Goal: Transaction & Acquisition: Book appointment/travel/reservation

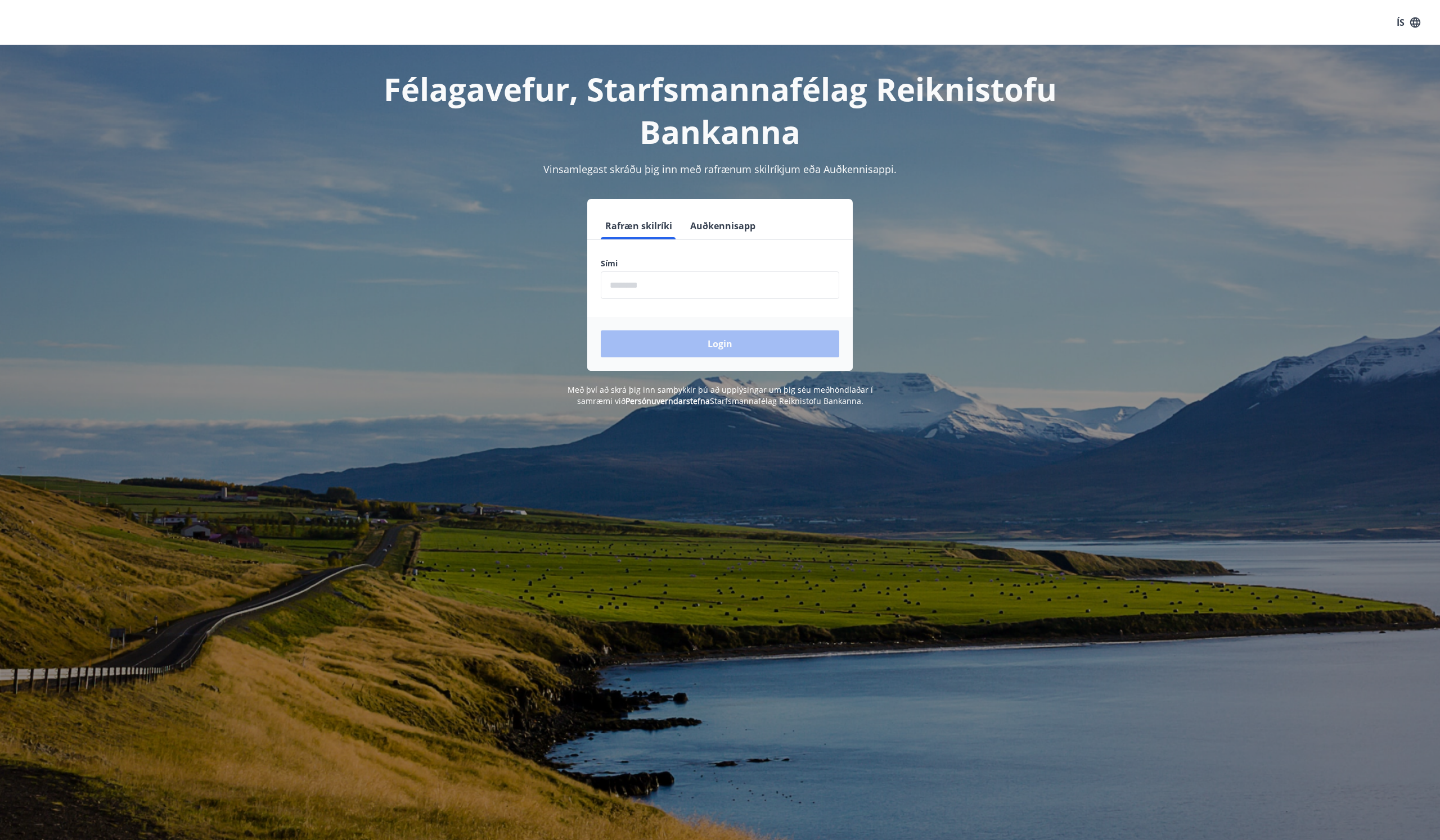
click at [732, 224] on button "Auðkennisapp" at bounding box center [722, 226] width 74 height 27
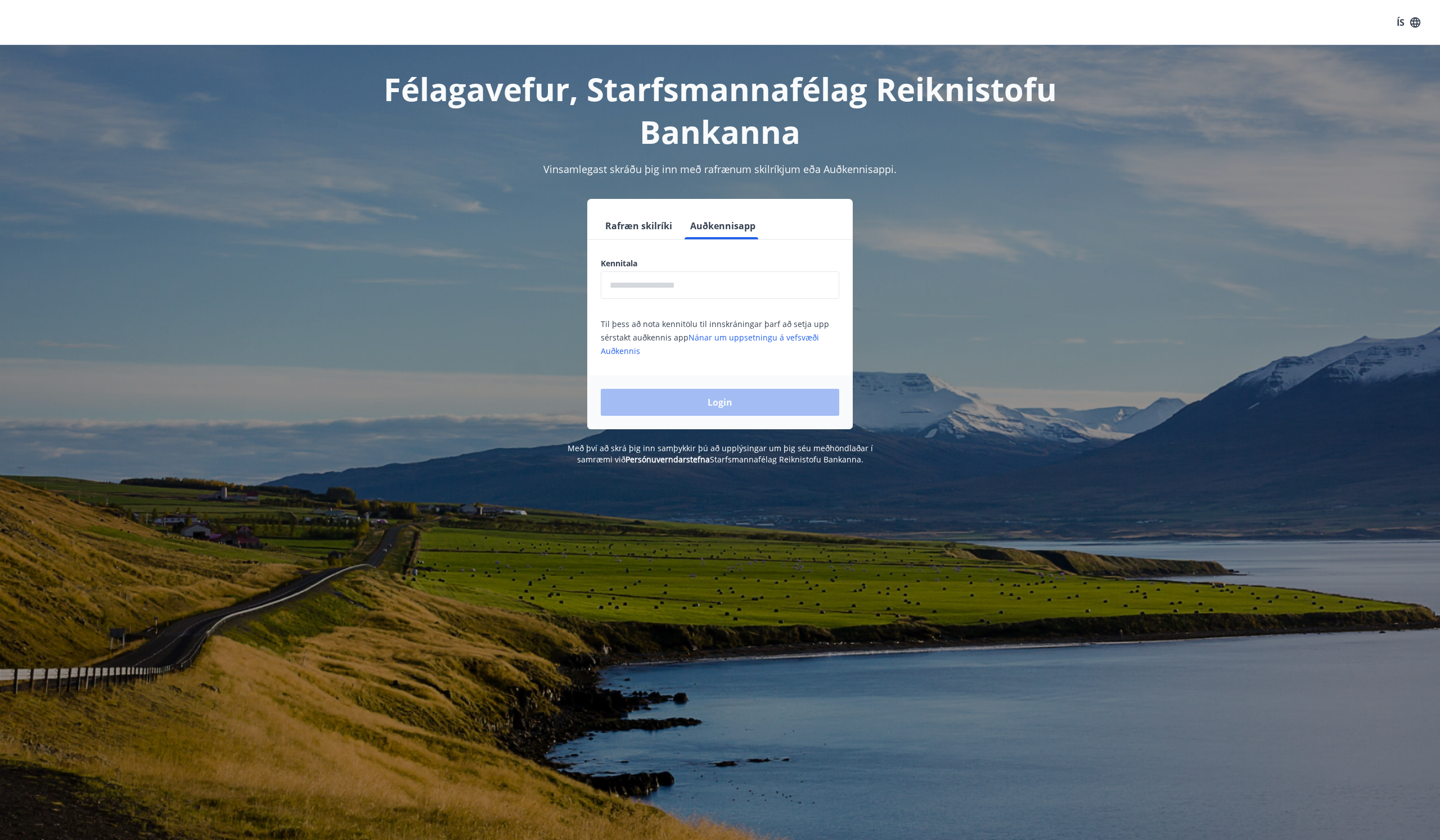
click at [639, 288] on input "text" at bounding box center [720, 285] width 238 height 27
type input "**********"
click at [720, 402] on button "Login" at bounding box center [720, 402] width 238 height 27
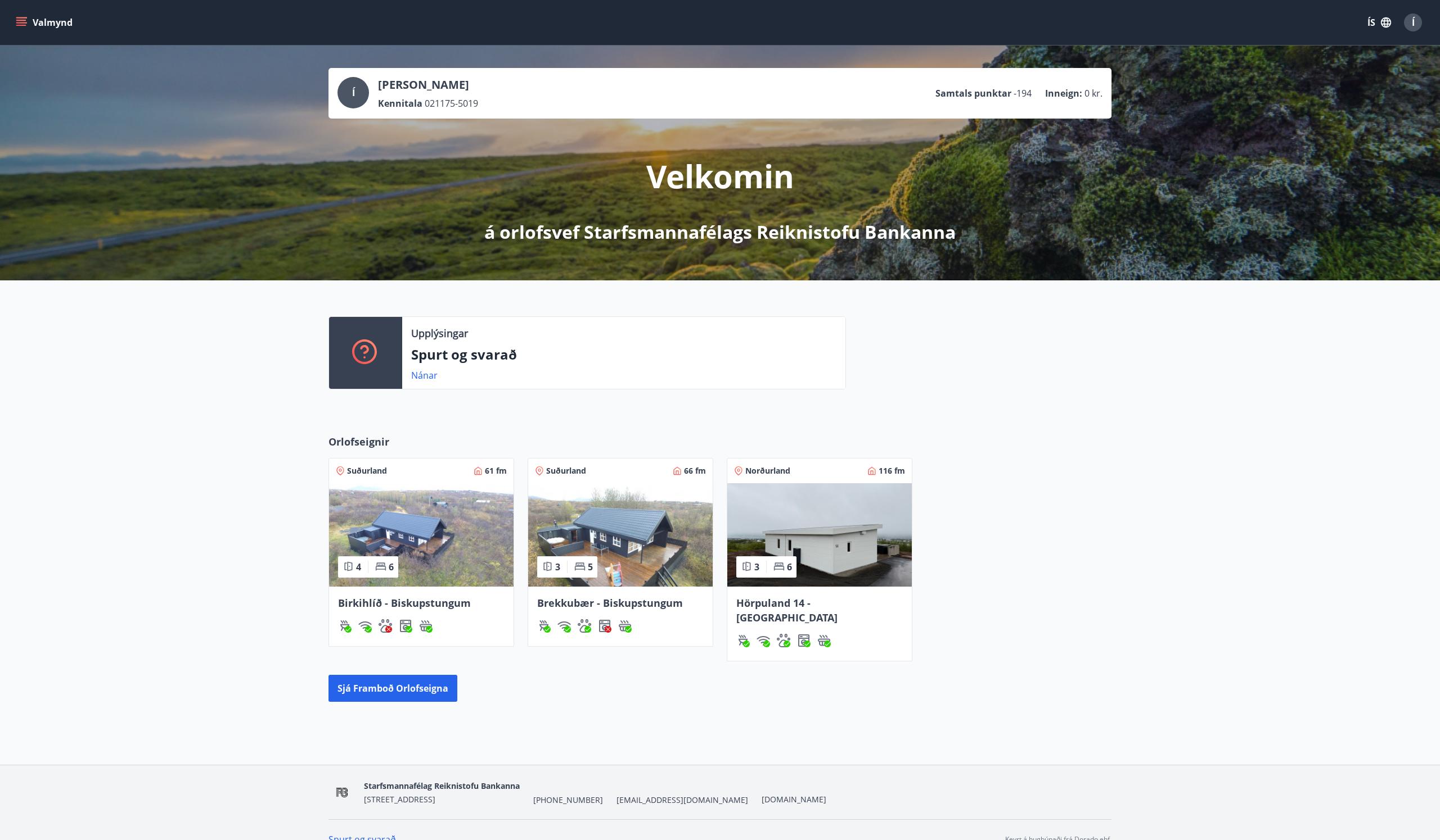
click at [805, 531] on img at bounding box center [819, 535] width 185 height 103
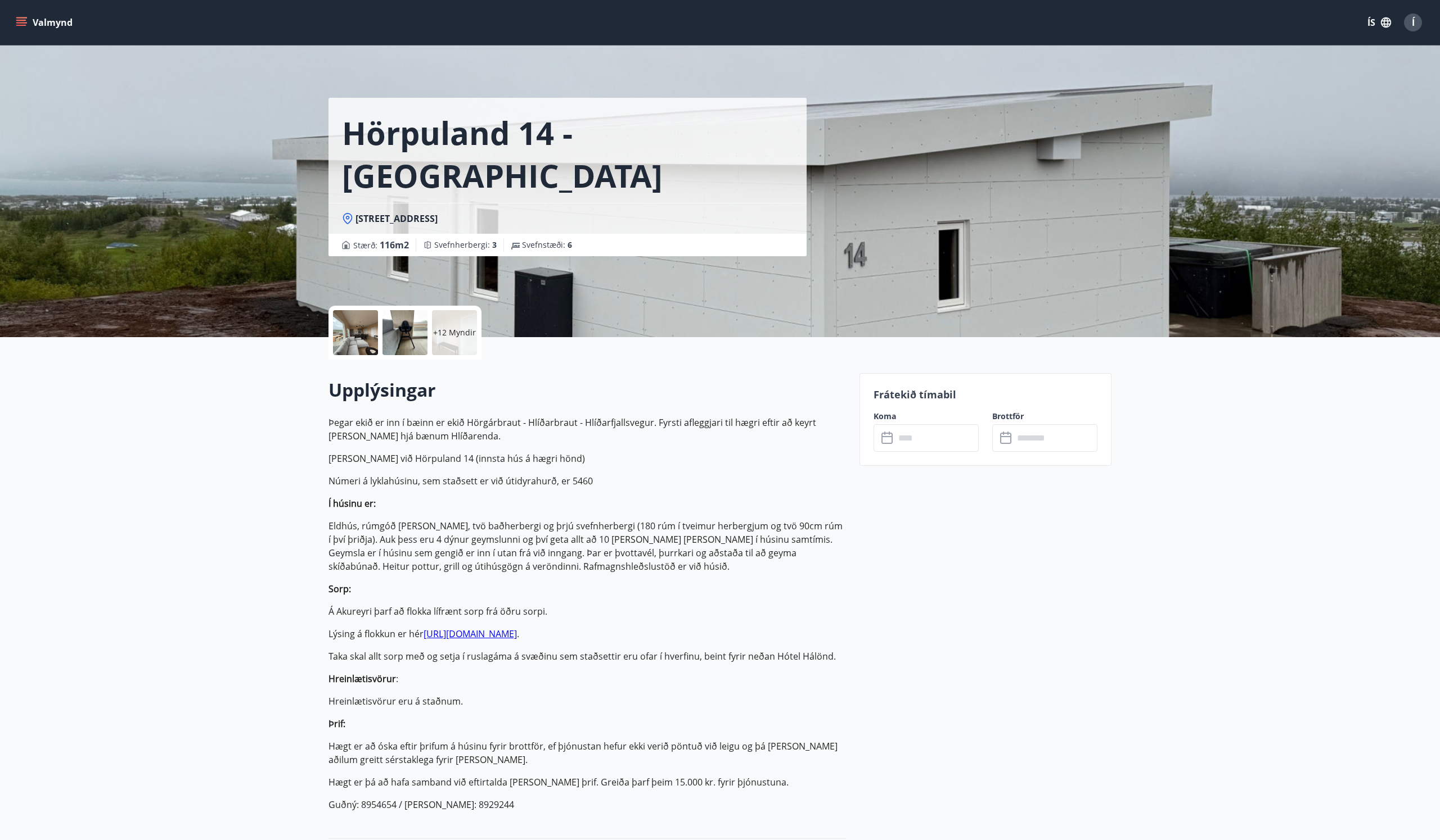
click at [346, 329] on div at bounding box center [355, 332] width 45 height 45
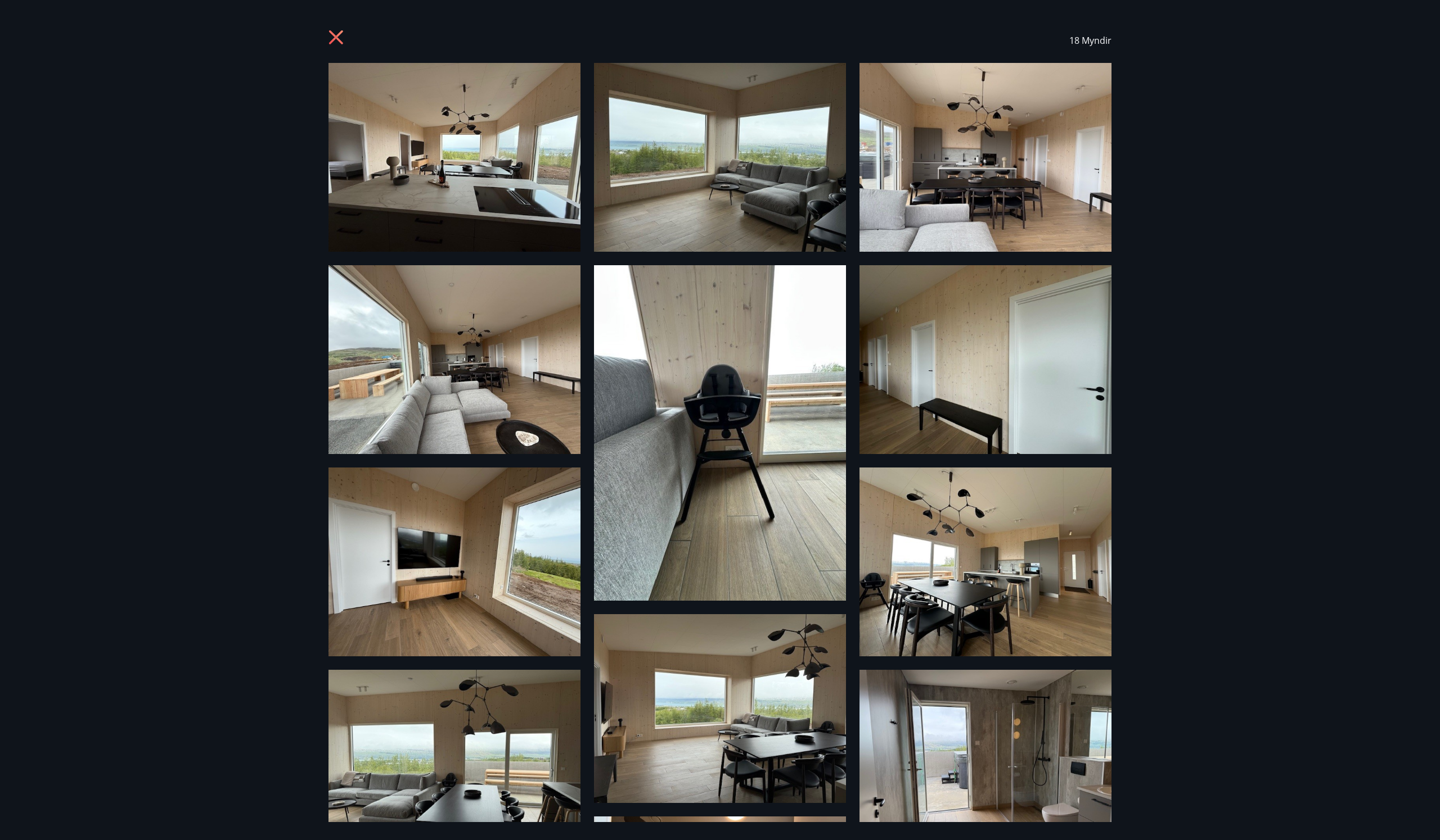
click at [448, 94] on img at bounding box center [454, 157] width 252 height 189
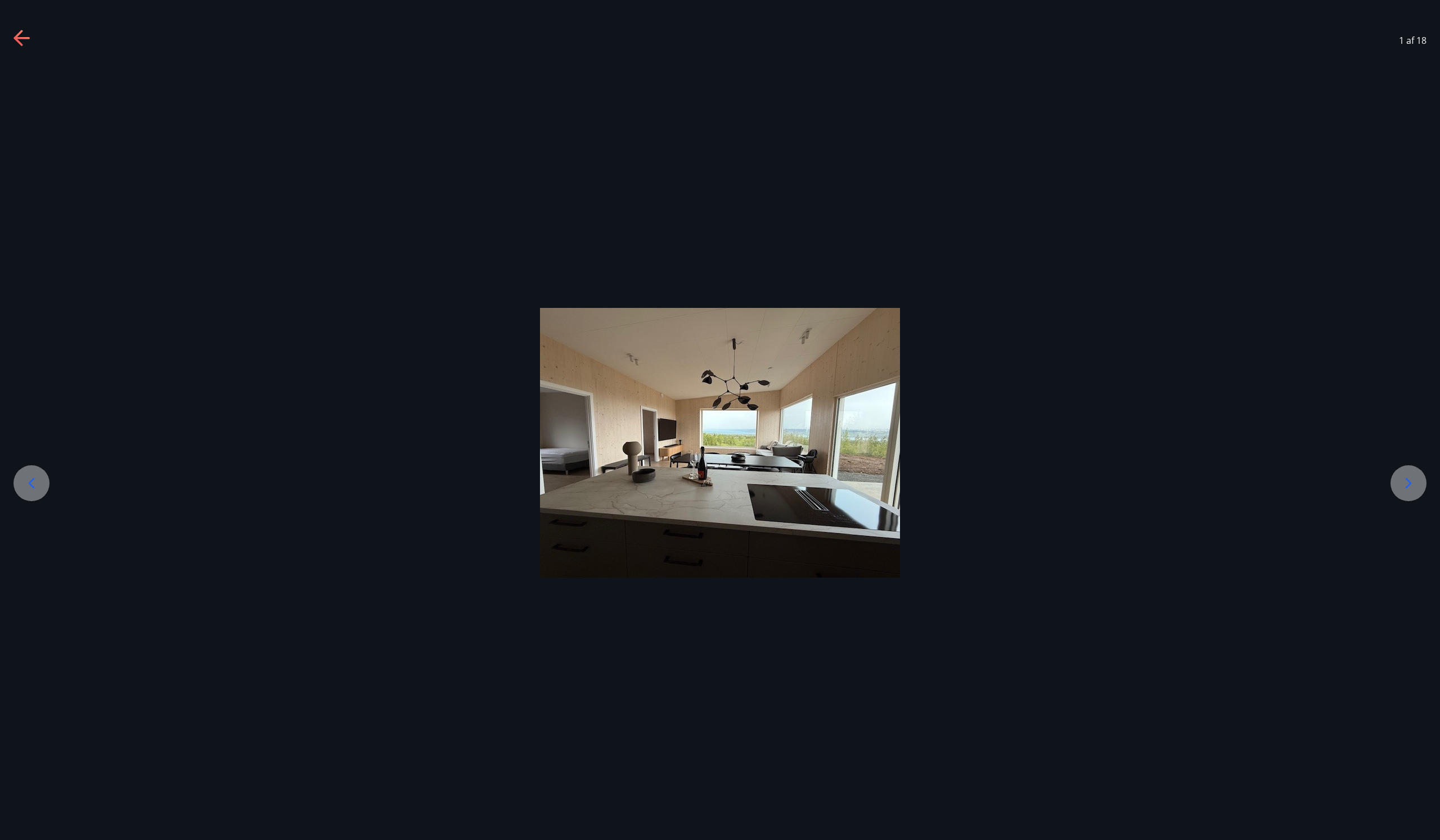
click at [1419, 485] on div at bounding box center [1408, 483] width 36 height 36
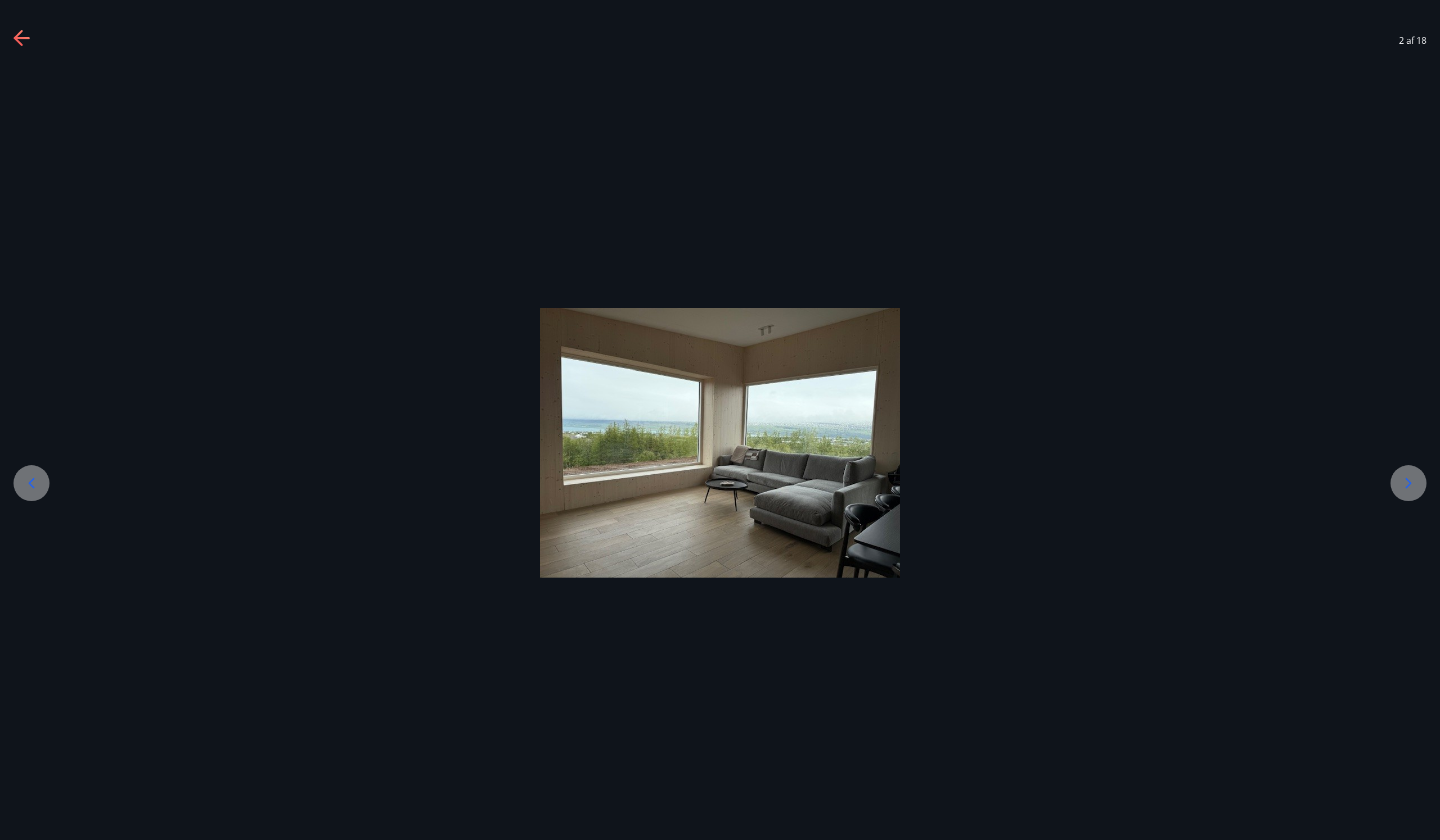
click at [1419, 485] on div at bounding box center [1408, 483] width 36 height 36
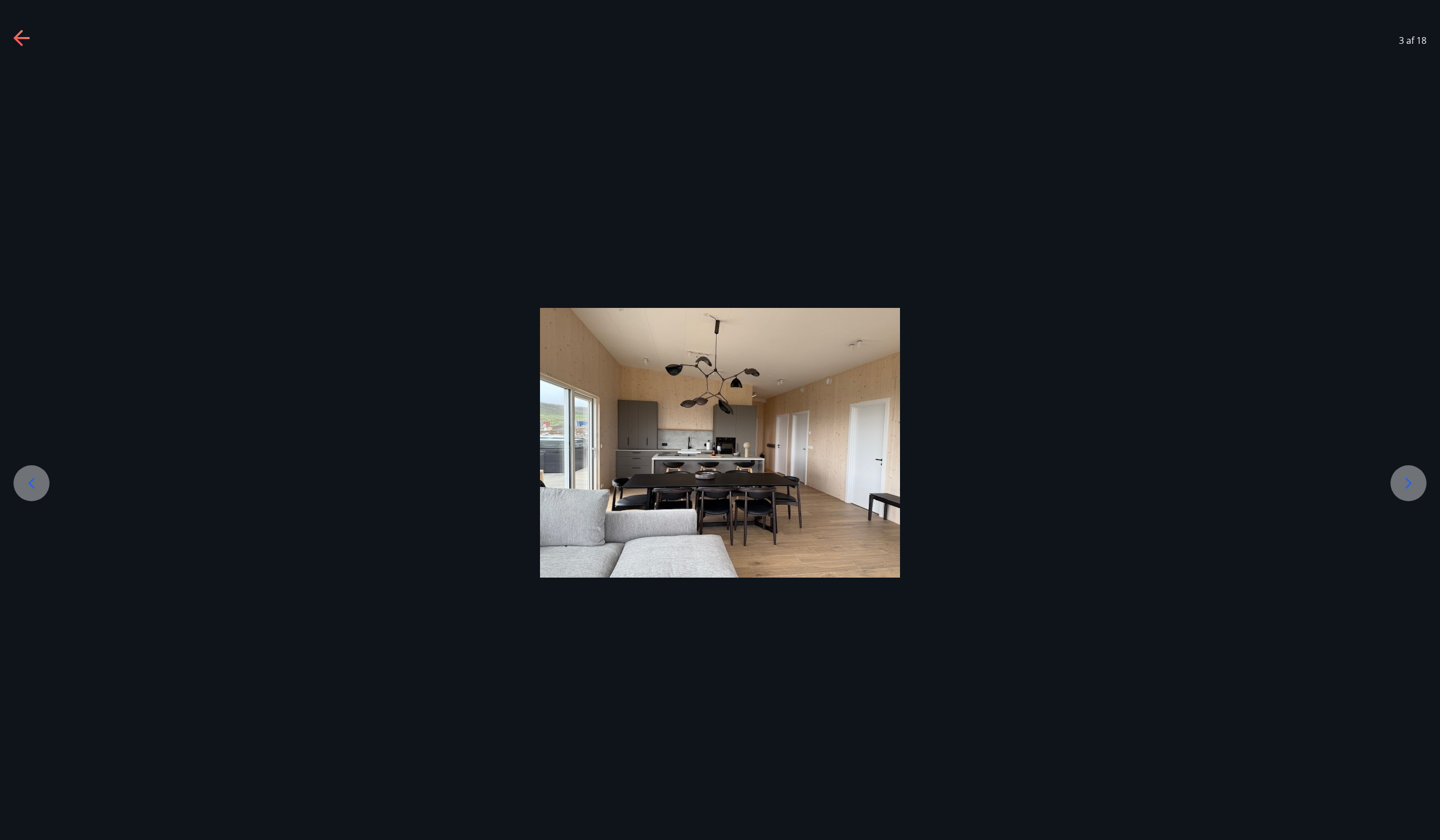
click at [1419, 485] on div at bounding box center [1408, 483] width 36 height 36
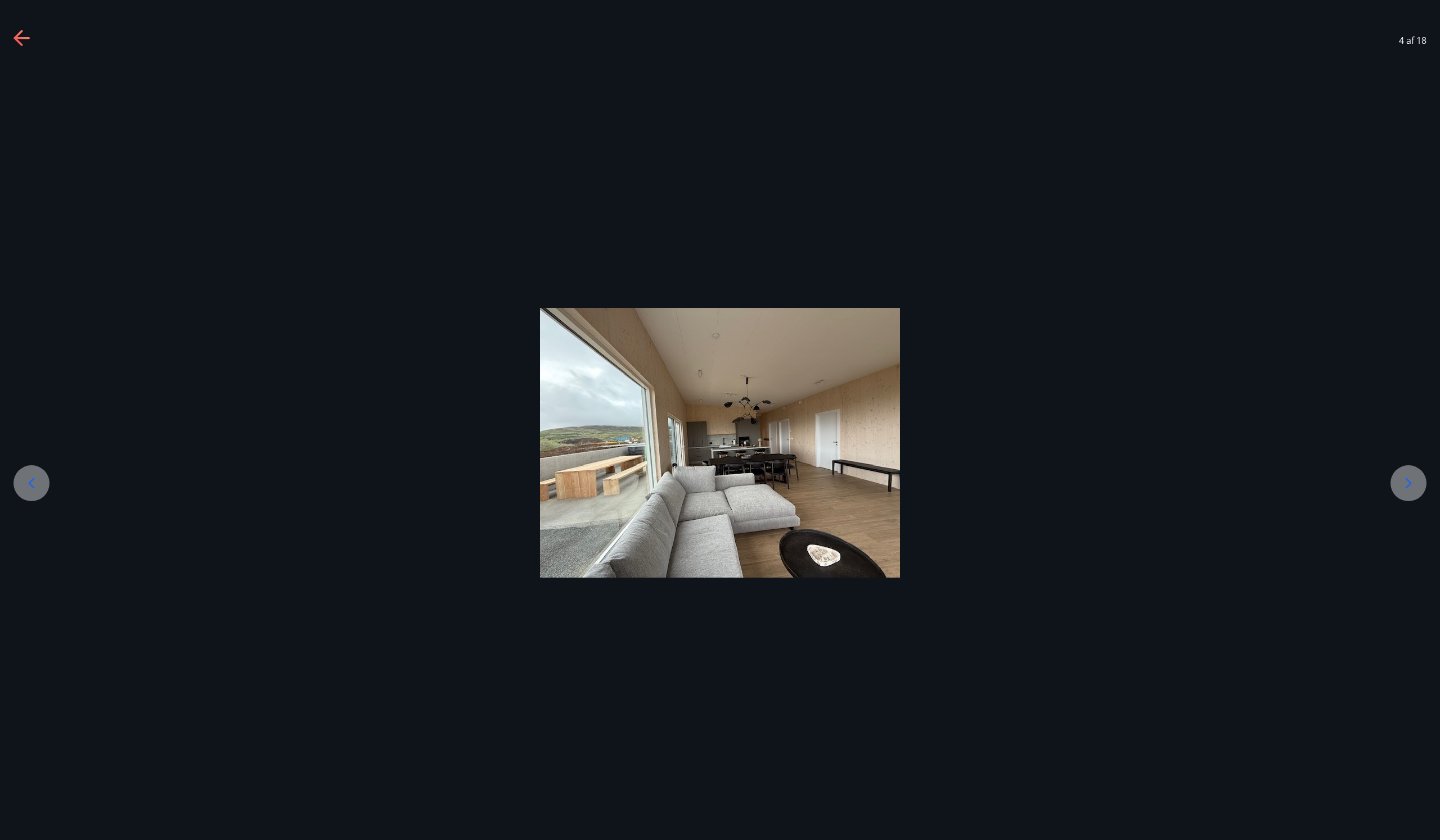
click at [1419, 485] on div at bounding box center [1408, 483] width 36 height 36
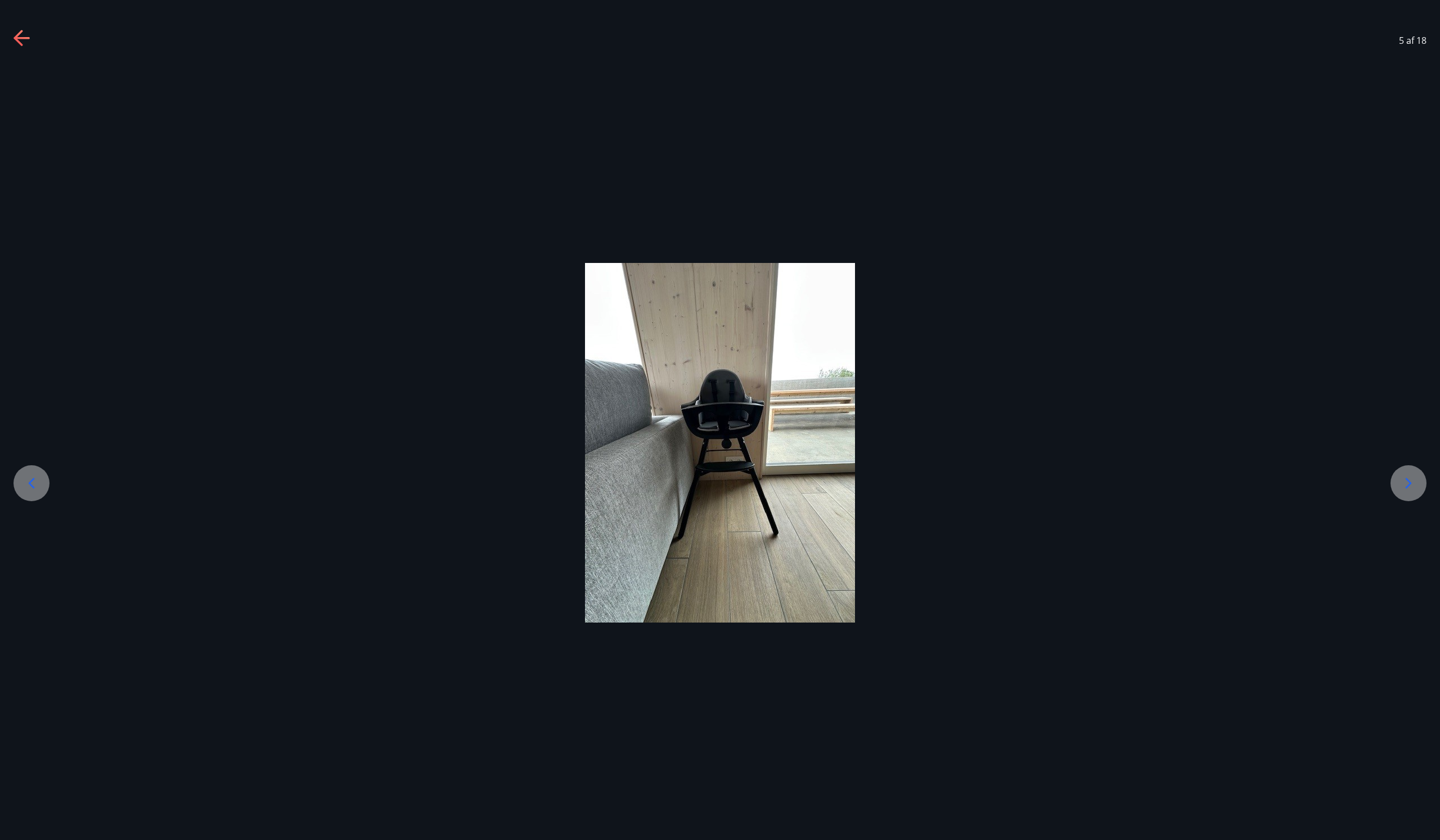
click at [1419, 485] on div at bounding box center [1408, 483] width 36 height 36
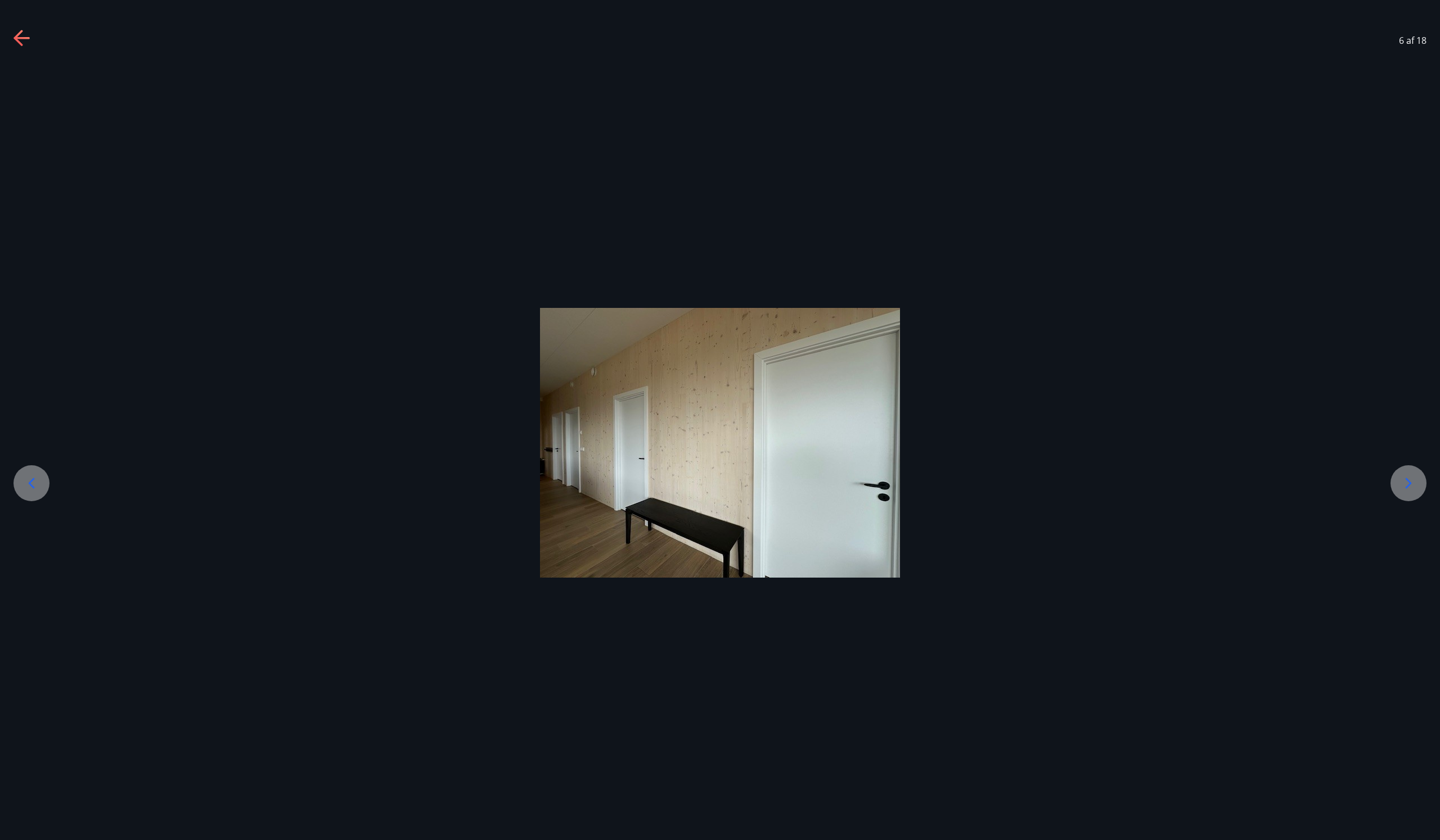
click at [1419, 485] on div at bounding box center [1408, 483] width 36 height 36
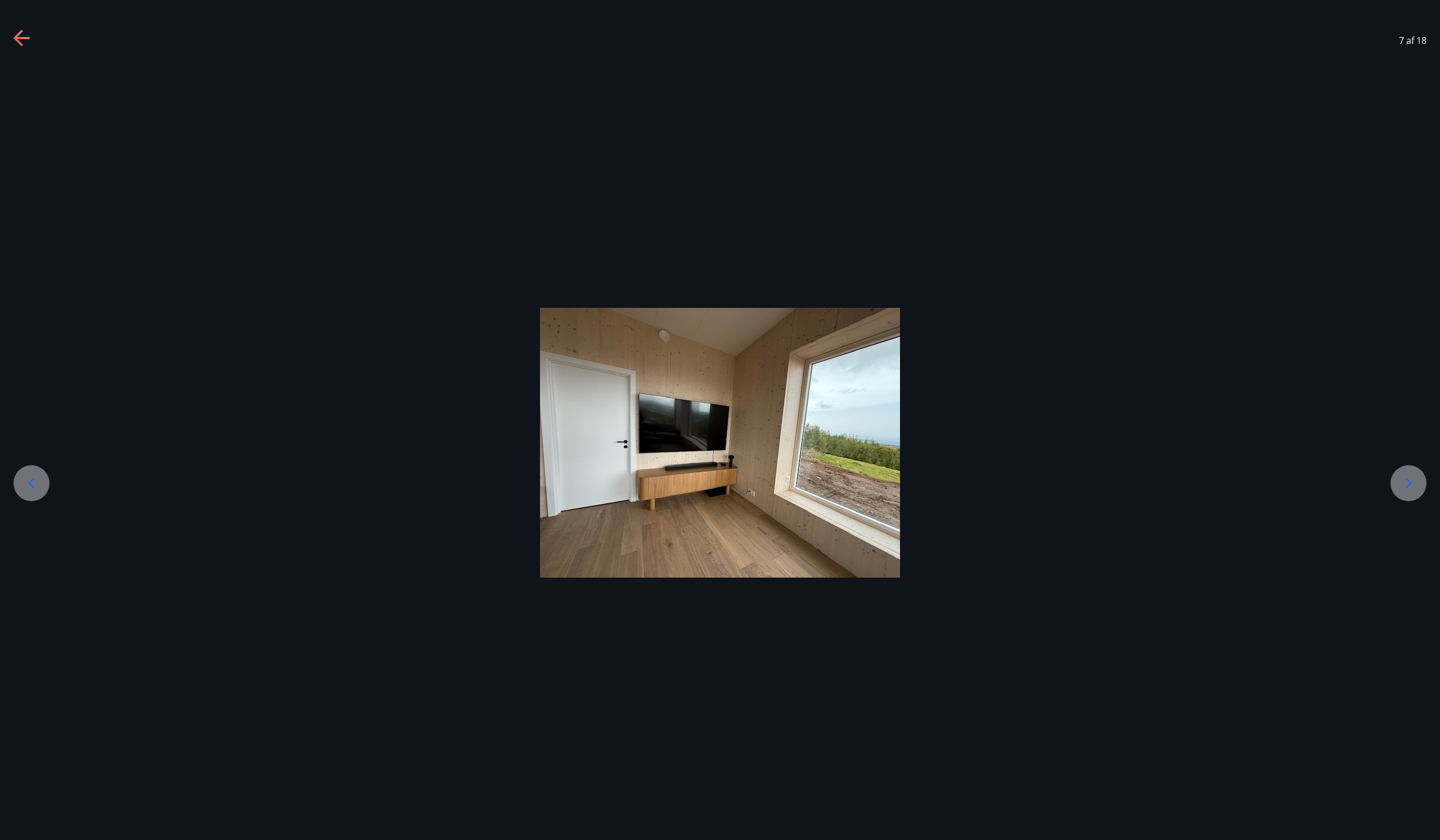
click at [1419, 485] on div at bounding box center [1408, 483] width 36 height 36
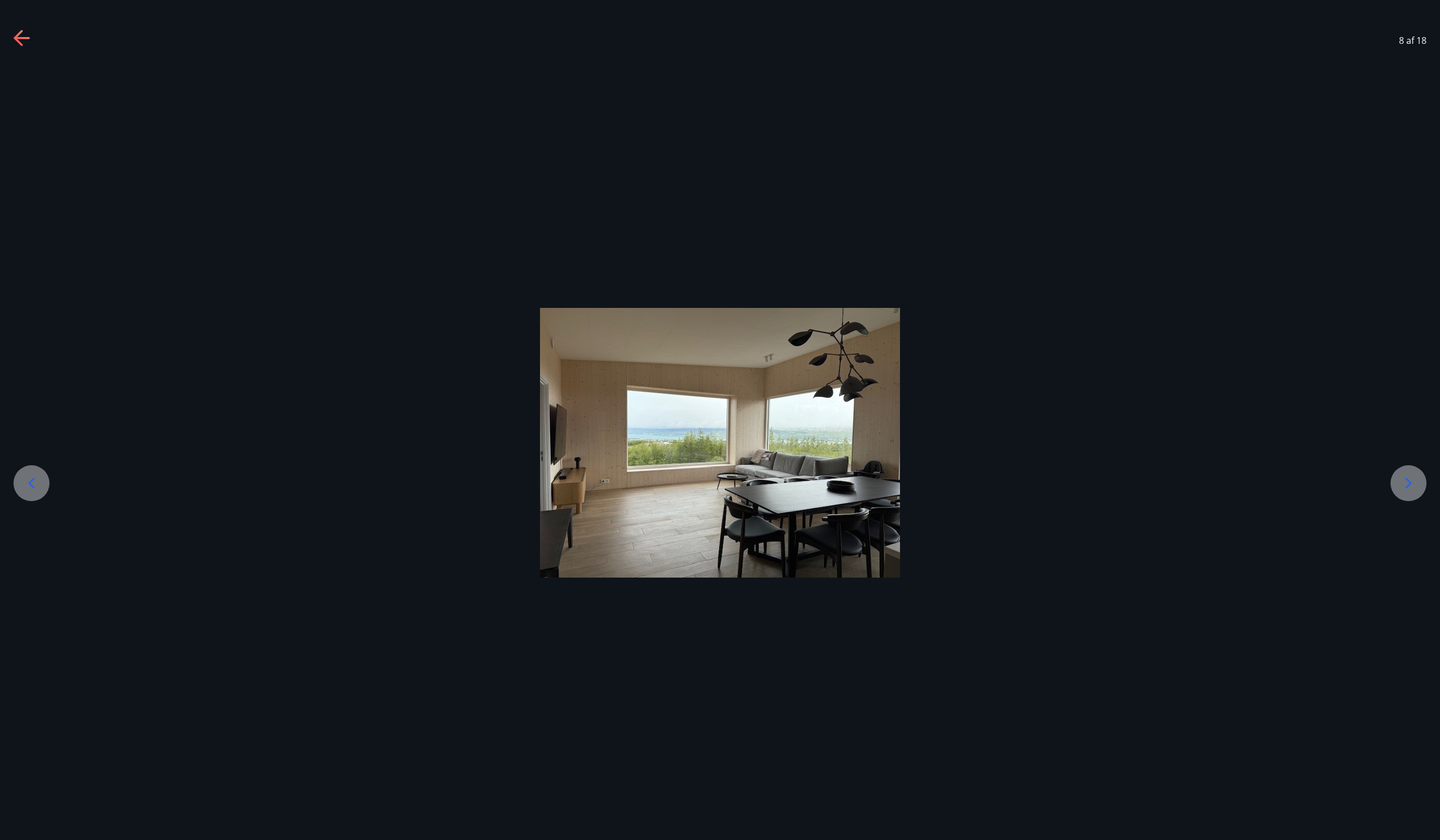
click at [1419, 485] on div at bounding box center [1408, 483] width 36 height 36
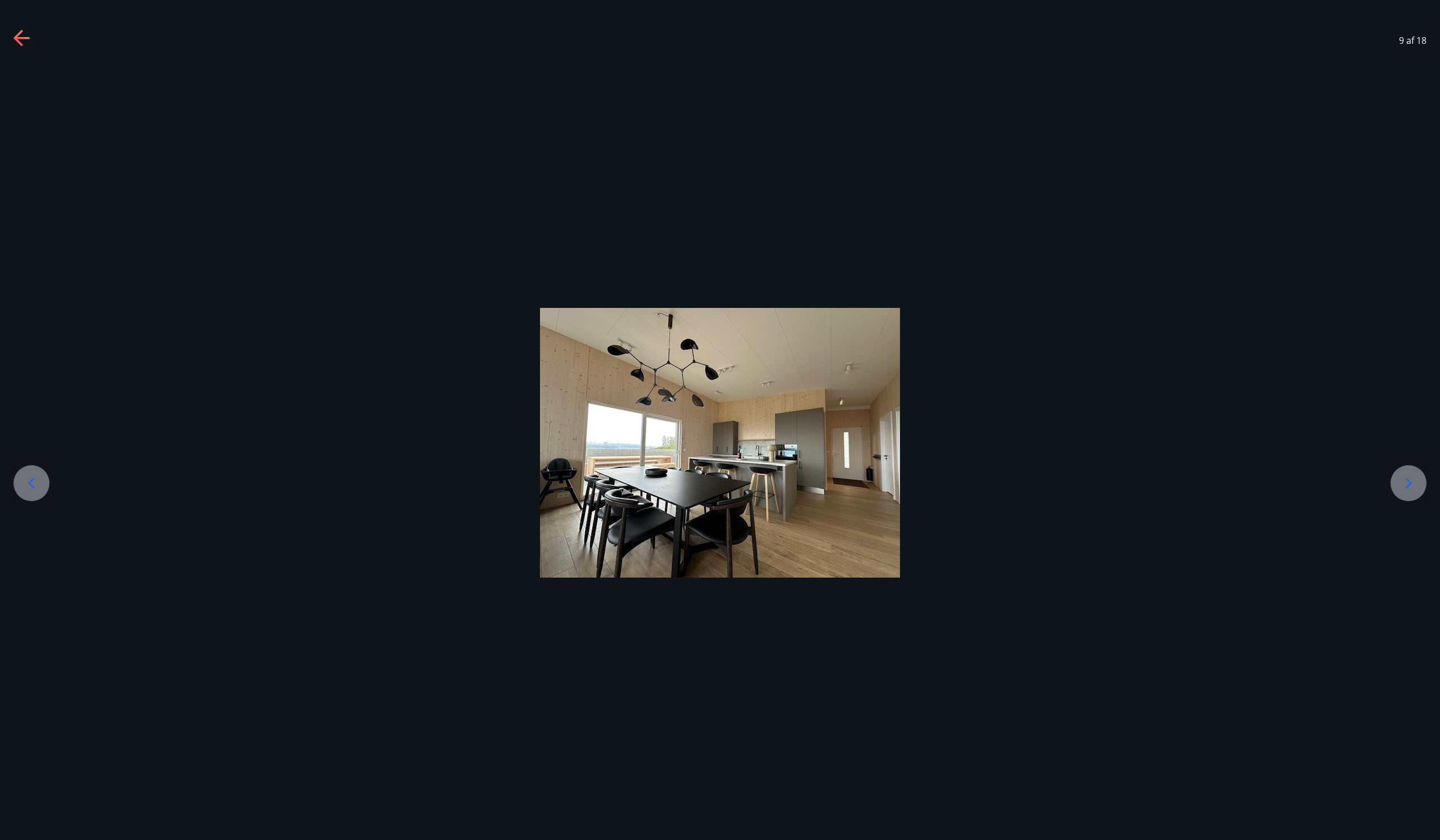
click at [1419, 485] on div at bounding box center [1408, 483] width 36 height 36
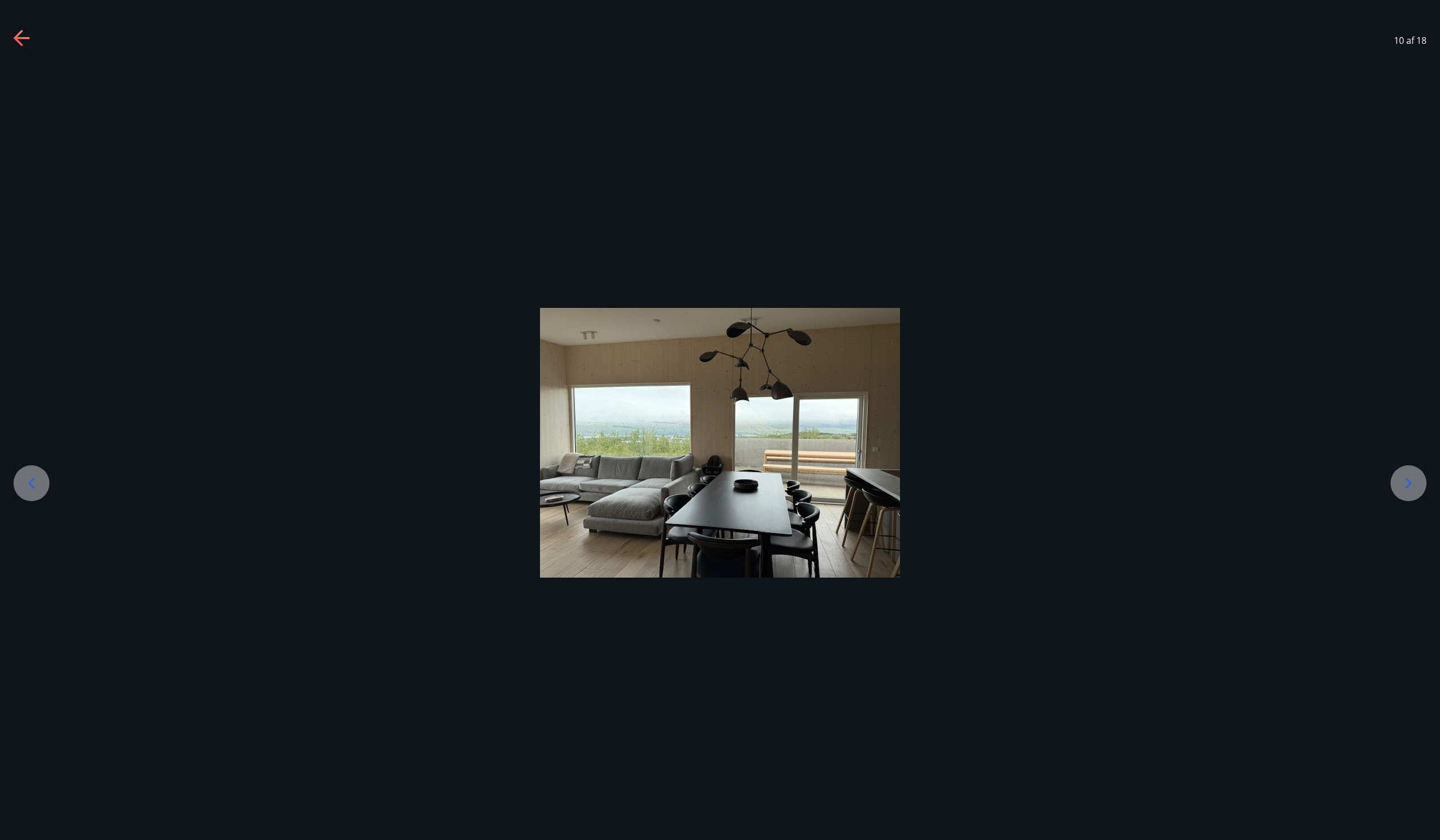
click at [1419, 485] on div at bounding box center [1408, 483] width 36 height 36
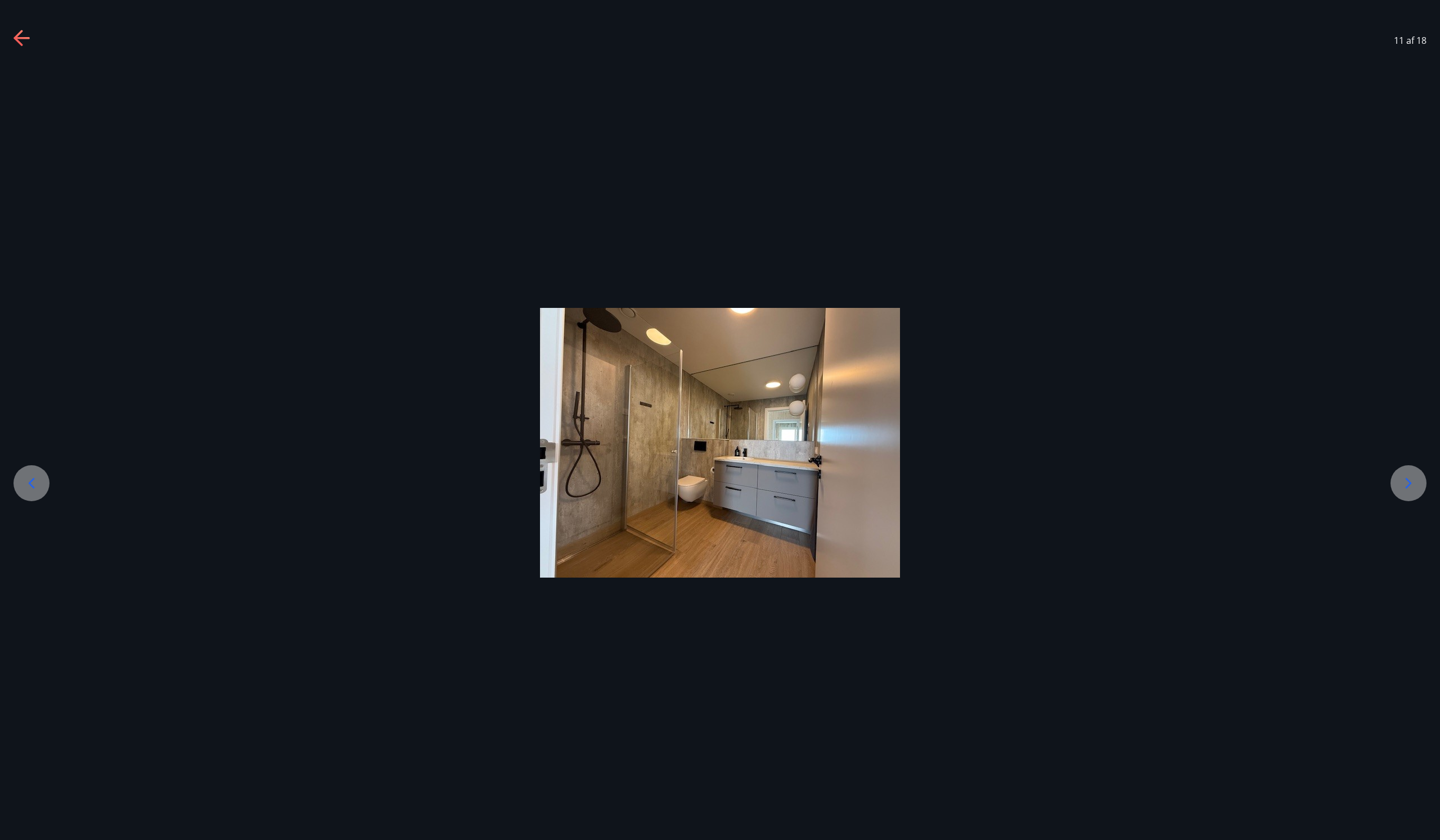
click at [1419, 485] on div at bounding box center [1408, 483] width 36 height 36
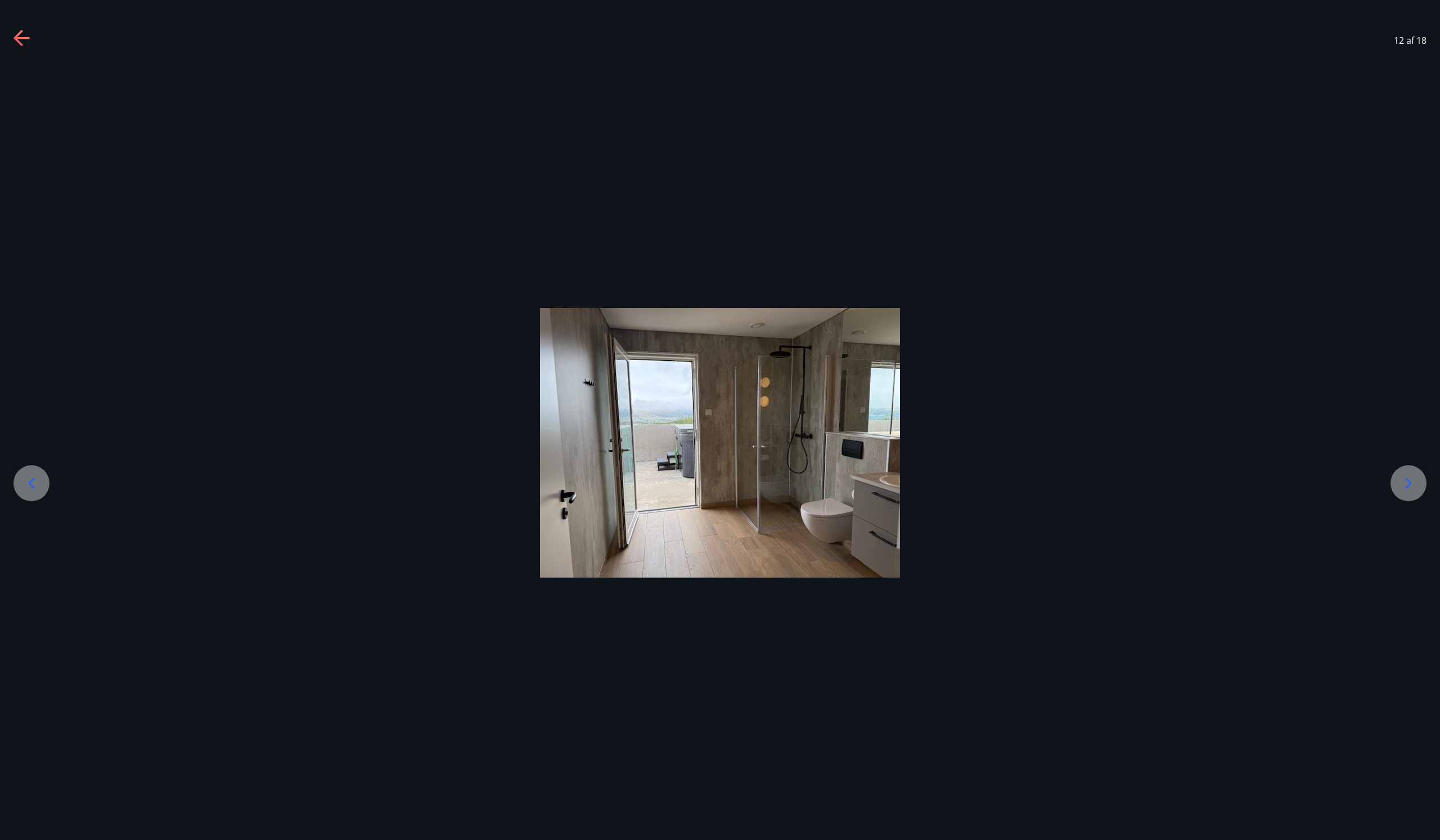
click at [1418, 485] on div at bounding box center [1408, 483] width 36 height 36
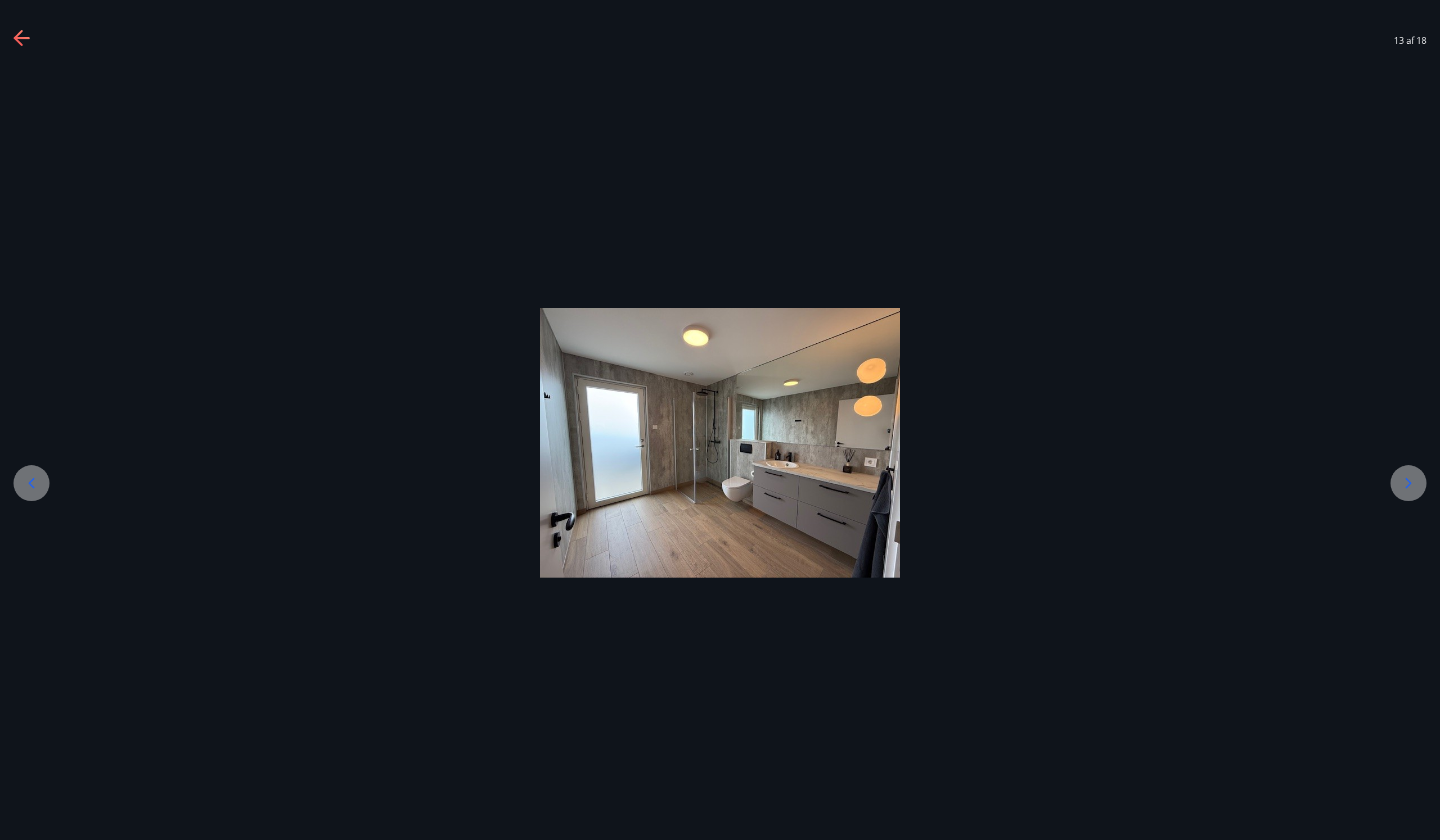
click at [1418, 485] on div at bounding box center [1408, 483] width 36 height 36
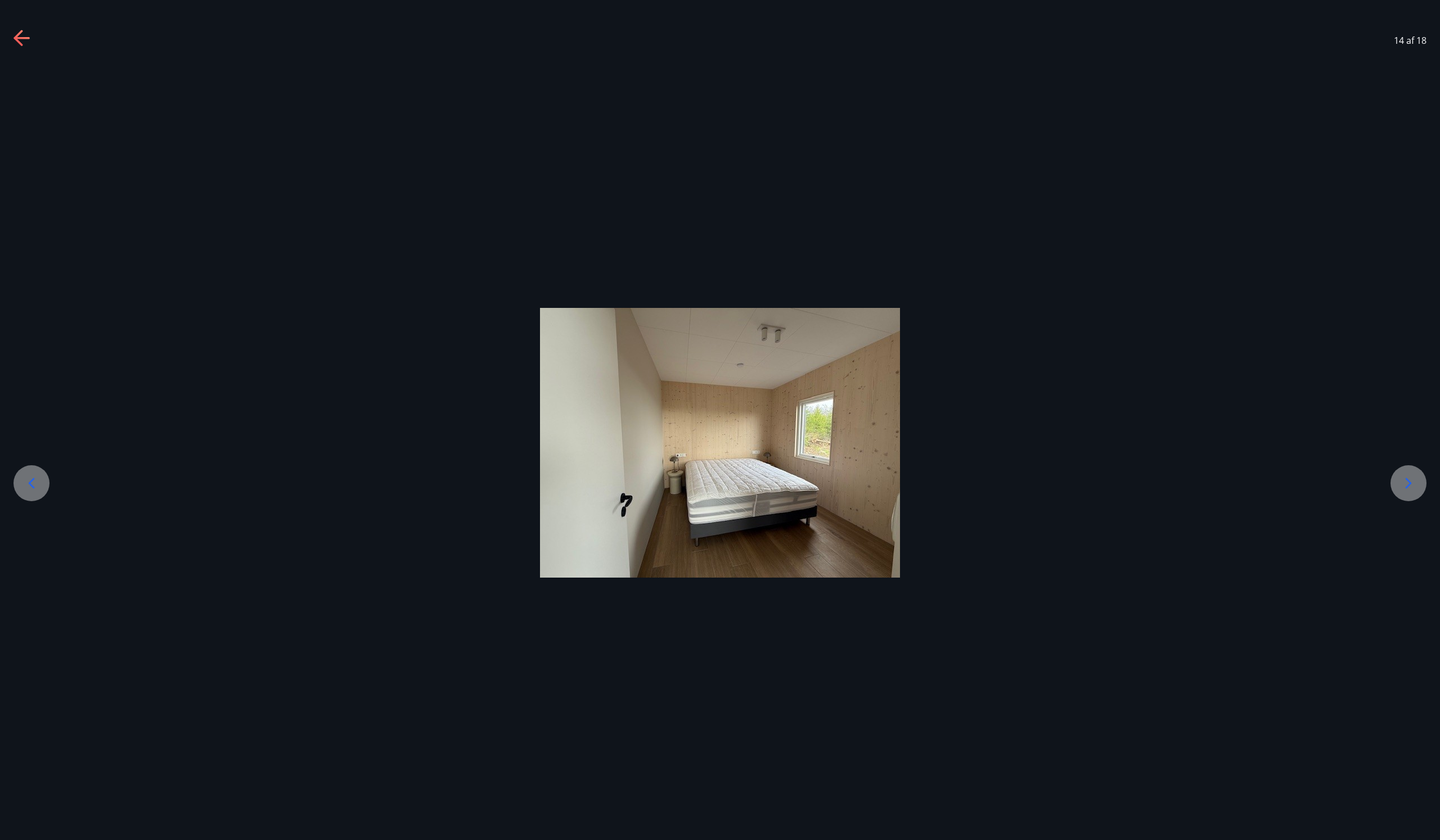
click at [1418, 485] on div at bounding box center [1408, 483] width 36 height 36
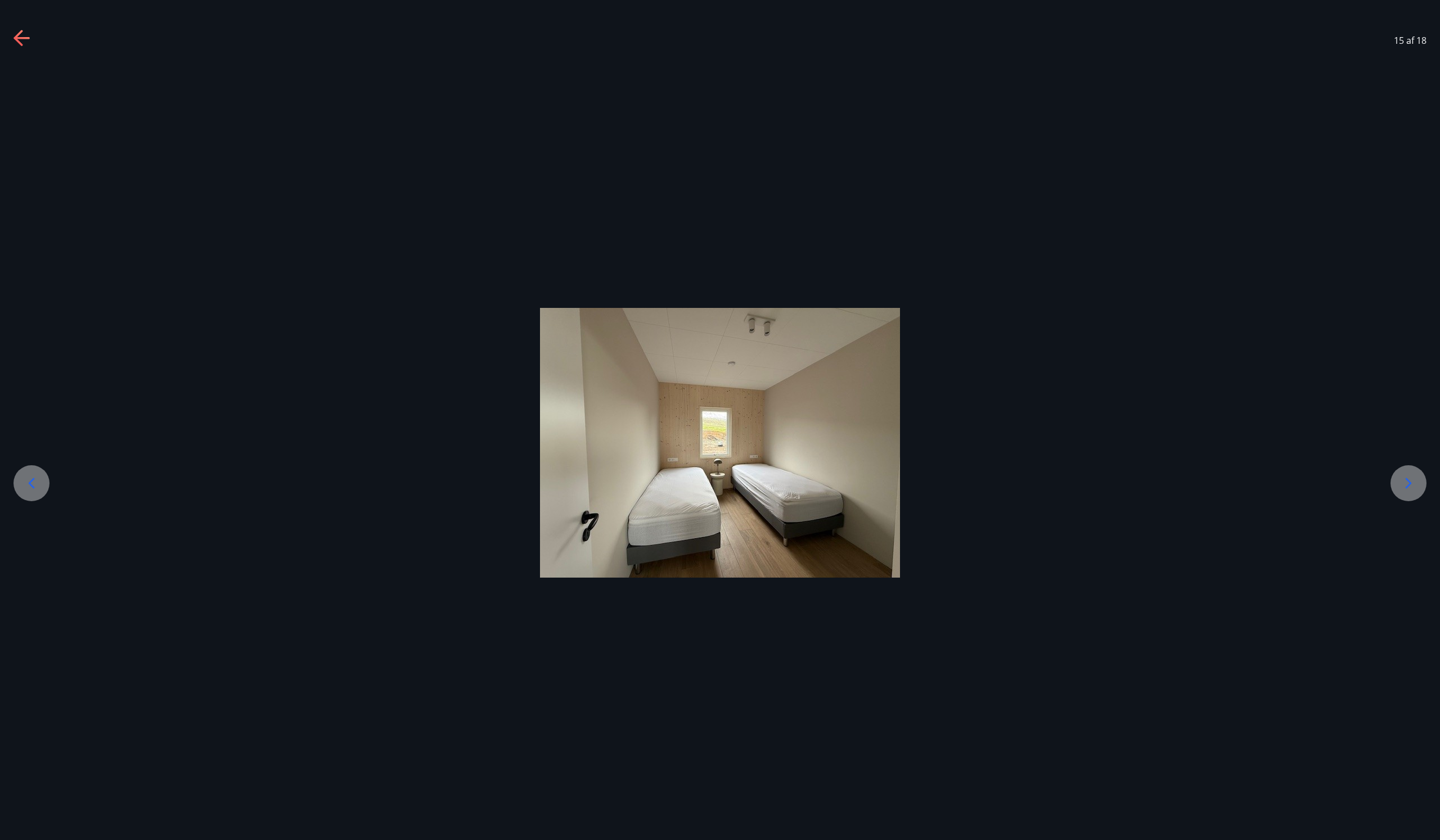
click at [1418, 485] on div at bounding box center [1408, 483] width 36 height 36
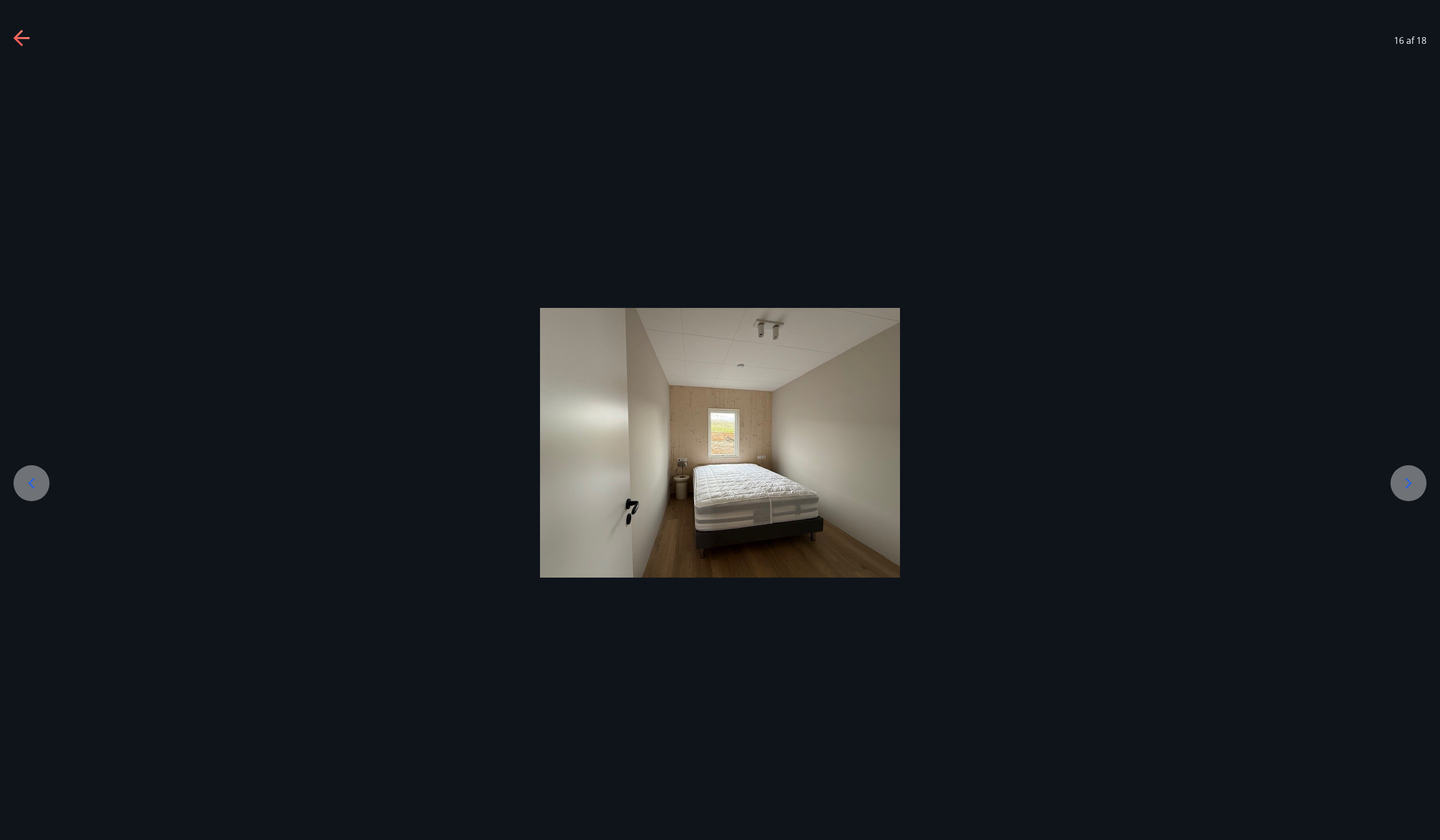
click at [1418, 485] on div at bounding box center [1408, 483] width 36 height 36
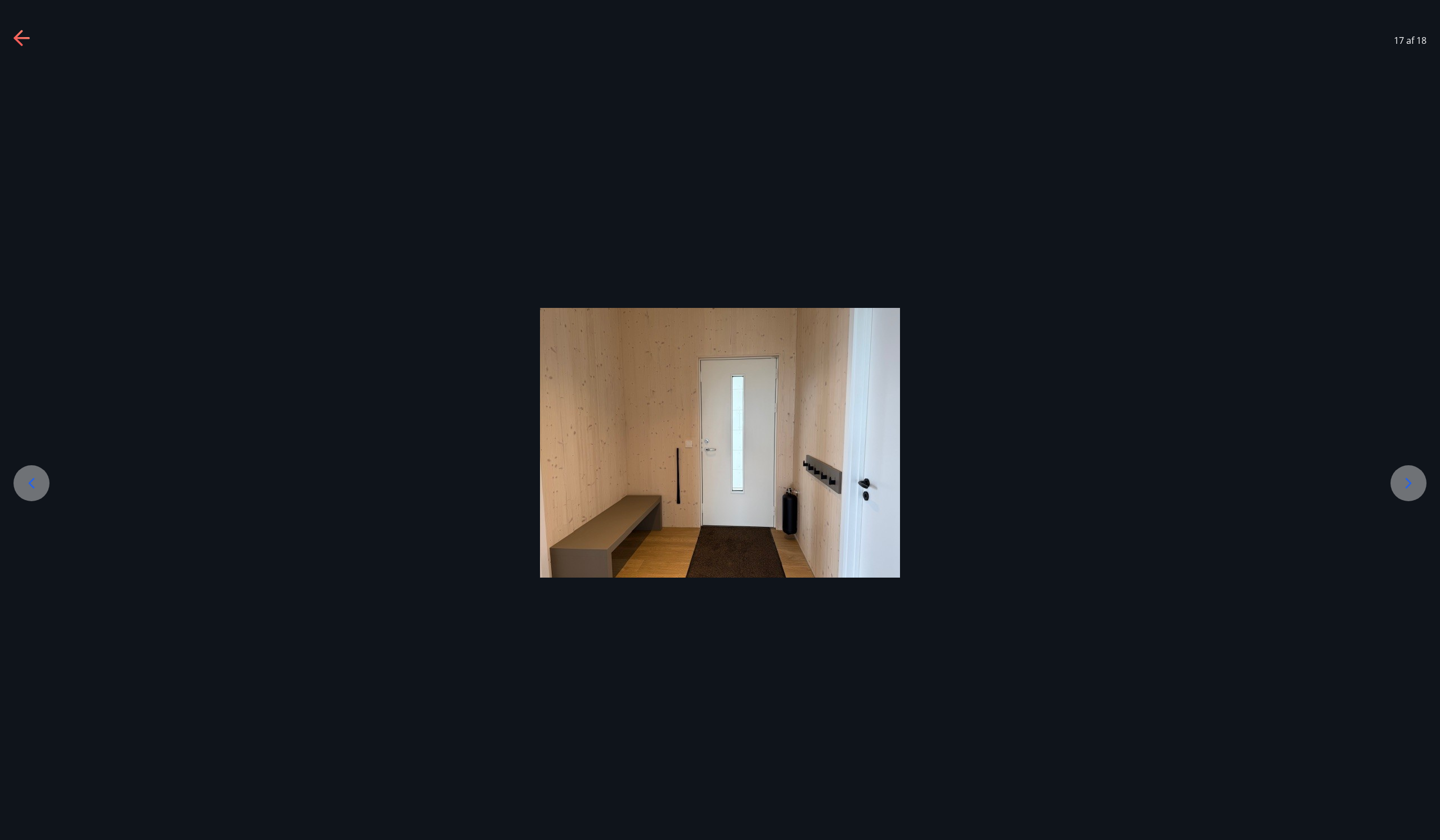
click at [1418, 485] on div at bounding box center [1408, 483] width 36 height 36
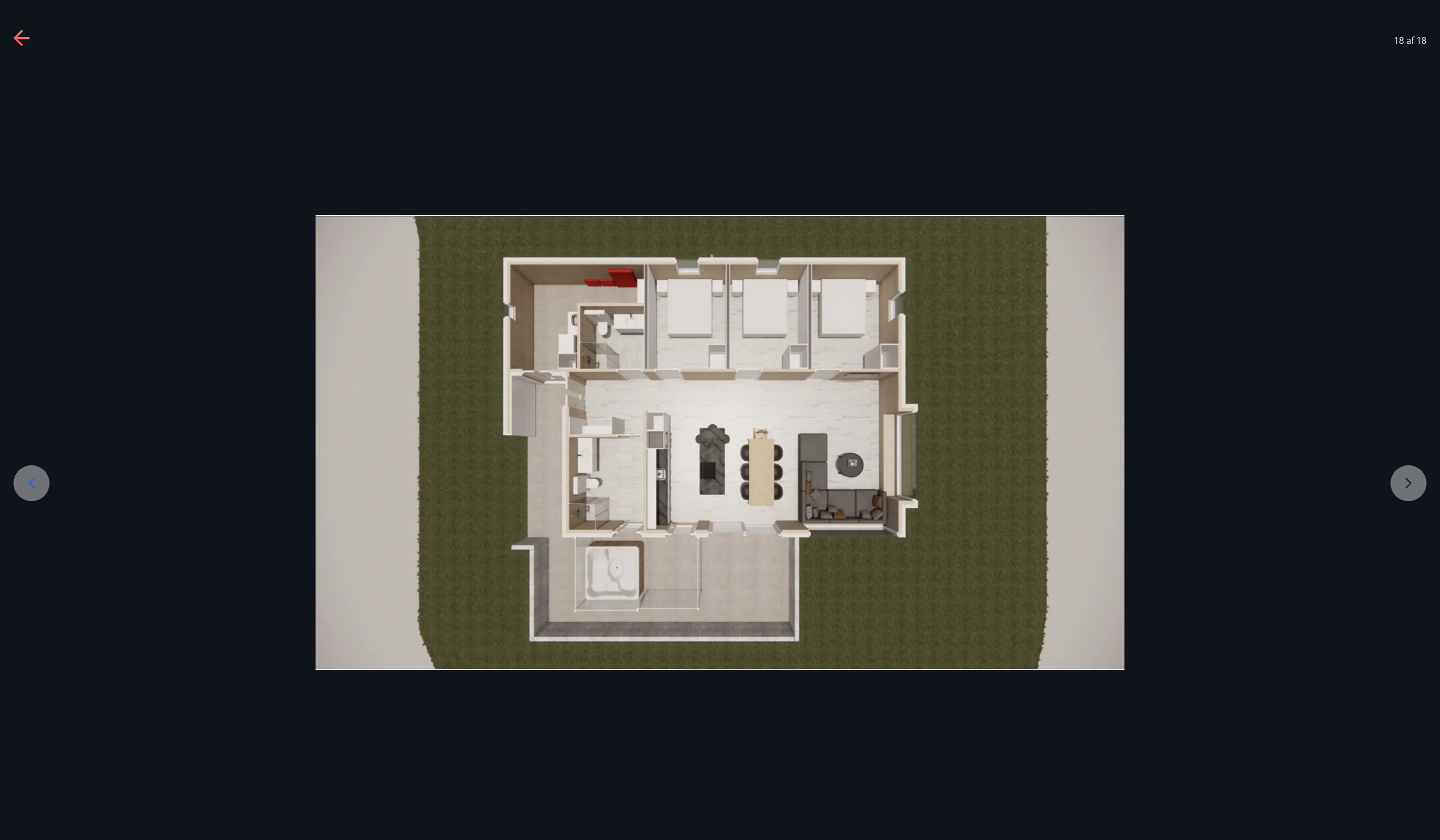
click at [1418, 485] on div at bounding box center [720, 442] width 1440 height 455
click at [22, 32] on icon at bounding box center [18, 38] width 9 height 16
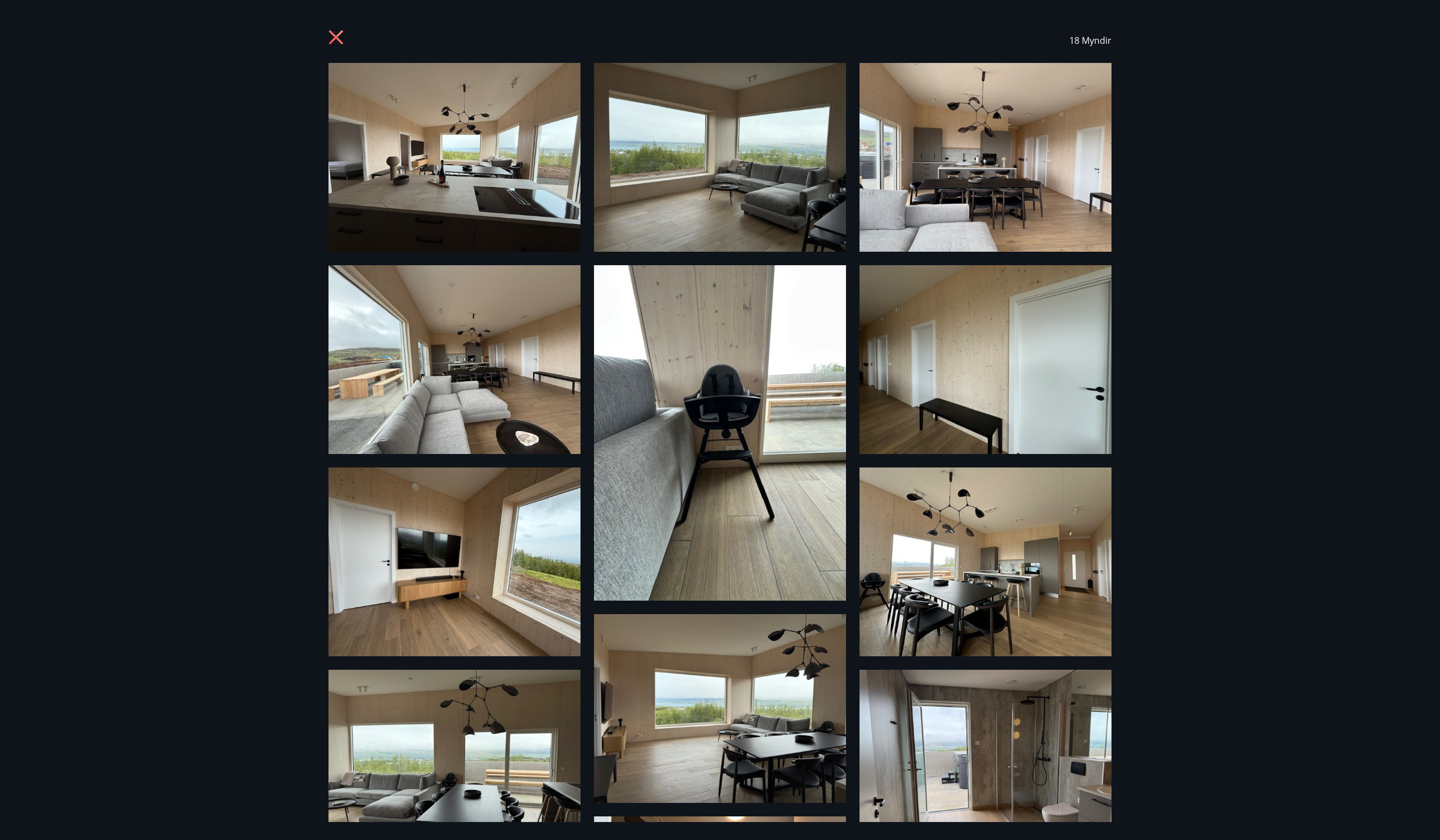
click at [331, 37] on icon at bounding box center [337, 39] width 18 height 18
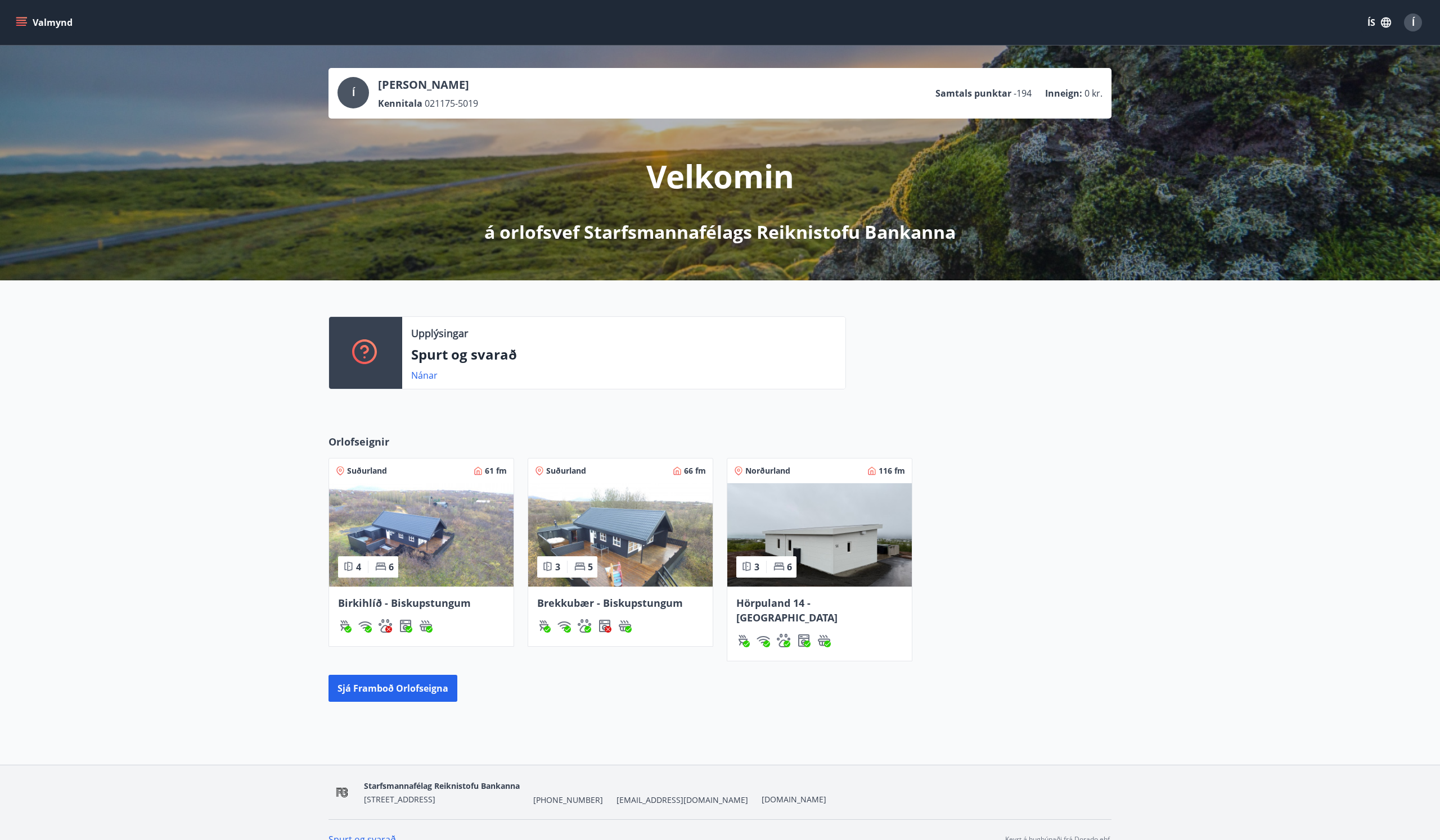
click at [643, 539] on img at bounding box center [621, 535] width 185 height 103
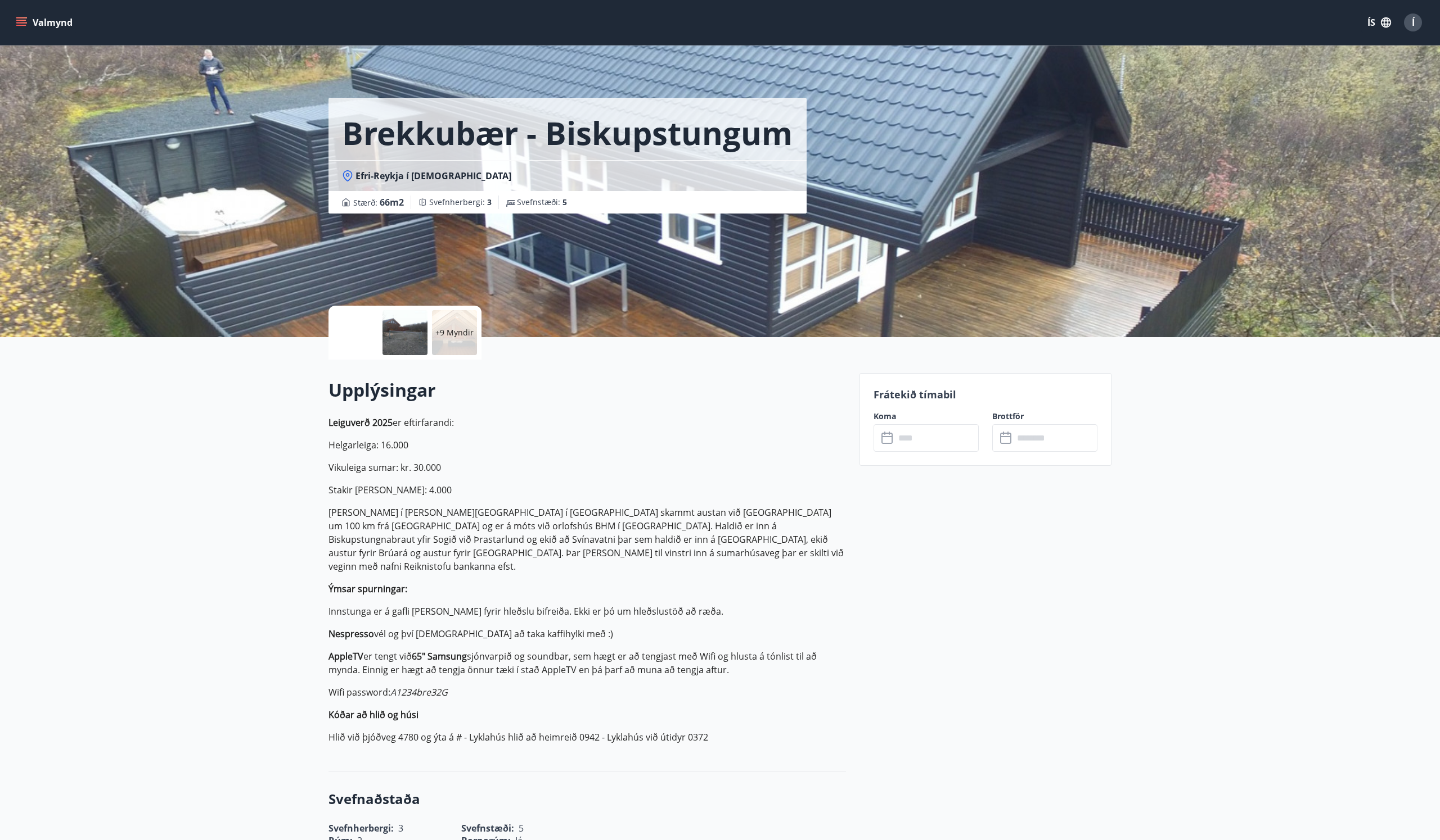
click at [361, 335] on div at bounding box center [355, 332] width 45 height 45
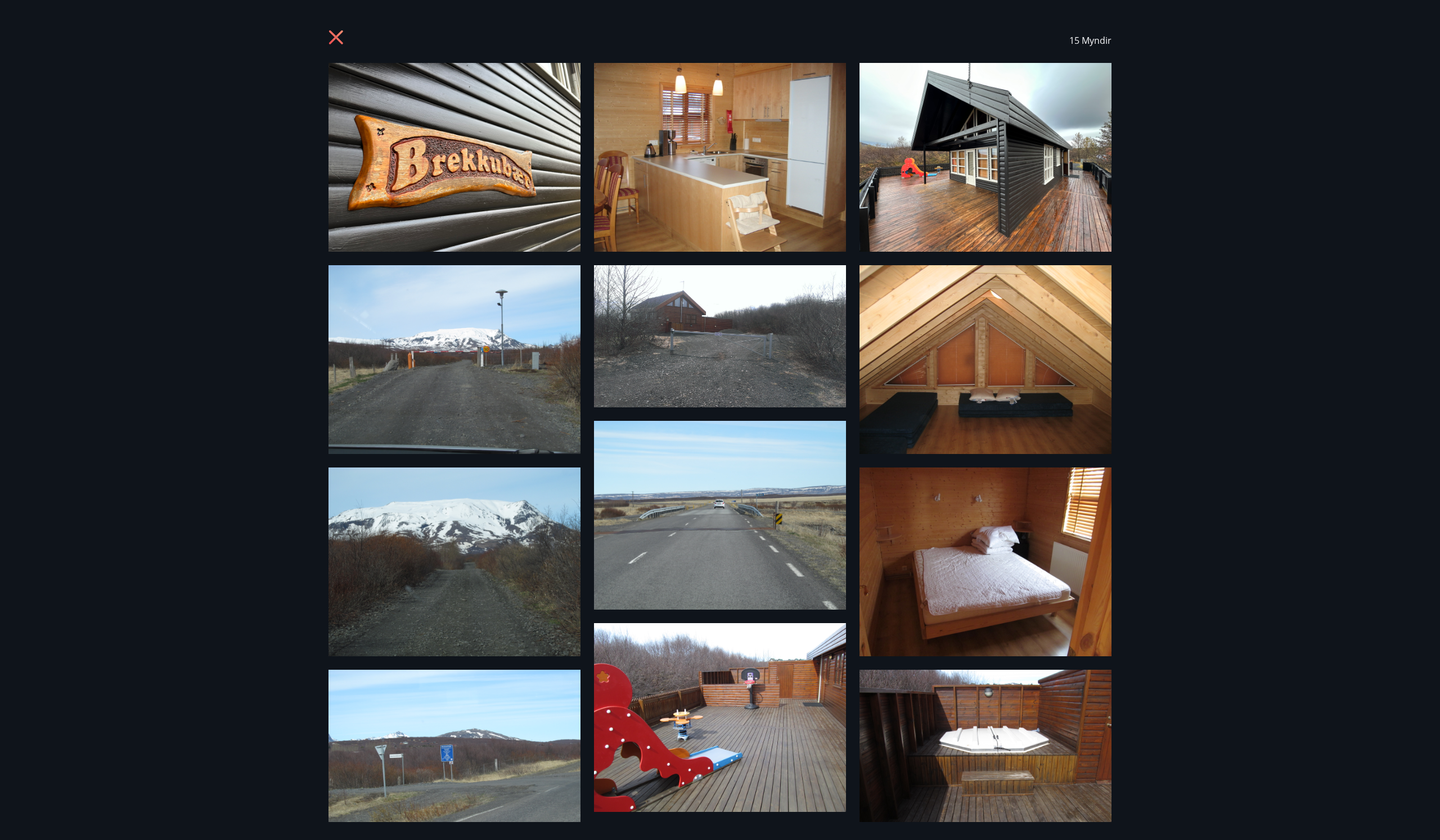
click at [494, 143] on img at bounding box center [454, 157] width 252 height 189
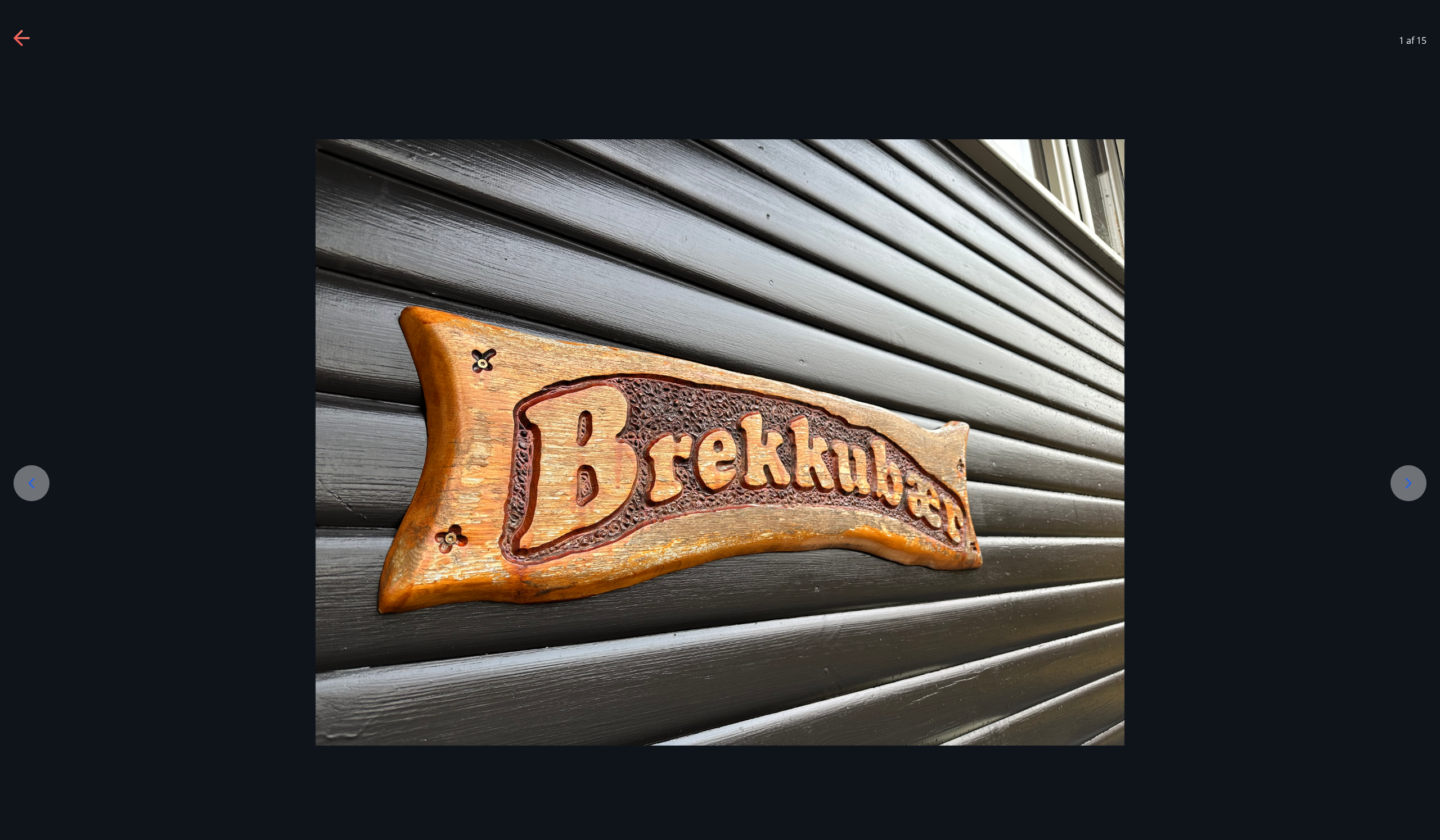
click at [1411, 485] on icon at bounding box center [1408, 483] width 18 height 18
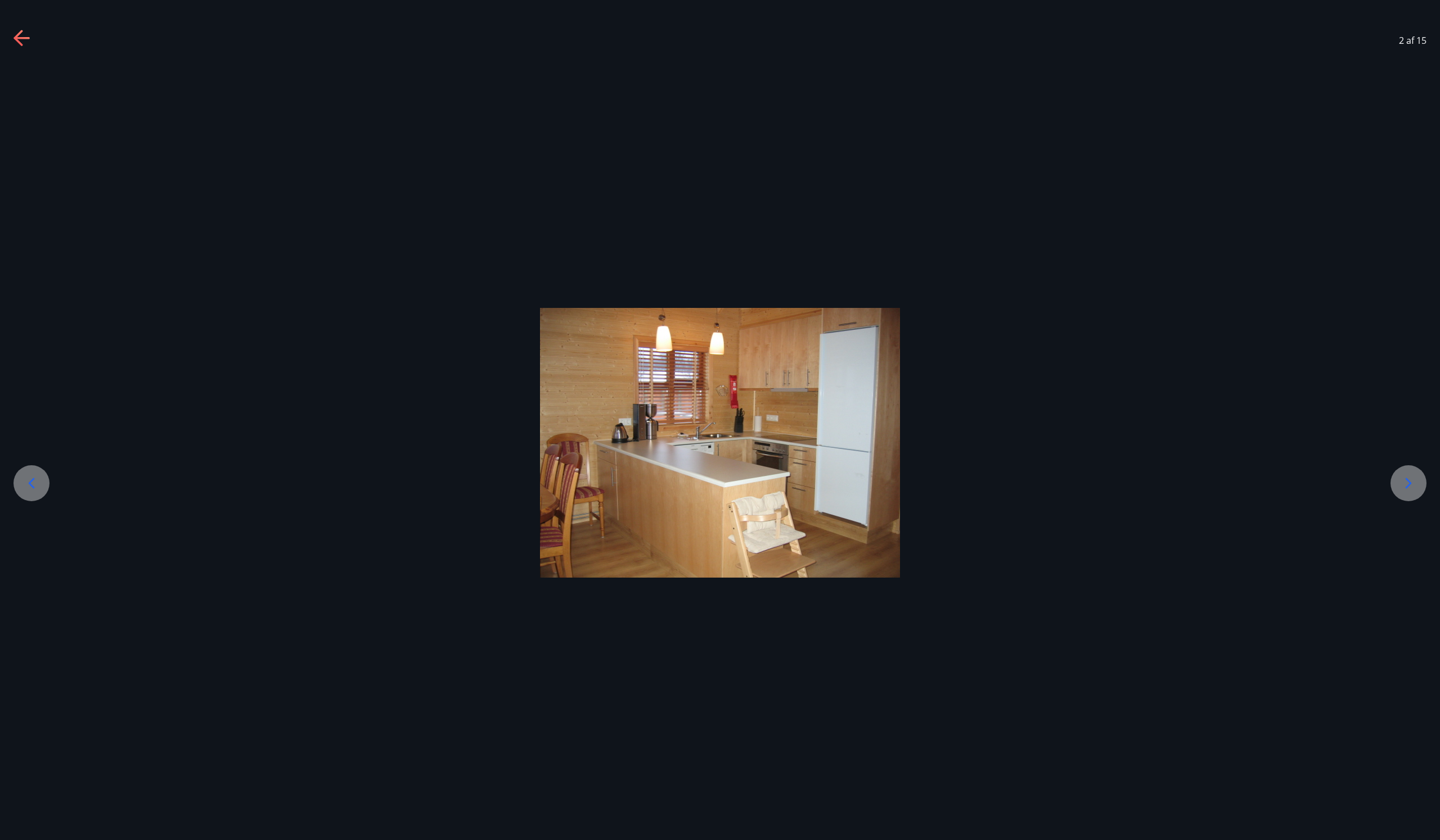
click at [1411, 485] on icon at bounding box center [1408, 483] width 18 height 18
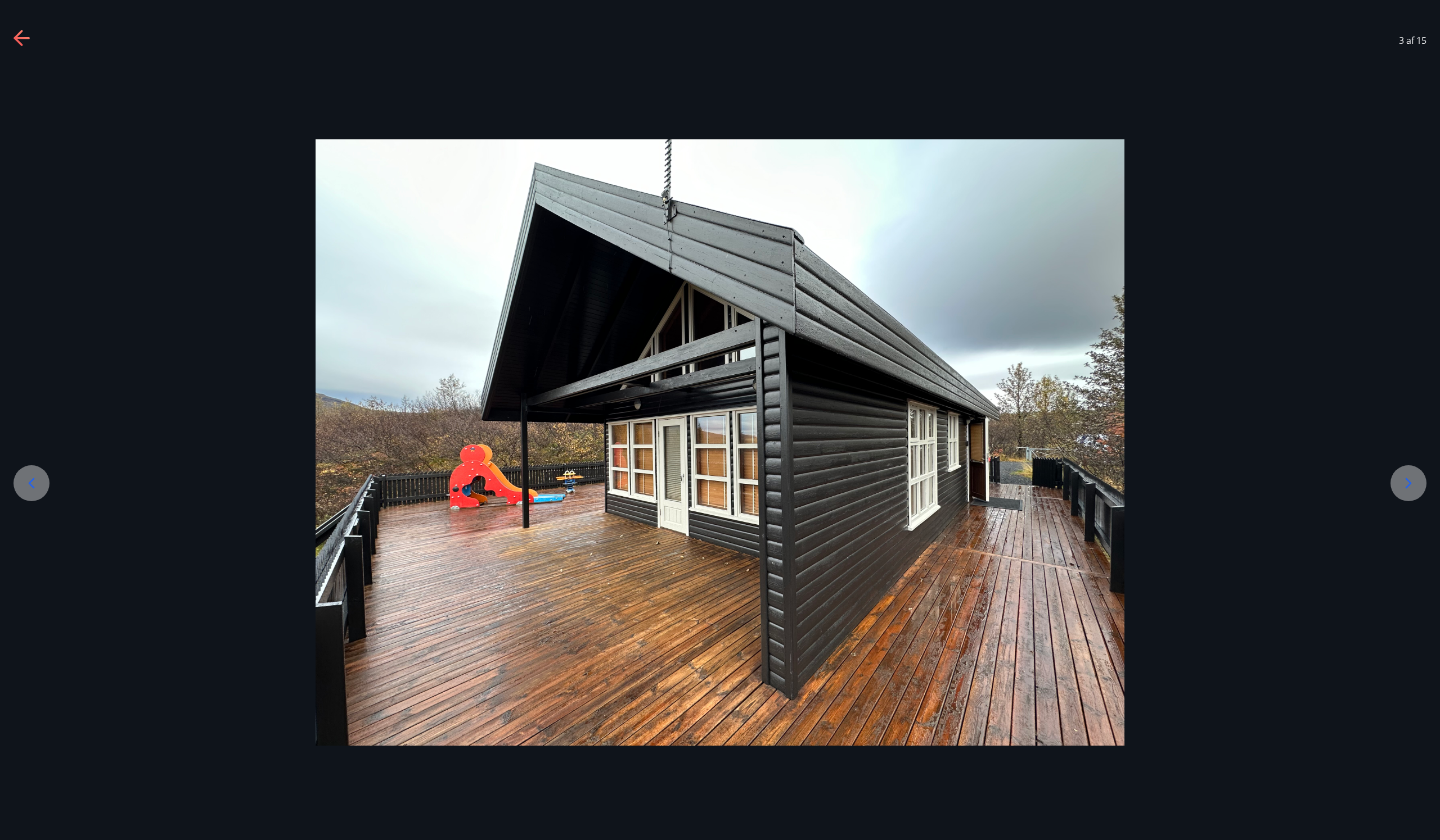
click at [1411, 485] on icon at bounding box center [1408, 483] width 18 height 18
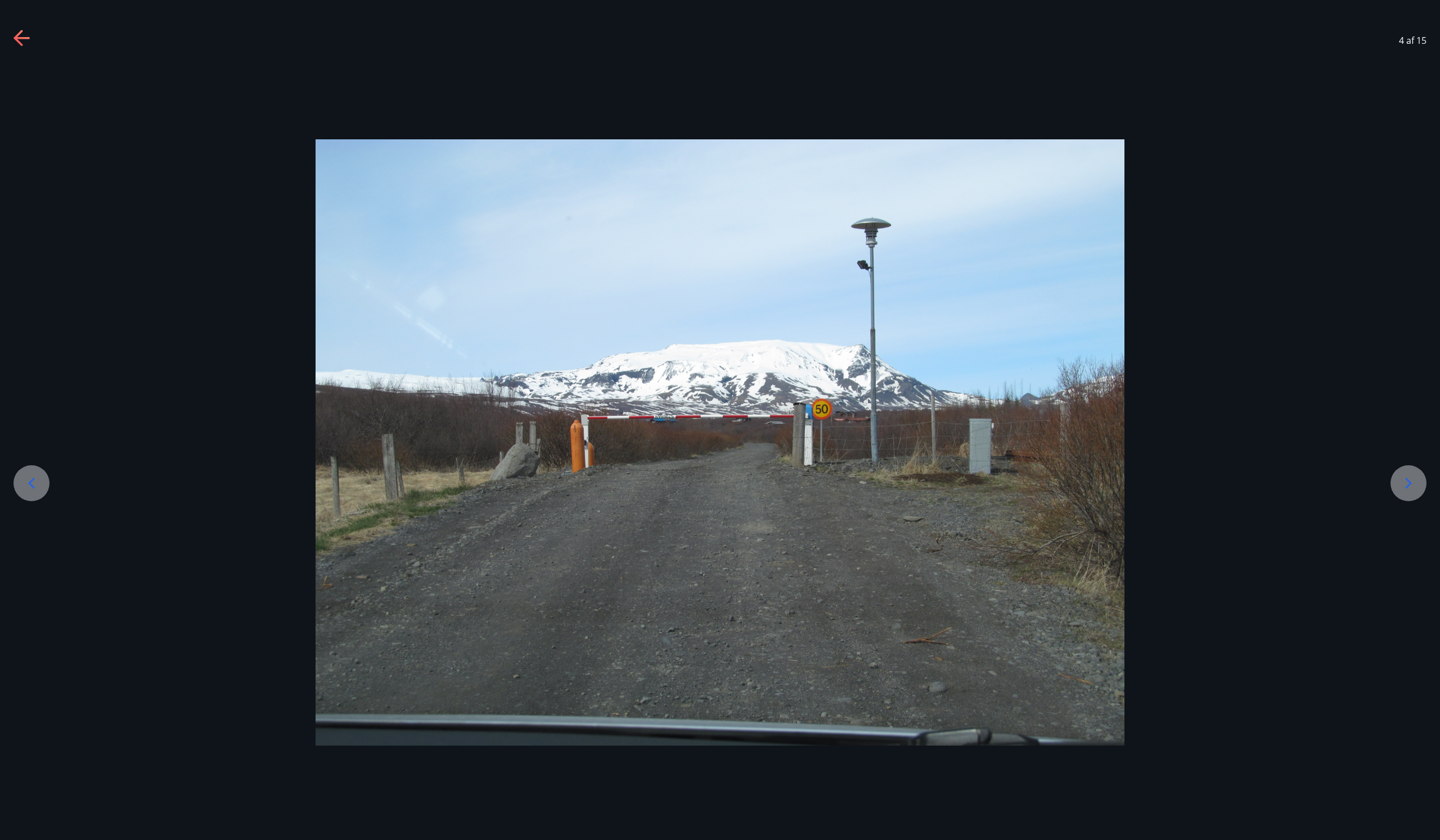
click at [1411, 485] on icon at bounding box center [1408, 483] width 18 height 18
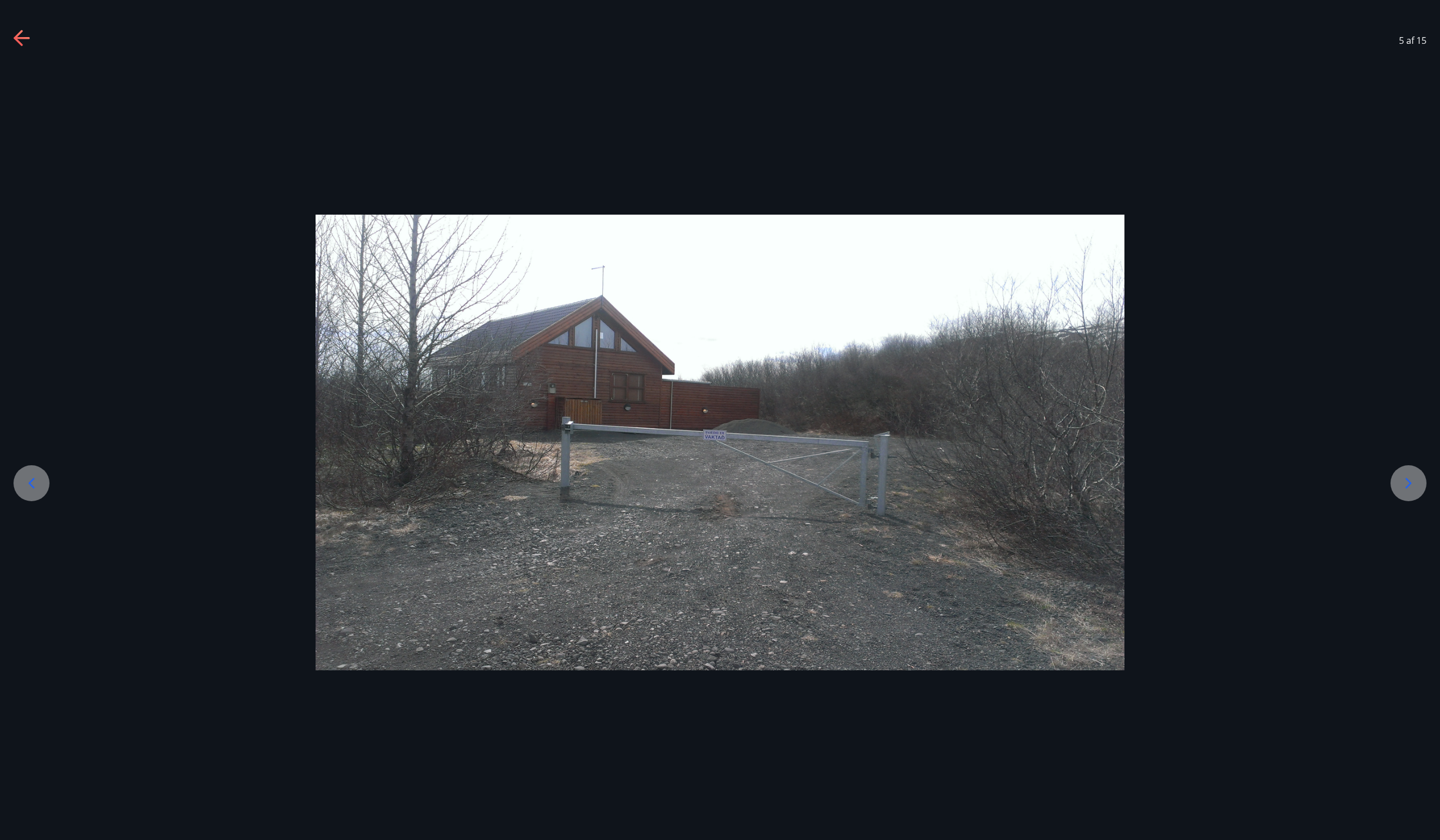
click at [1411, 485] on icon at bounding box center [1408, 483] width 18 height 18
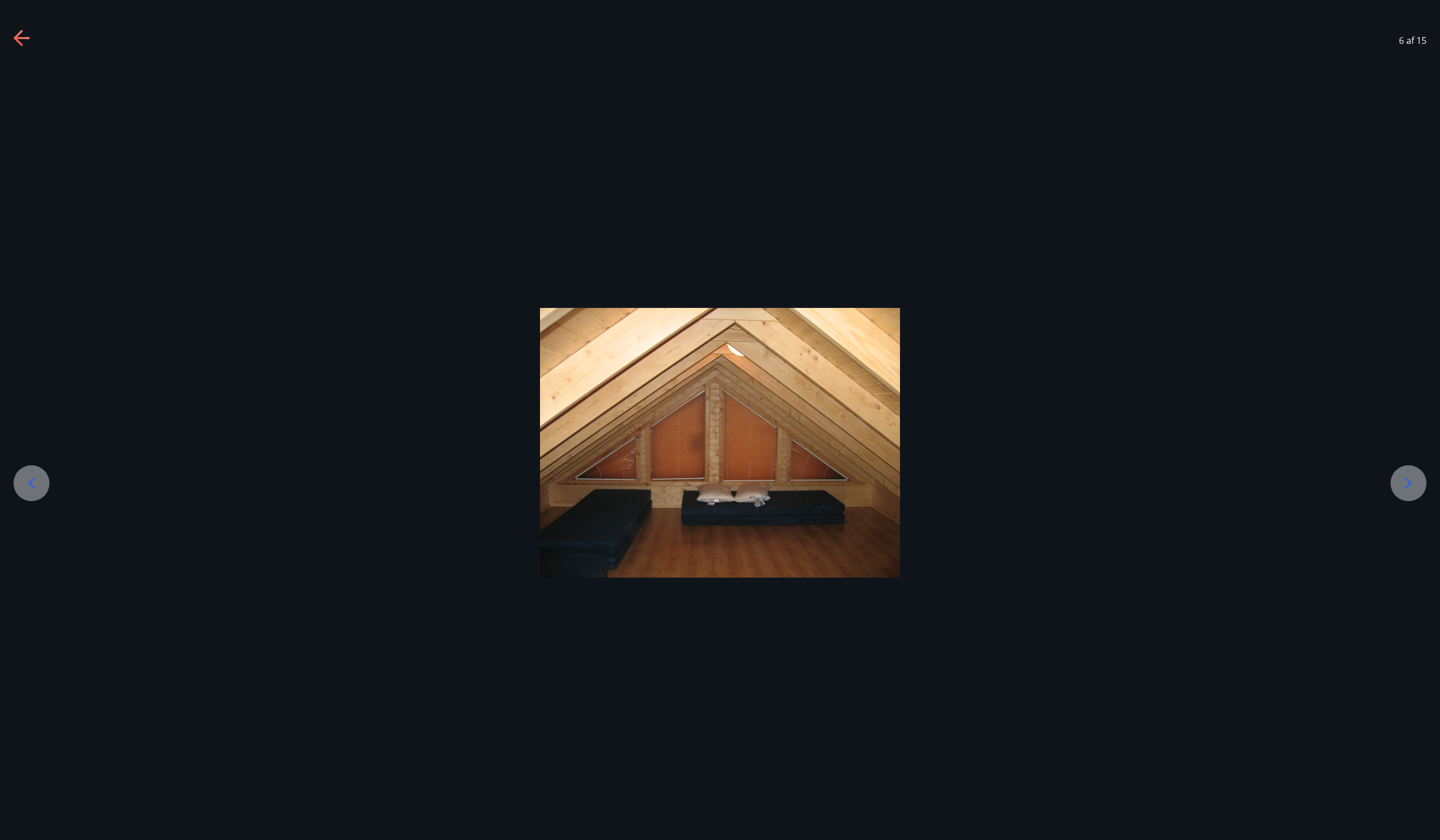
click at [1411, 485] on icon at bounding box center [1408, 483] width 18 height 18
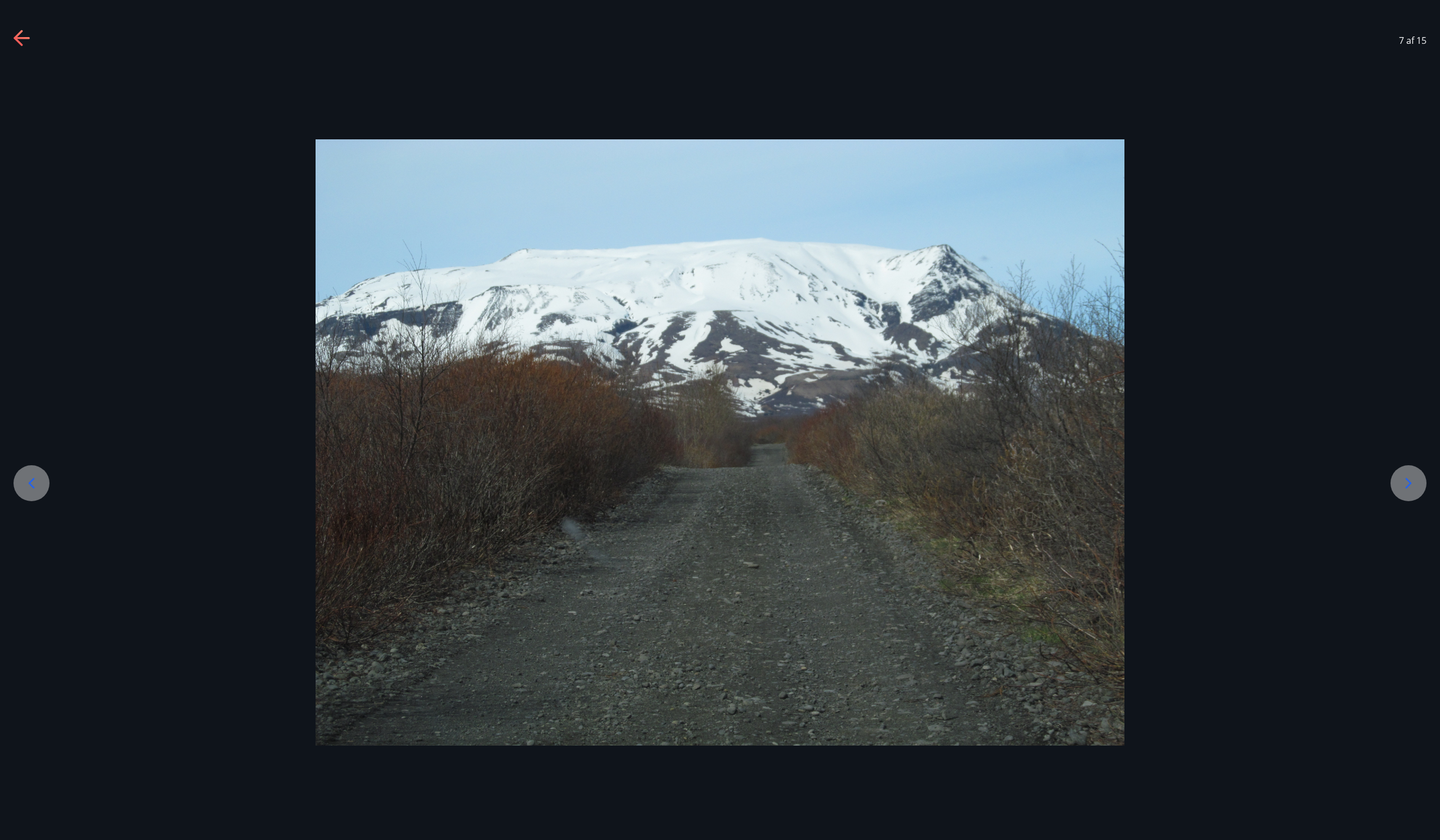
click at [1411, 485] on icon at bounding box center [1408, 483] width 18 height 18
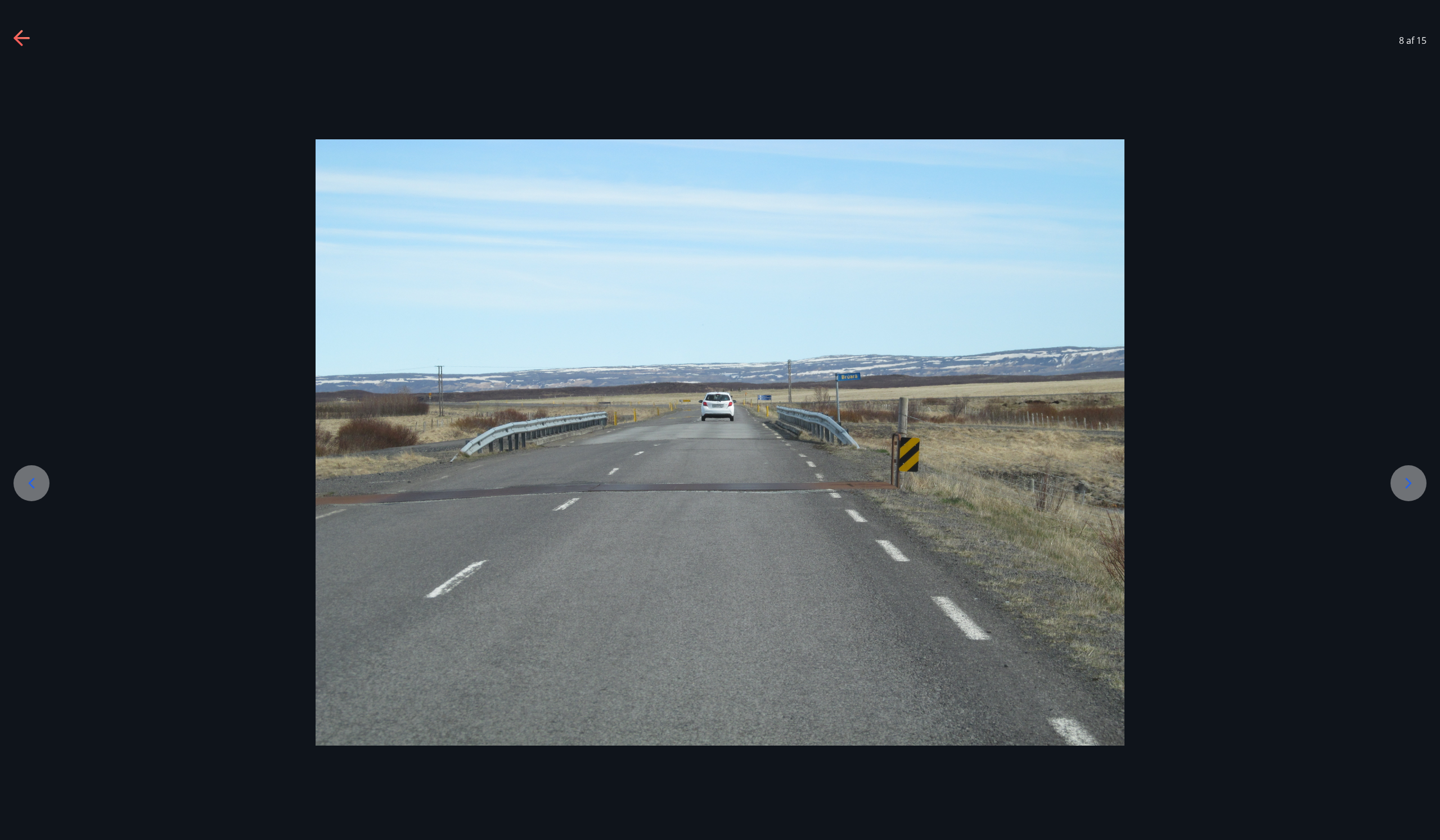
click at [1411, 485] on icon at bounding box center [1408, 483] width 18 height 18
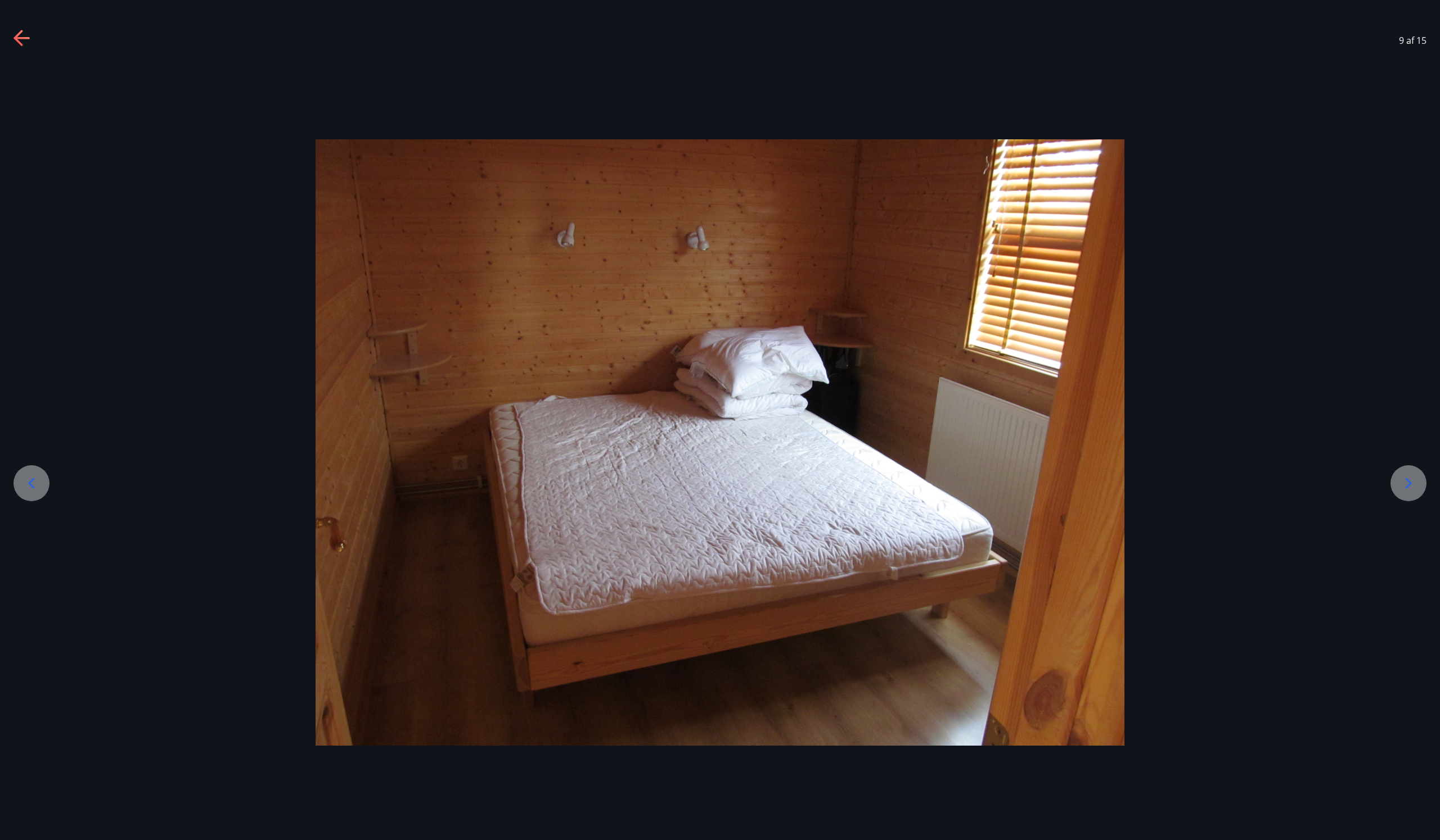
click at [1411, 485] on icon at bounding box center [1408, 483] width 18 height 18
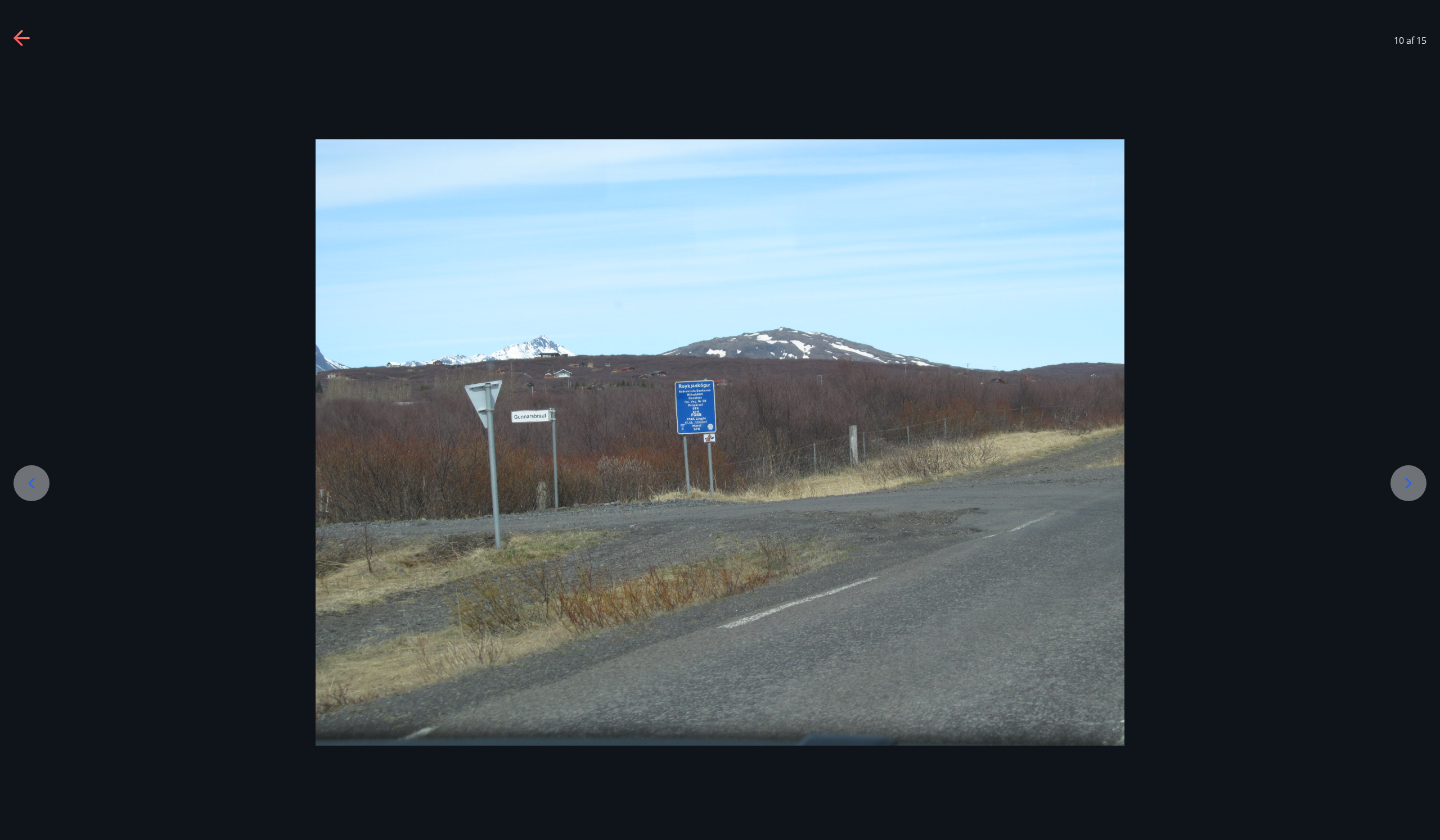
click at [1411, 485] on icon at bounding box center [1408, 483] width 18 height 18
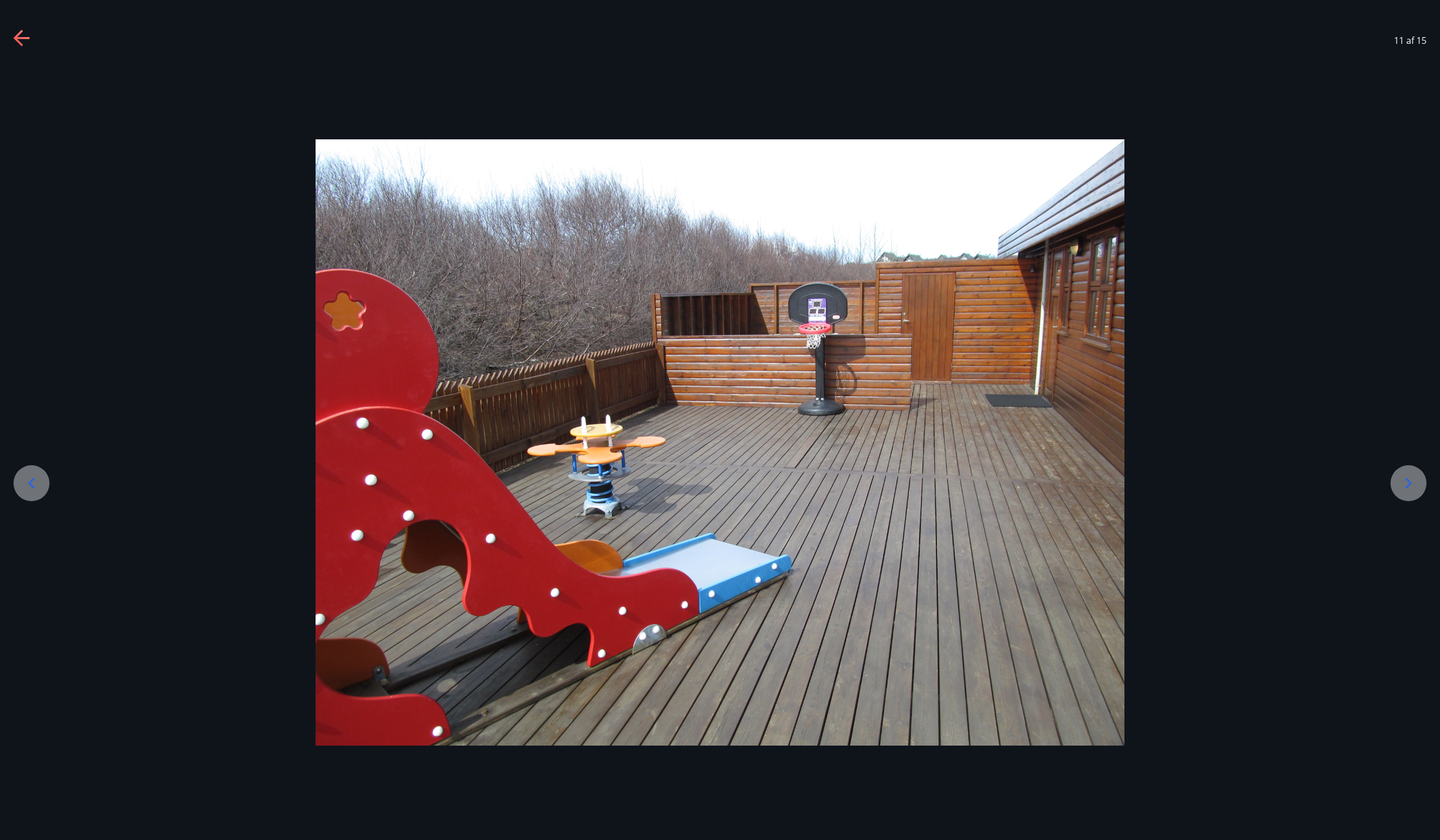
click at [1411, 485] on icon at bounding box center [1408, 483] width 18 height 18
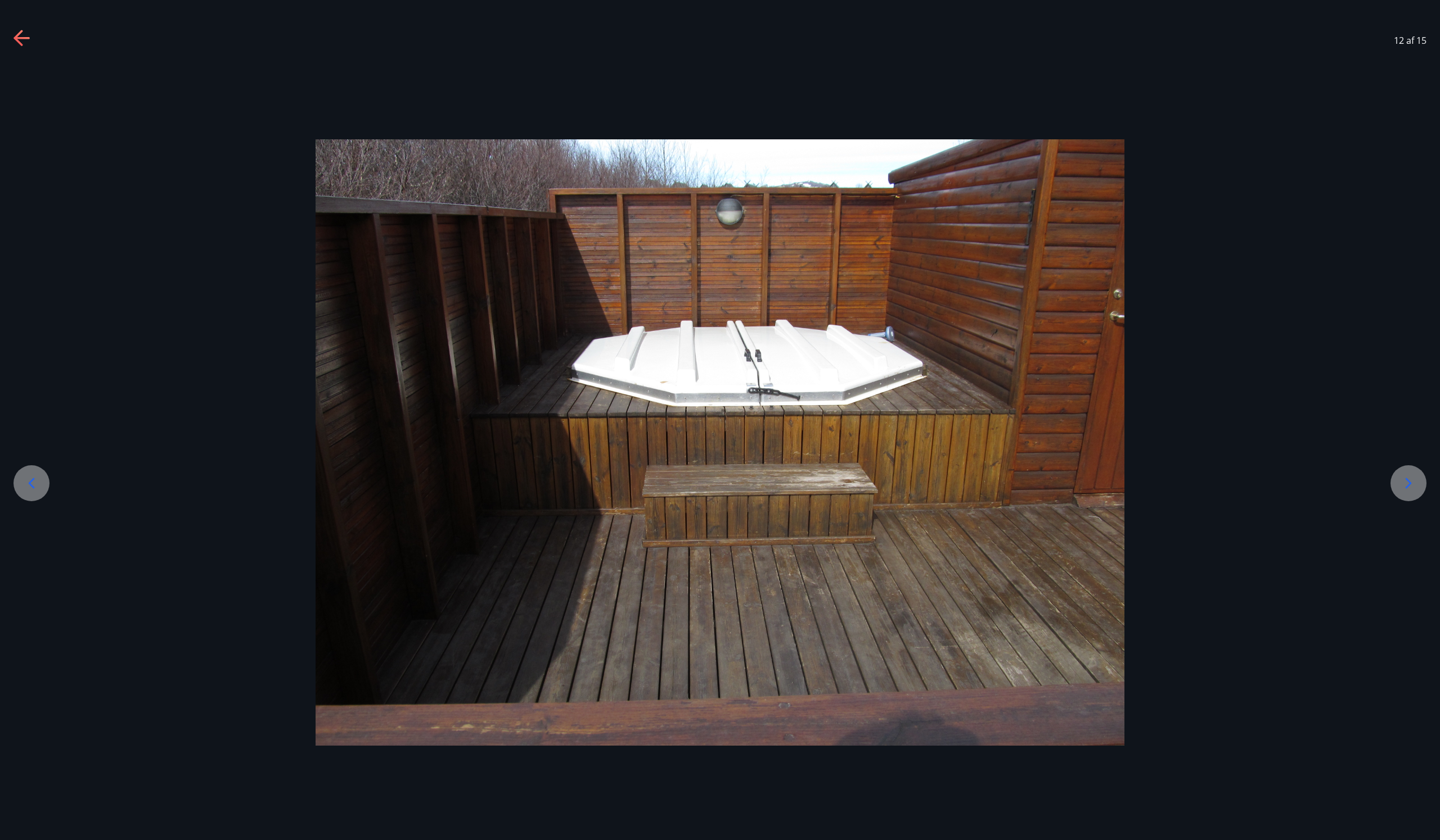
click at [1411, 485] on icon at bounding box center [1408, 483] width 18 height 18
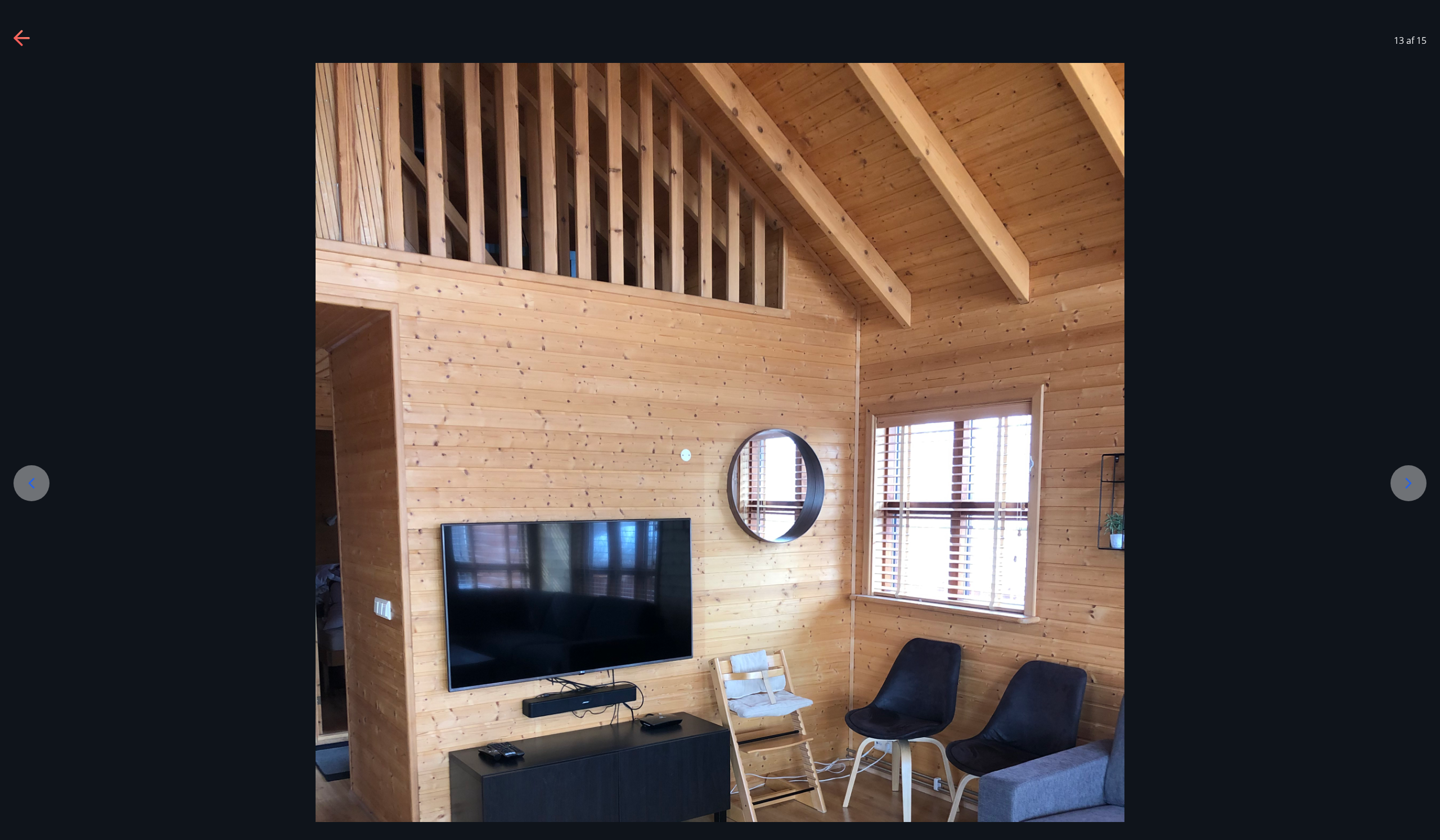
click at [1411, 485] on icon at bounding box center [1408, 483] width 18 height 18
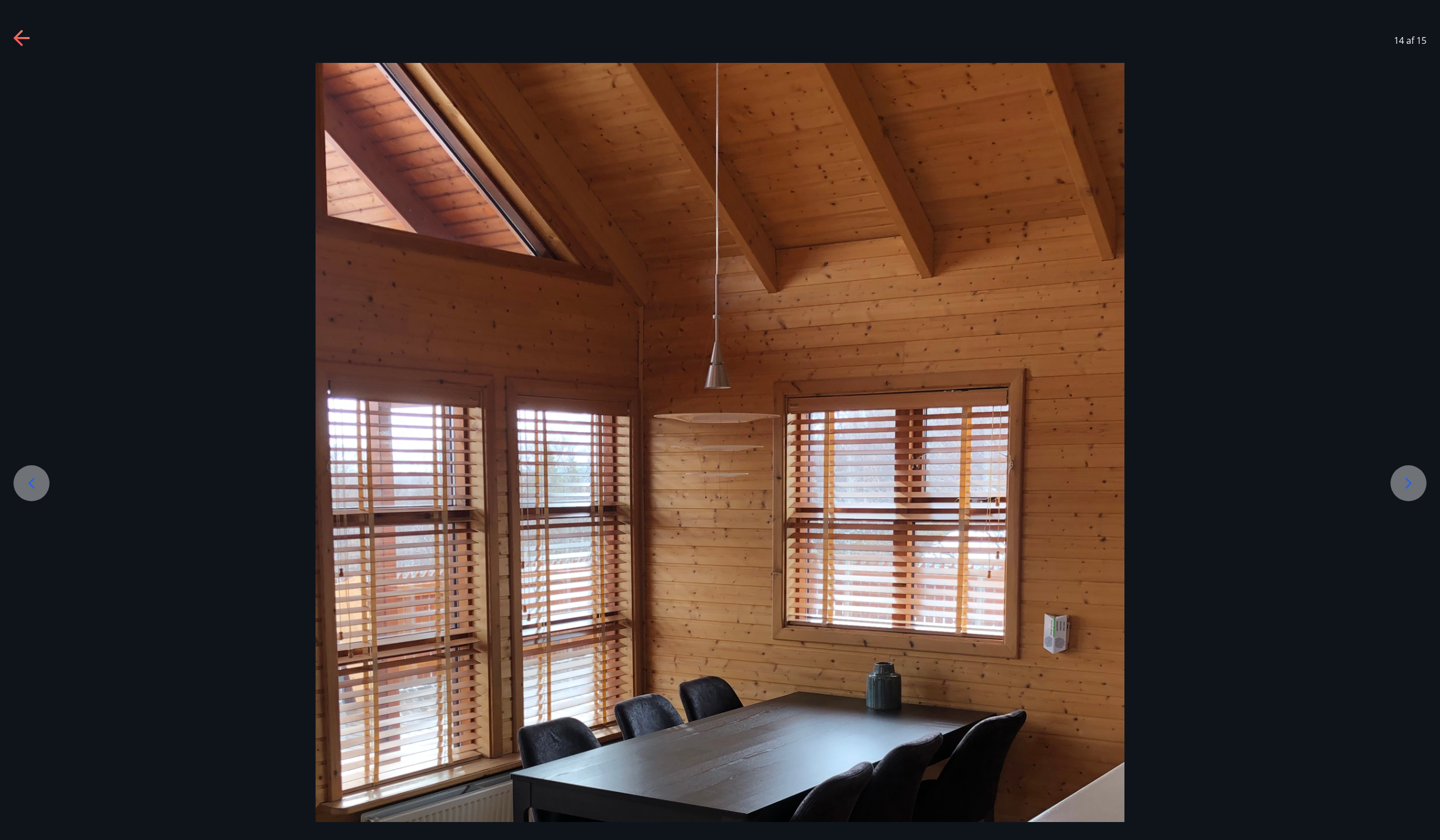
click at [1411, 485] on icon at bounding box center [1408, 483] width 18 height 18
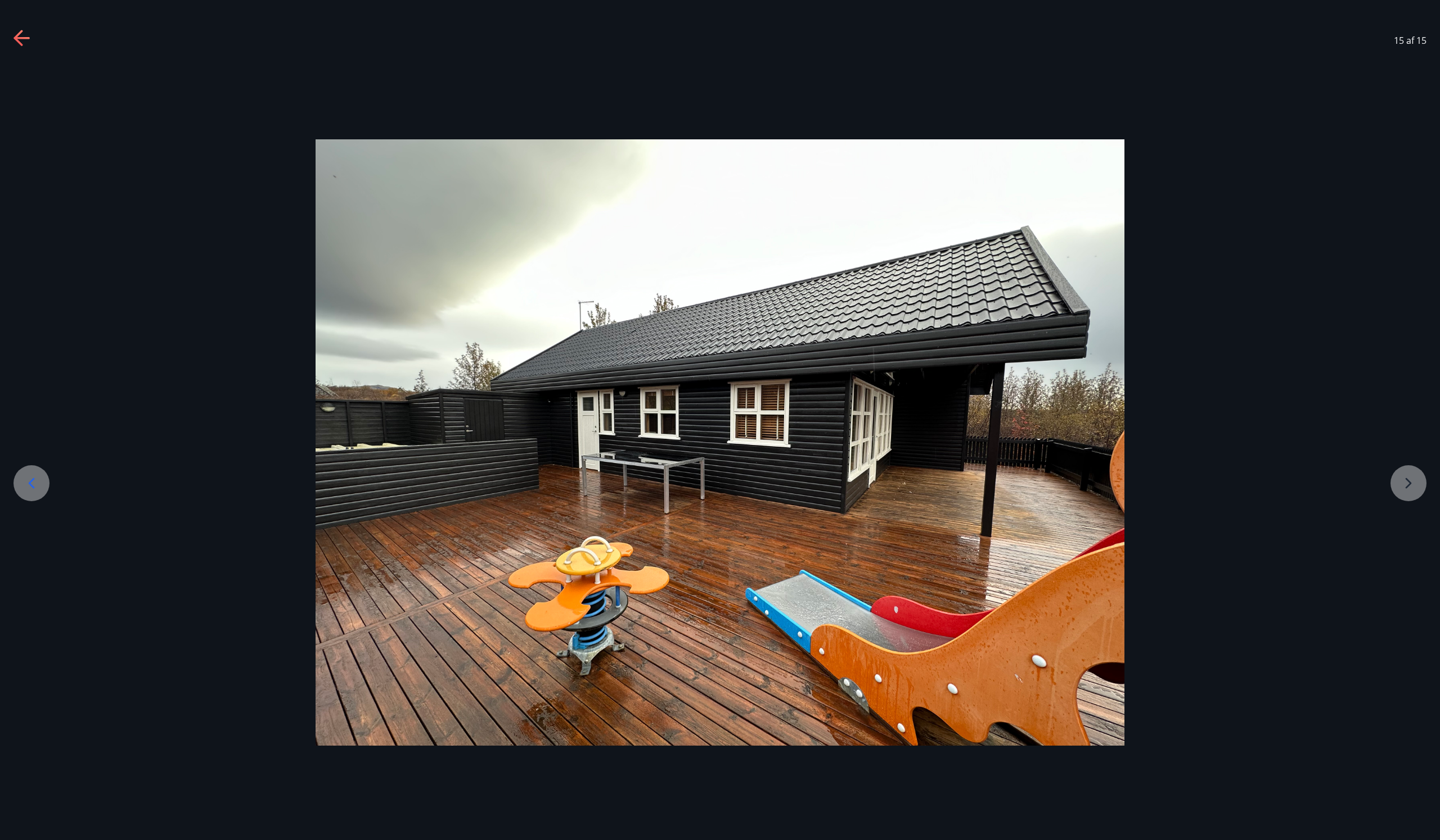
click at [1411, 485] on div at bounding box center [720, 442] width 1440 height 606
click at [18, 39] on icon at bounding box center [22, 38] width 16 height 2
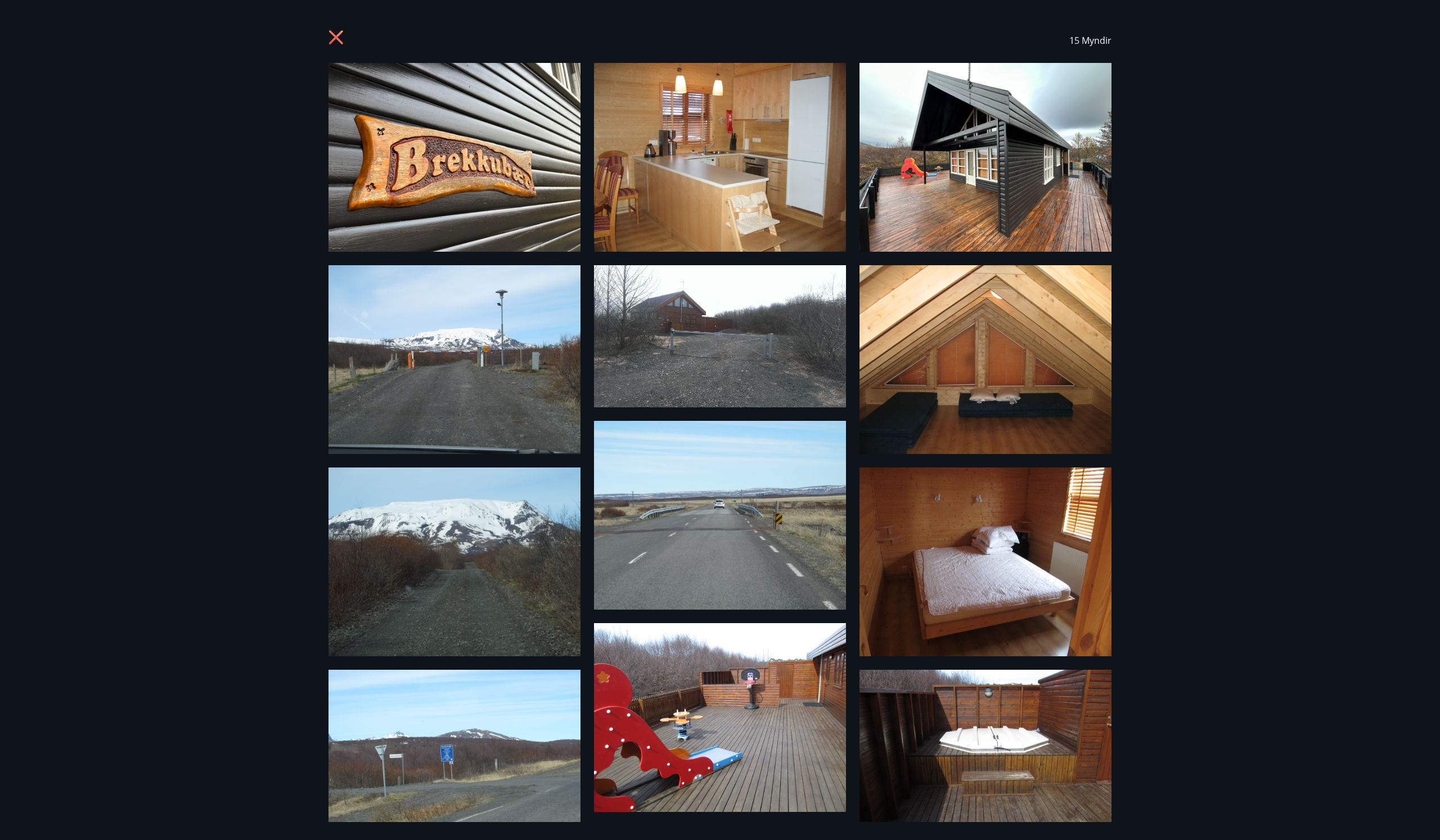
click at [346, 40] on div "15 Myndir" at bounding box center [720, 40] width 783 height 45
click at [333, 39] on icon at bounding box center [337, 39] width 18 height 18
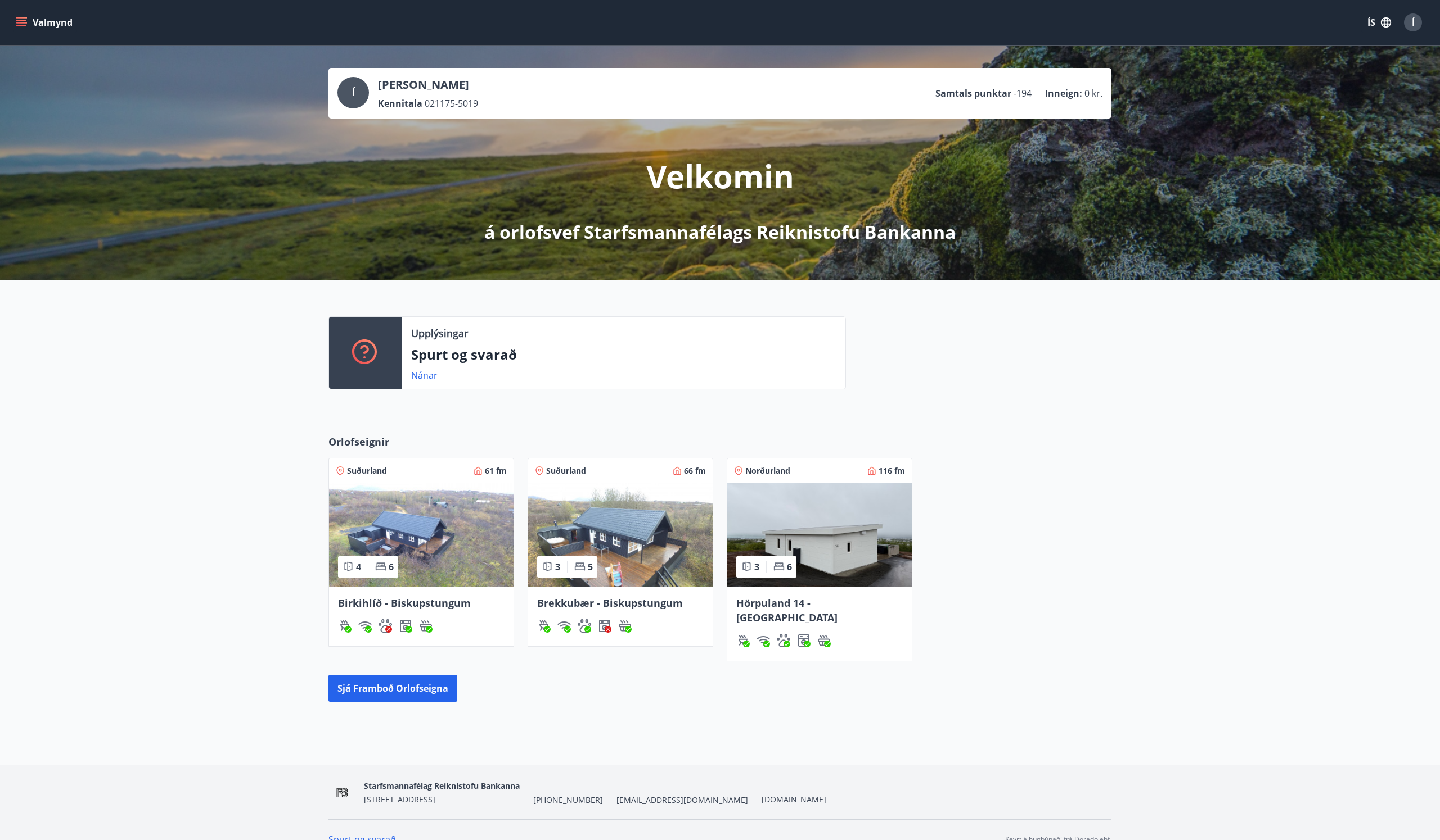
click at [438, 542] on img at bounding box center [422, 535] width 185 height 103
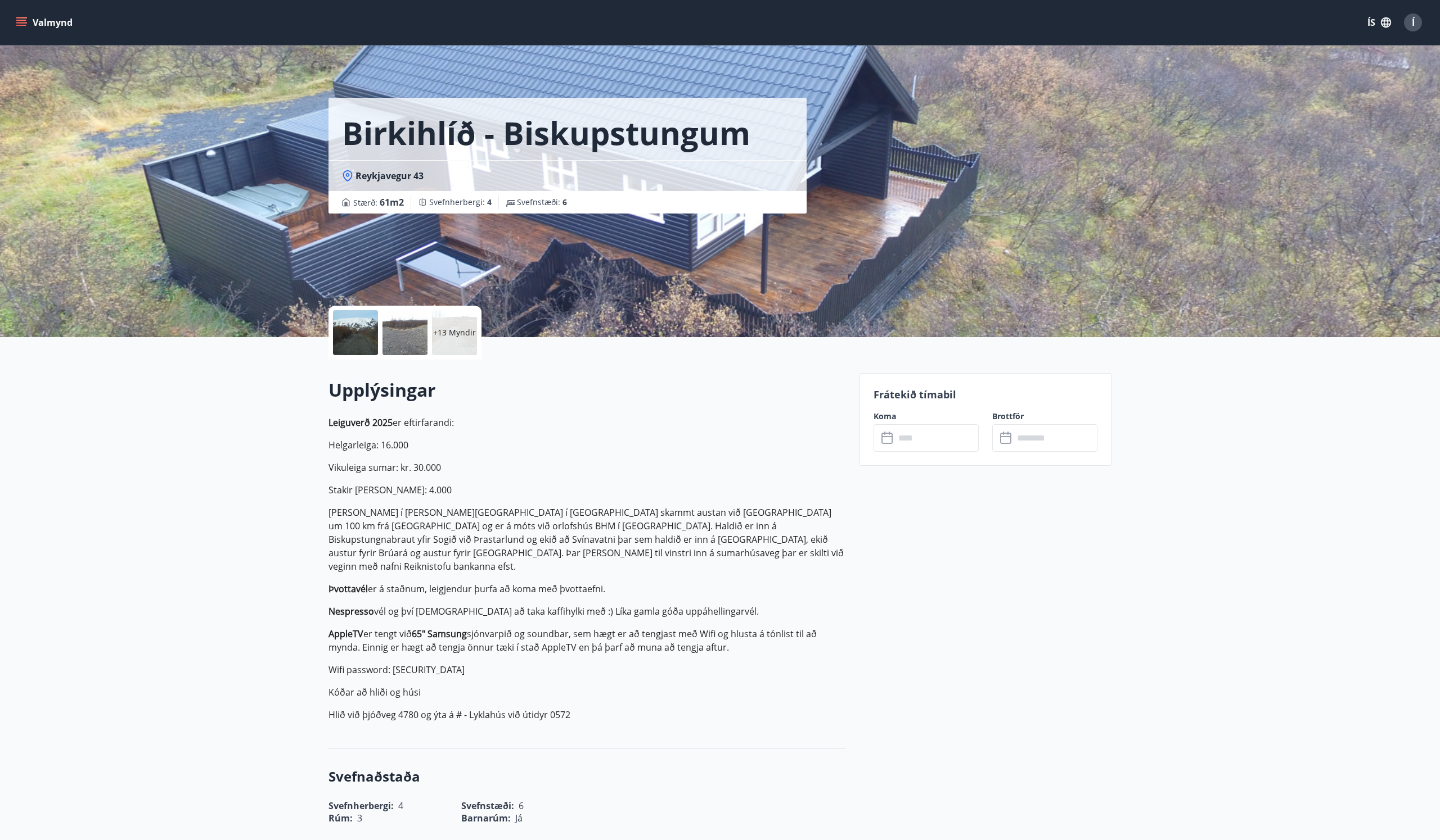
click at [378, 335] on div at bounding box center [355, 332] width 45 height 45
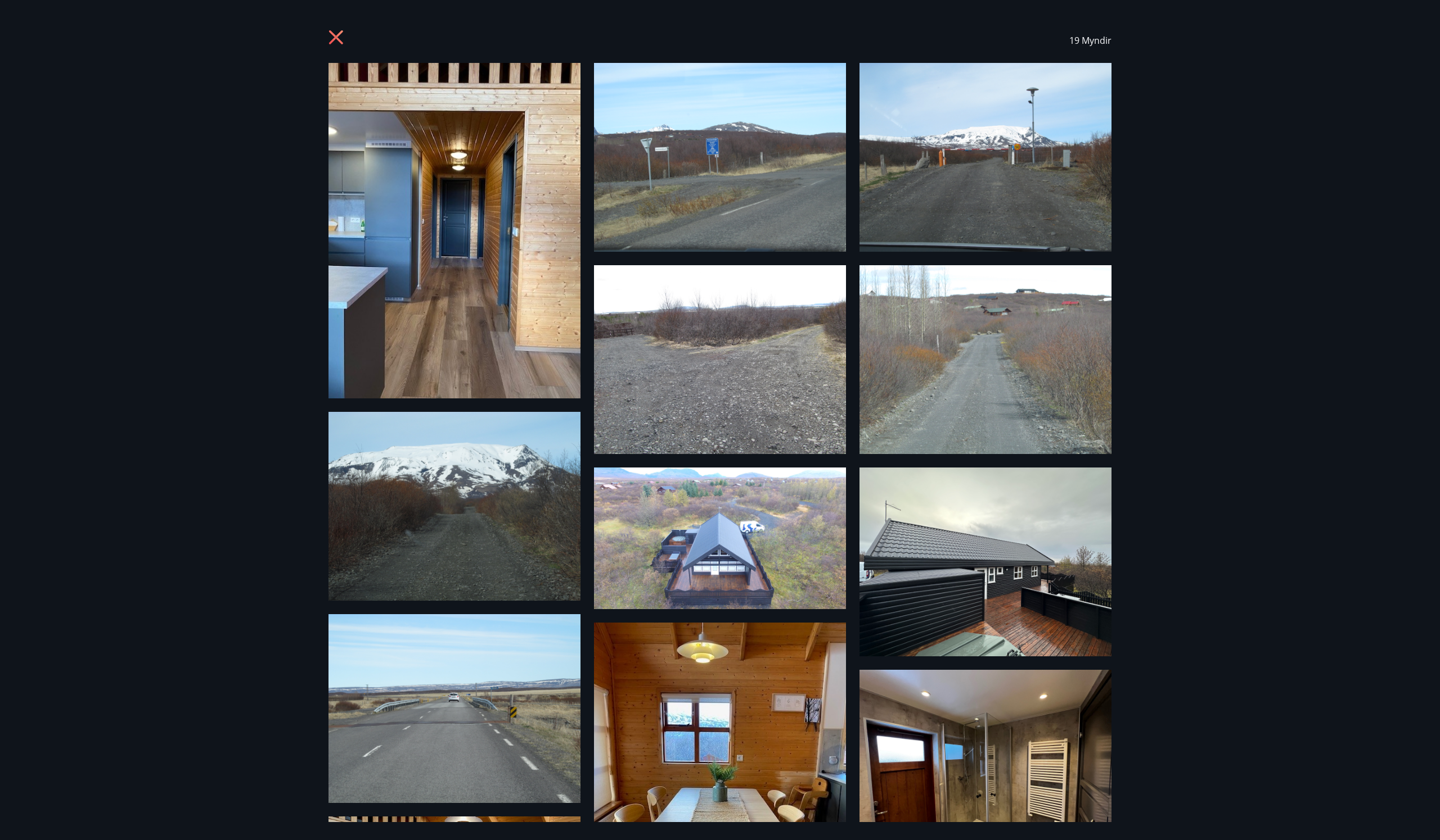
click at [483, 146] on img at bounding box center [454, 230] width 252 height 336
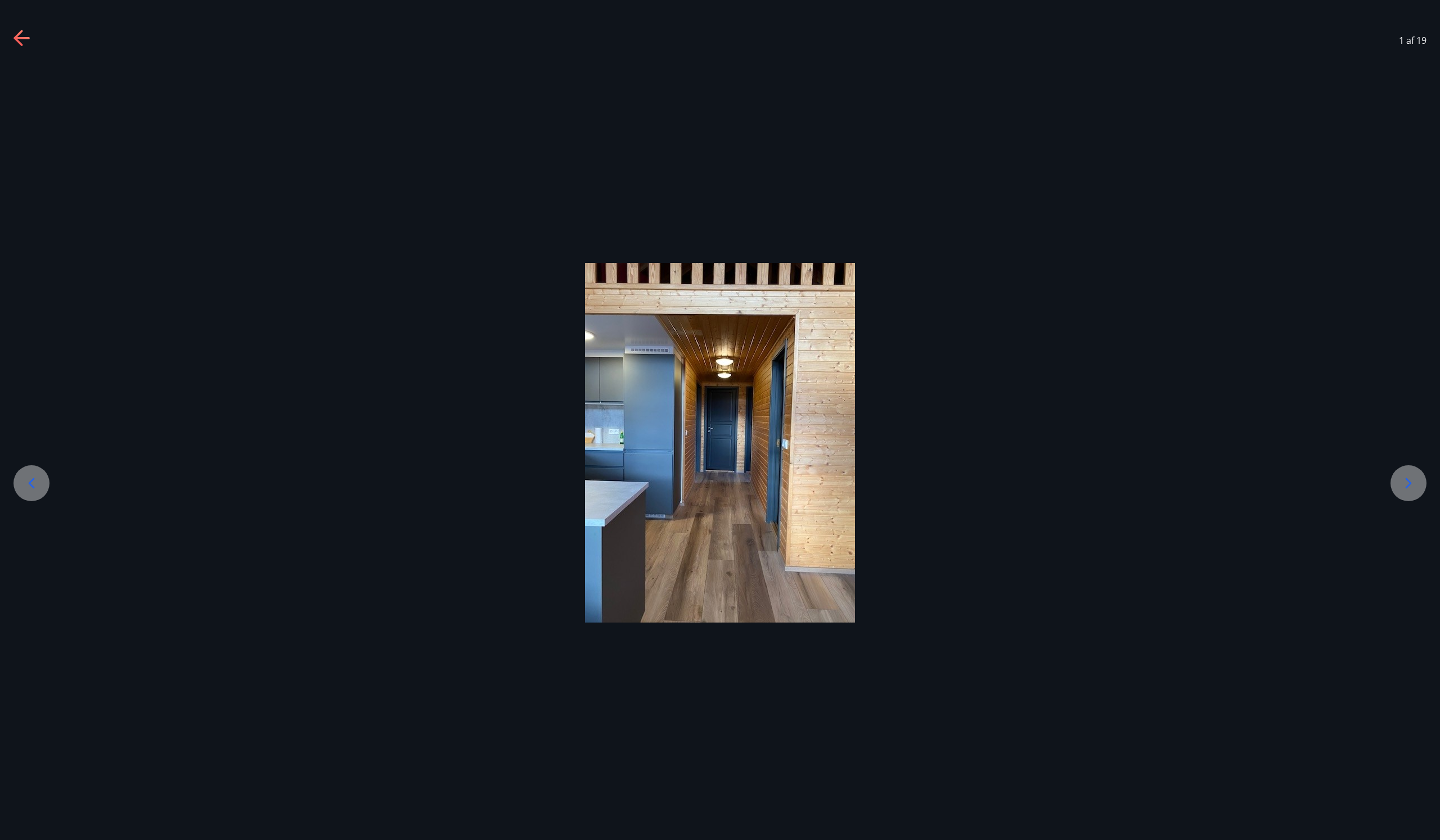
click at [1405, 482] on icon at bounding box center [1408, 483] width 18 height 18
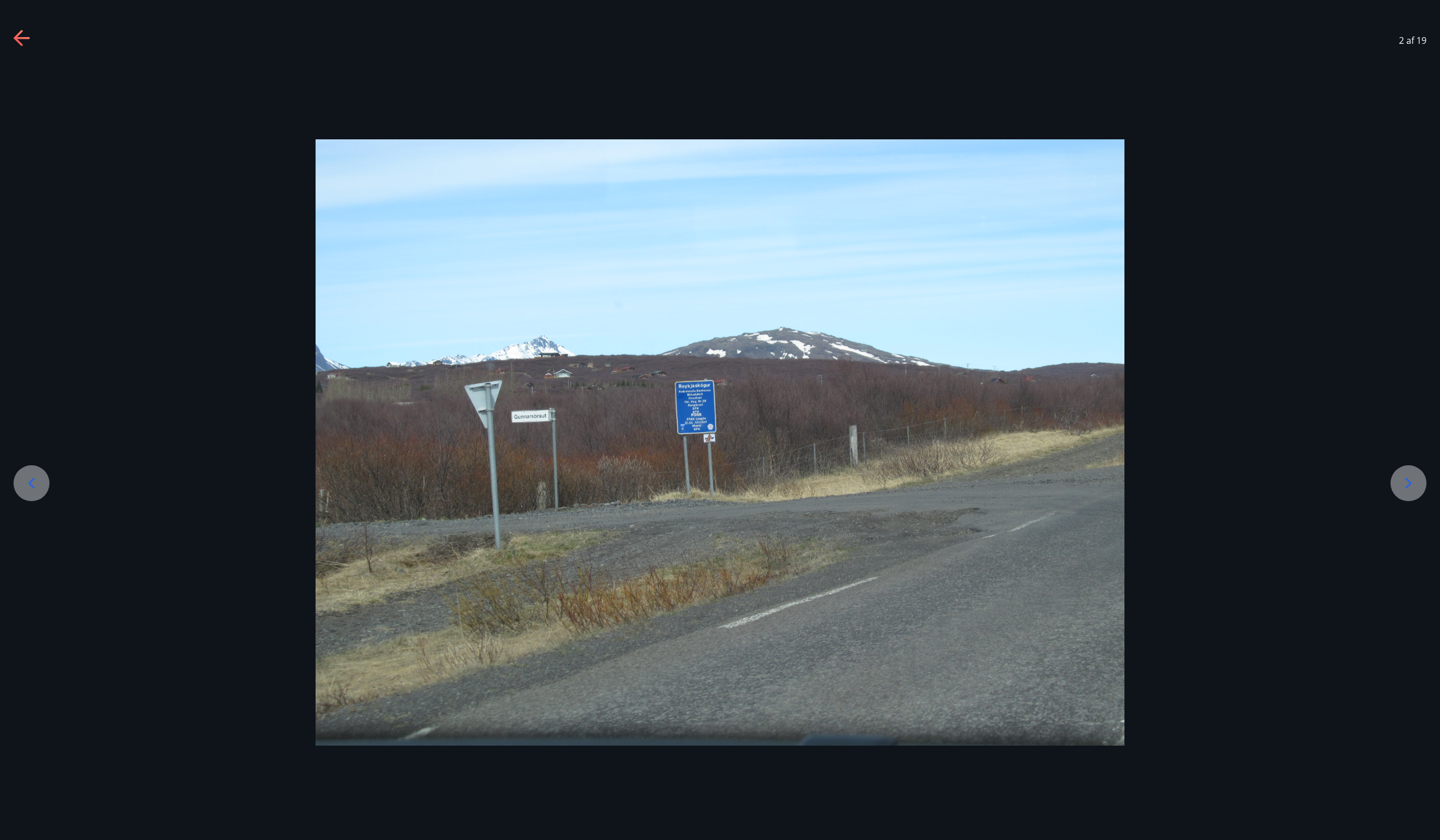
click at [1405, 482] on icon at bounding box center [1408, 483] width 18 height 18
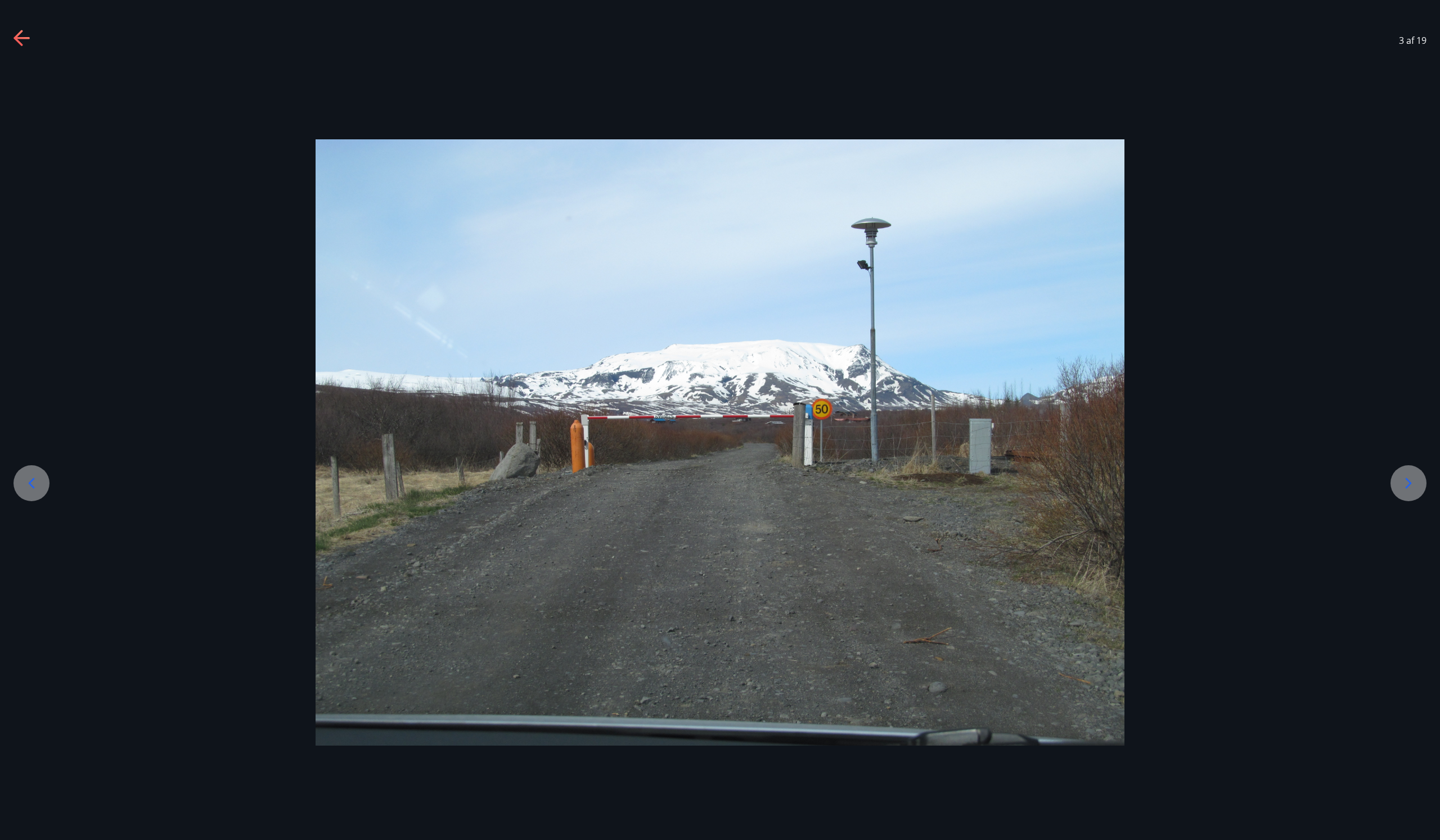
click at [1405, 482] on icon at bounding box center [1408, 483] width 18 height 18
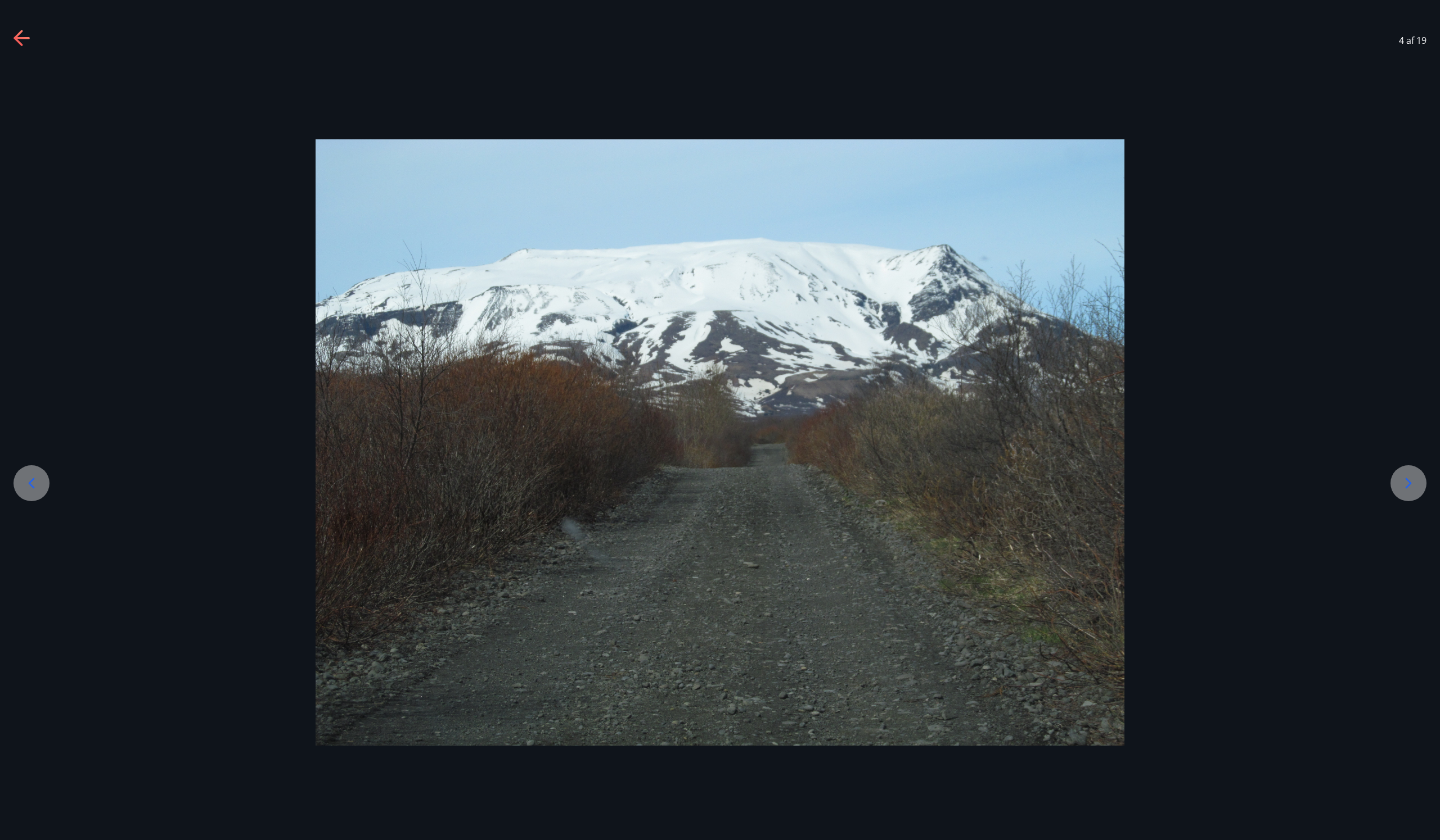
click at [1405, 482] on icon at bounding box center [1408, 483] width 18 height 18
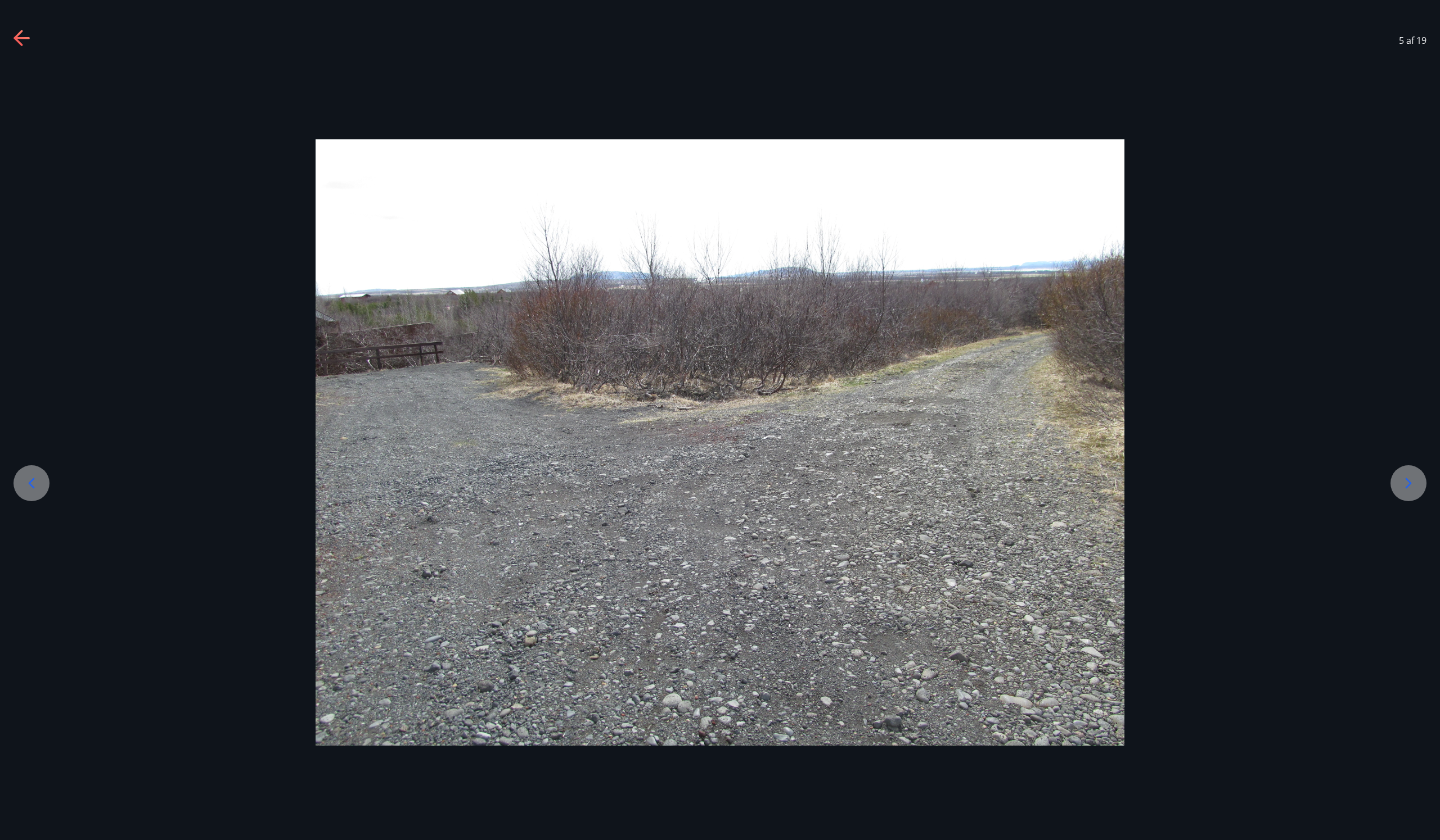
click at [1405, 482] on icon at bounding box center [1408, 483] width 18 height 18
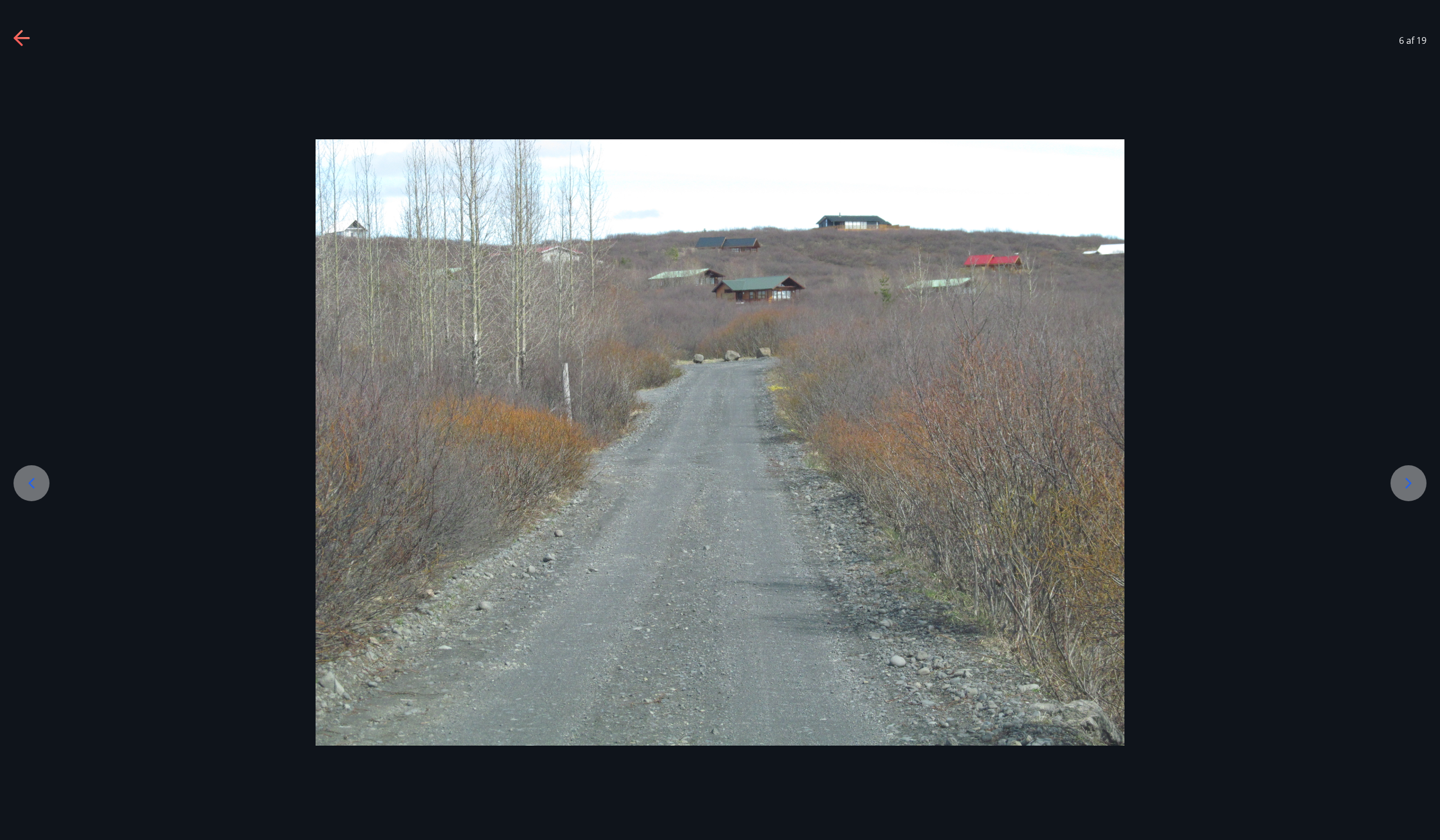
click at [1405, 482] on icon at bounding box center [1408, 483] width 18 height 18
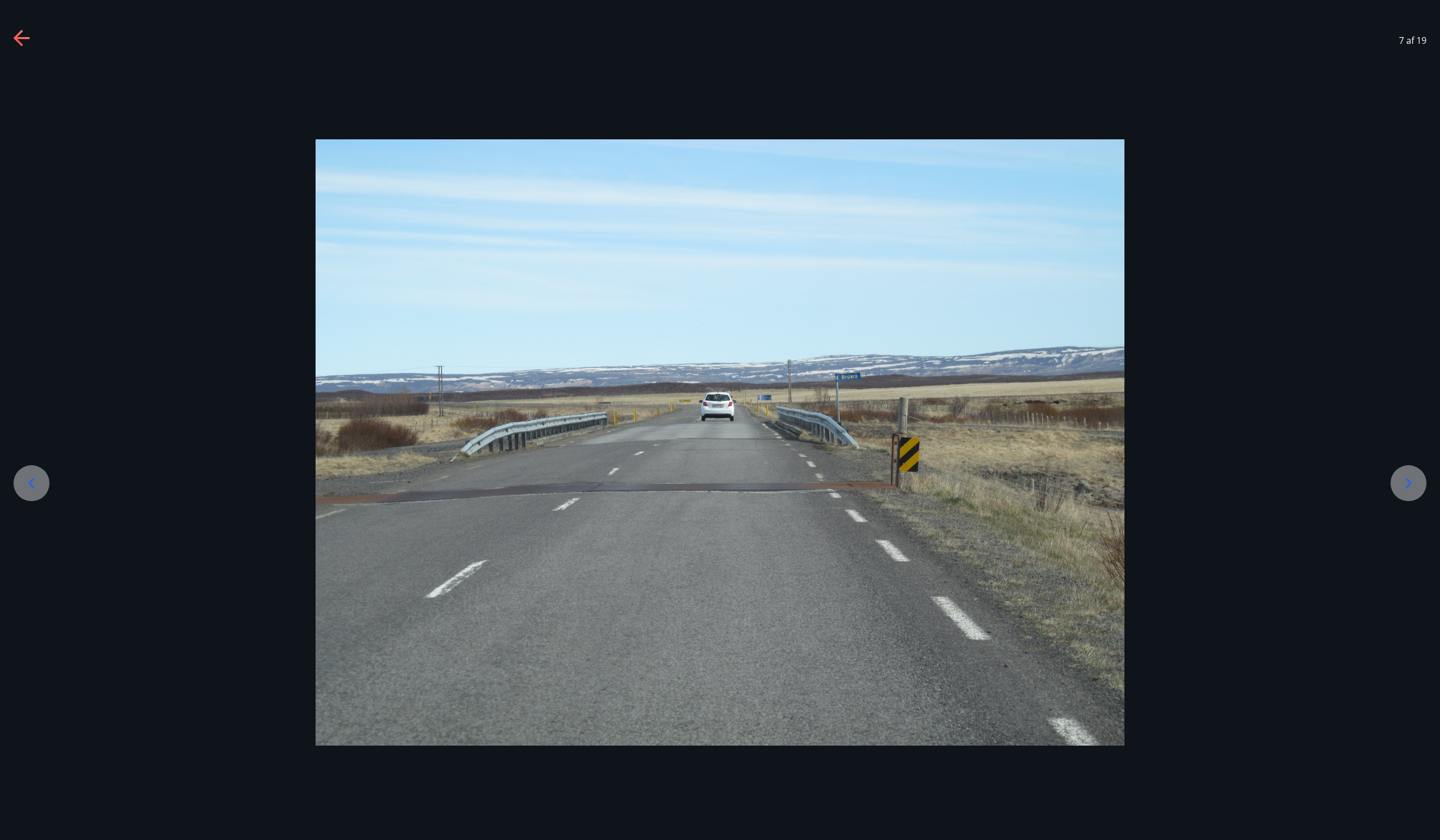
click at [1405, 482] on icon at bounding box center [1408, 483] width 18 height 18
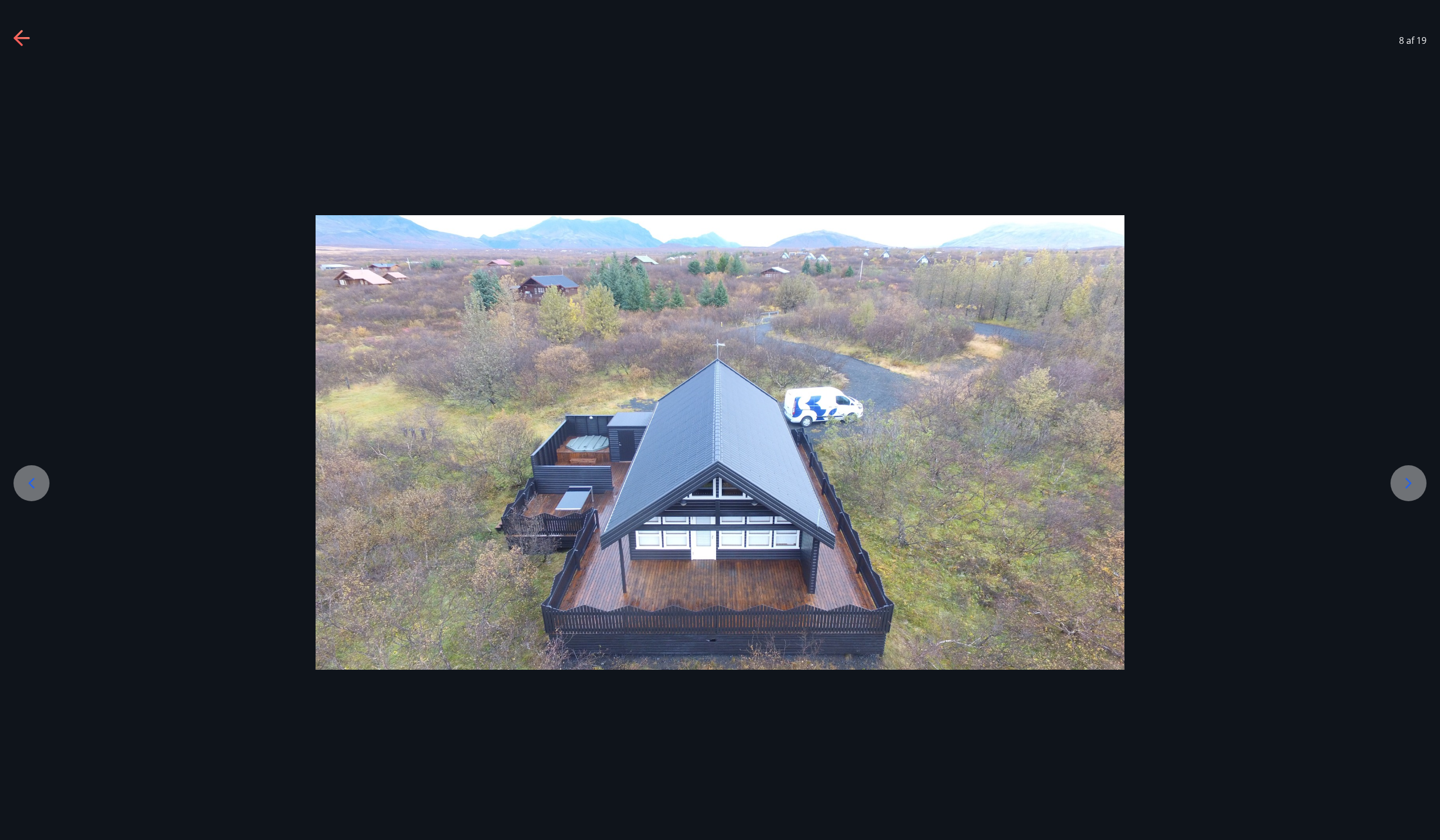
click at [1405, 482] on icon at bounding box center [1408, 483] width 18 height 18
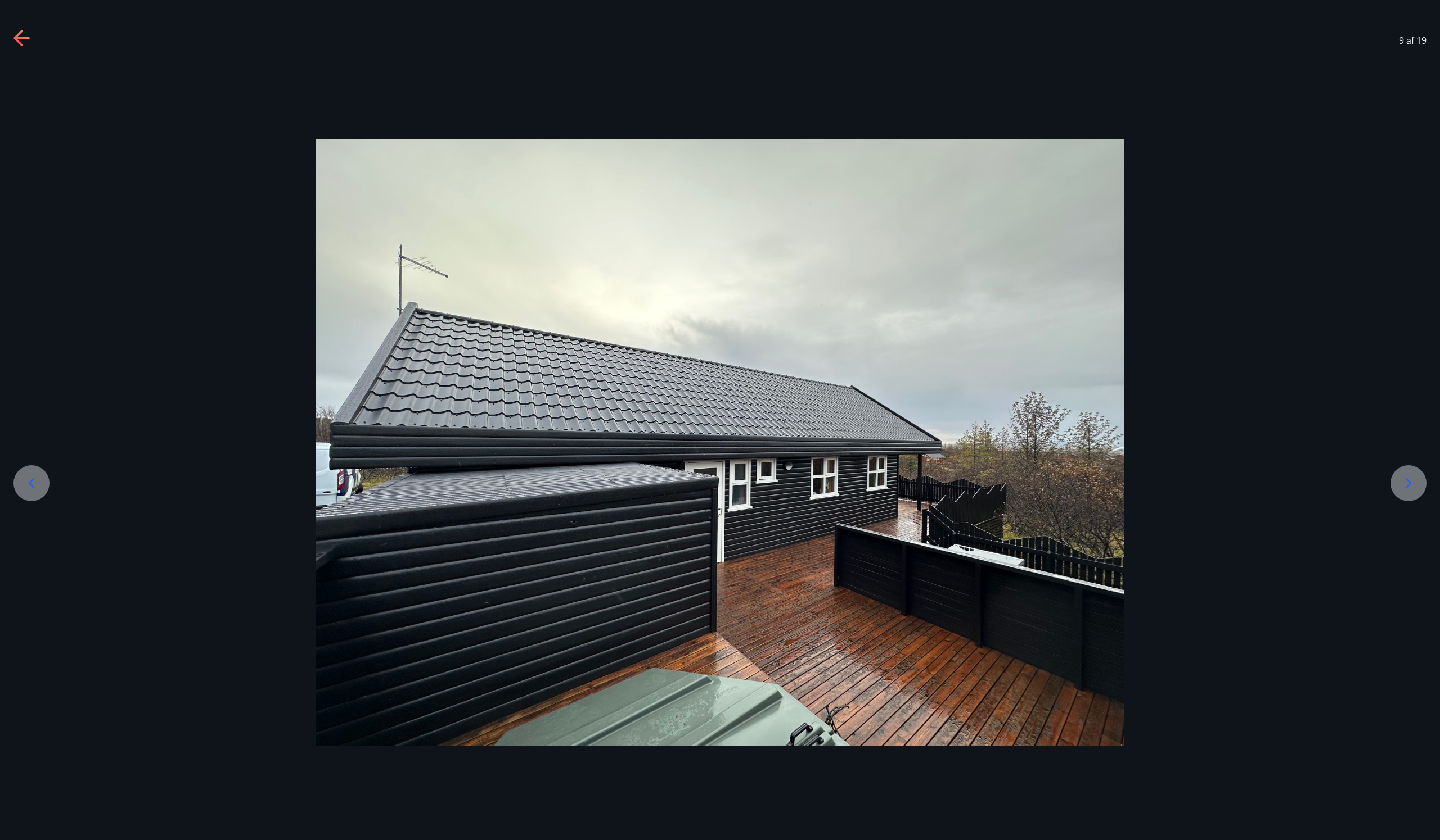
click at [1405, 482] on icon at bounding box center [1408, 483] width 18 height 18
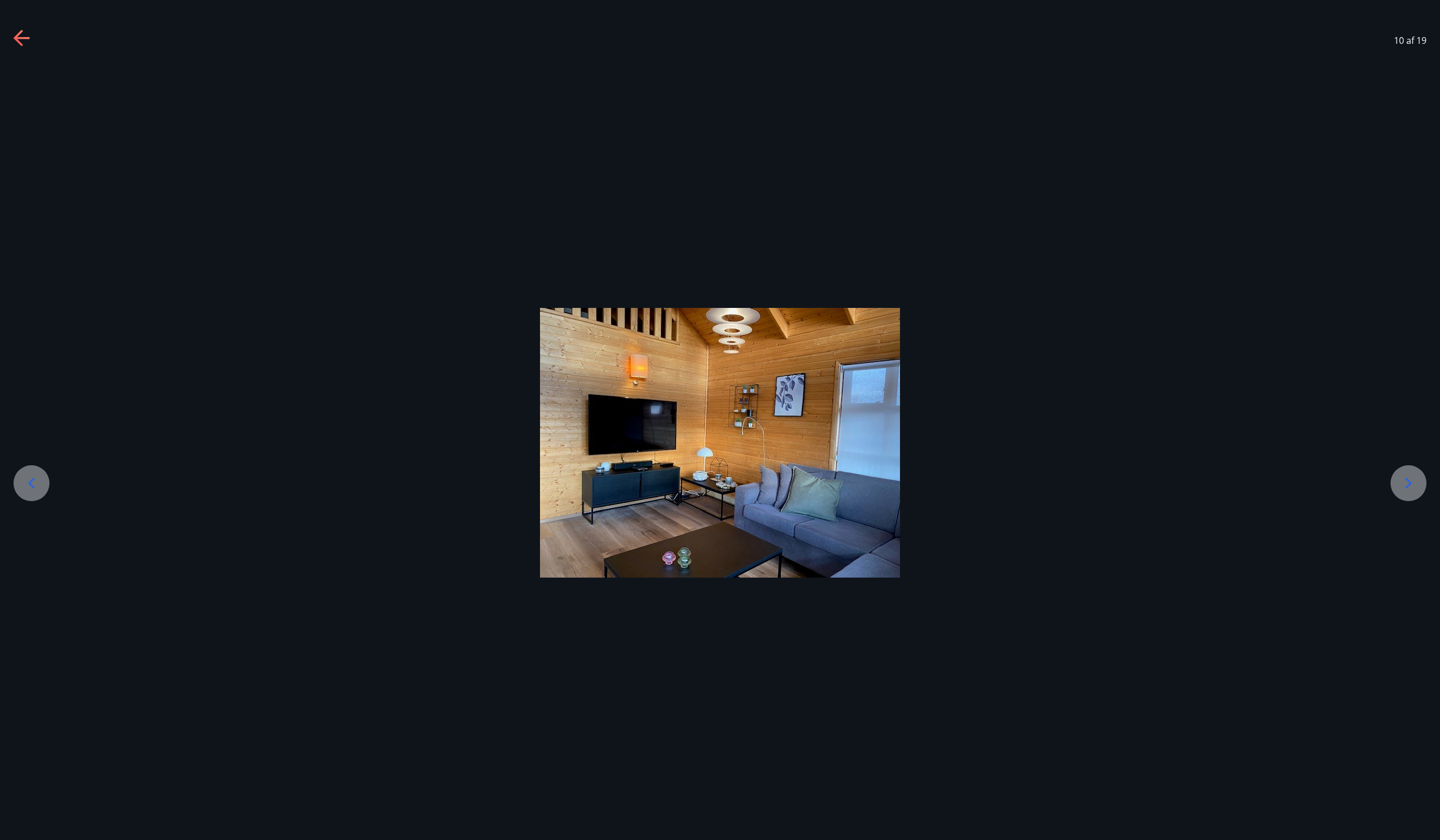
click at [1405, 482] on icon at bounding box center [1408, 483] width 18 height 18
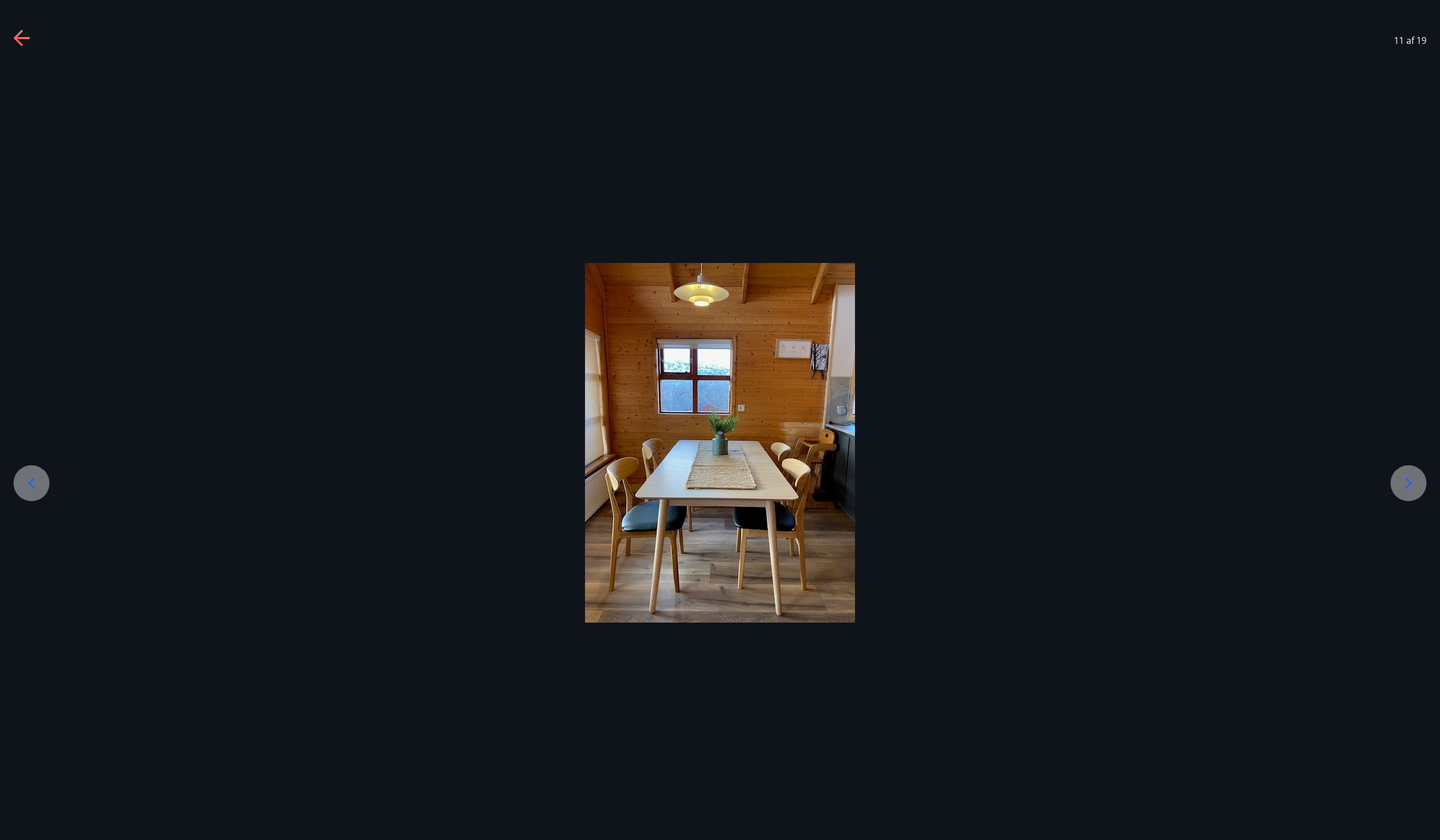
click at [1405, 482] on icon at bounding box center [1408, 483] width 18 height 18
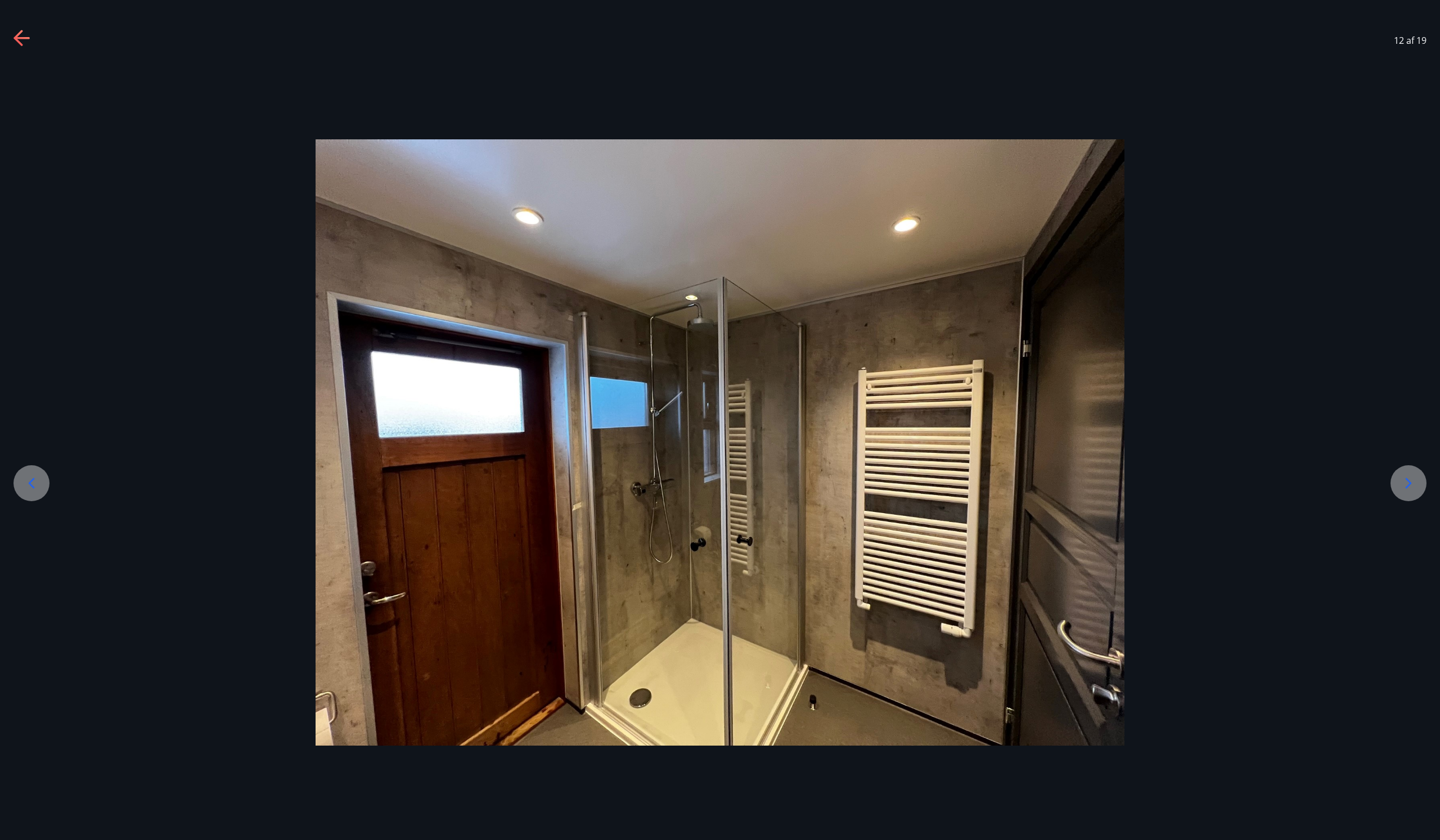
click at [1405, 482] on icon at bounding box center [1408, 483] width 18 height 18
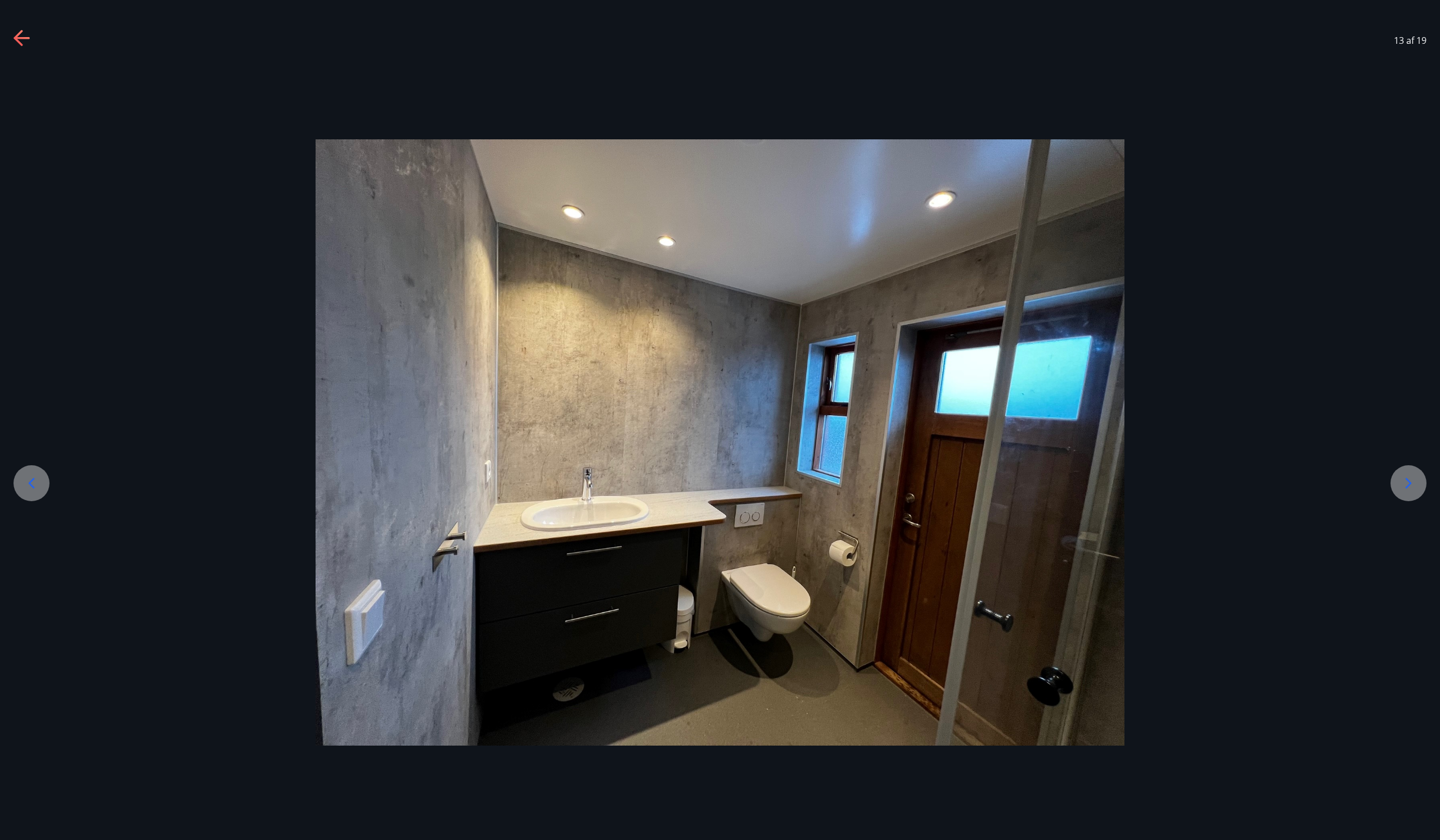
click at [1405, 482] on icon at bounding box center [1408, 483] width 18 height 18
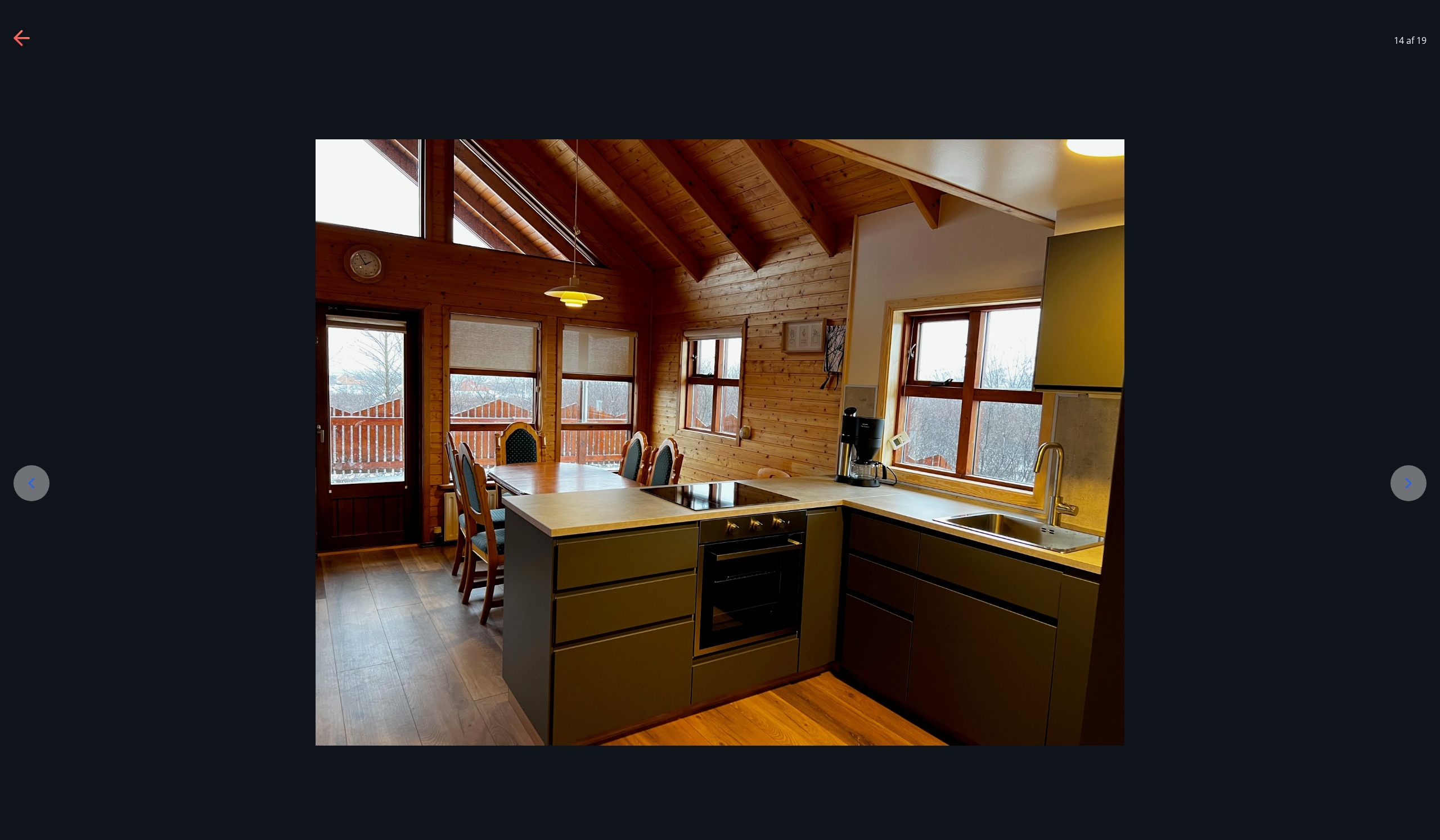
click at [1405, 482] on icon at bounding box center [1408, 483] width 18 height 18
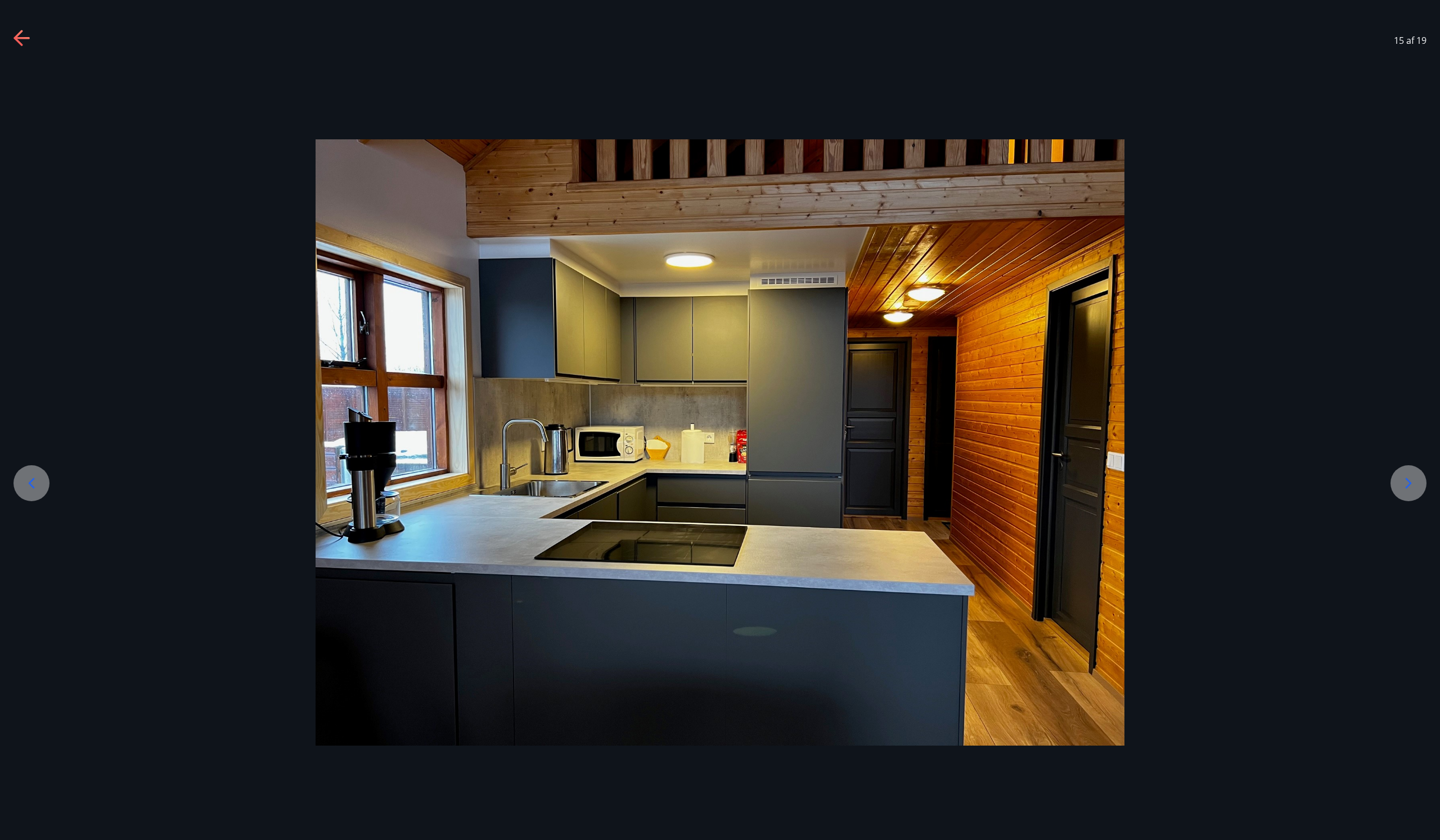
click at [1405, 482] on icon at bounding box center [1408, 483] width 18 height 18
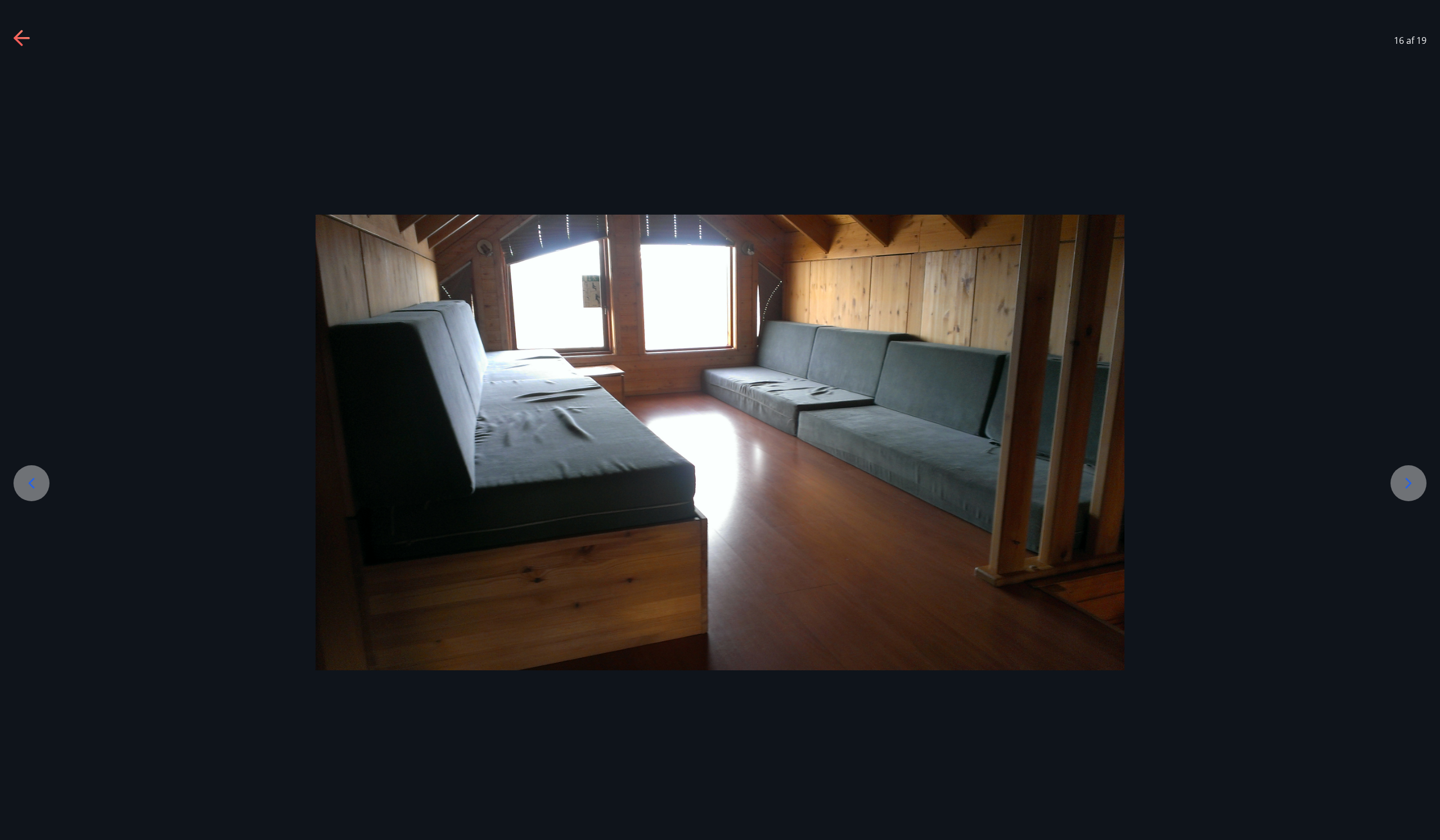
click at [1405, 482] on icon at bounding box center [1408, 483] width 18 height 18
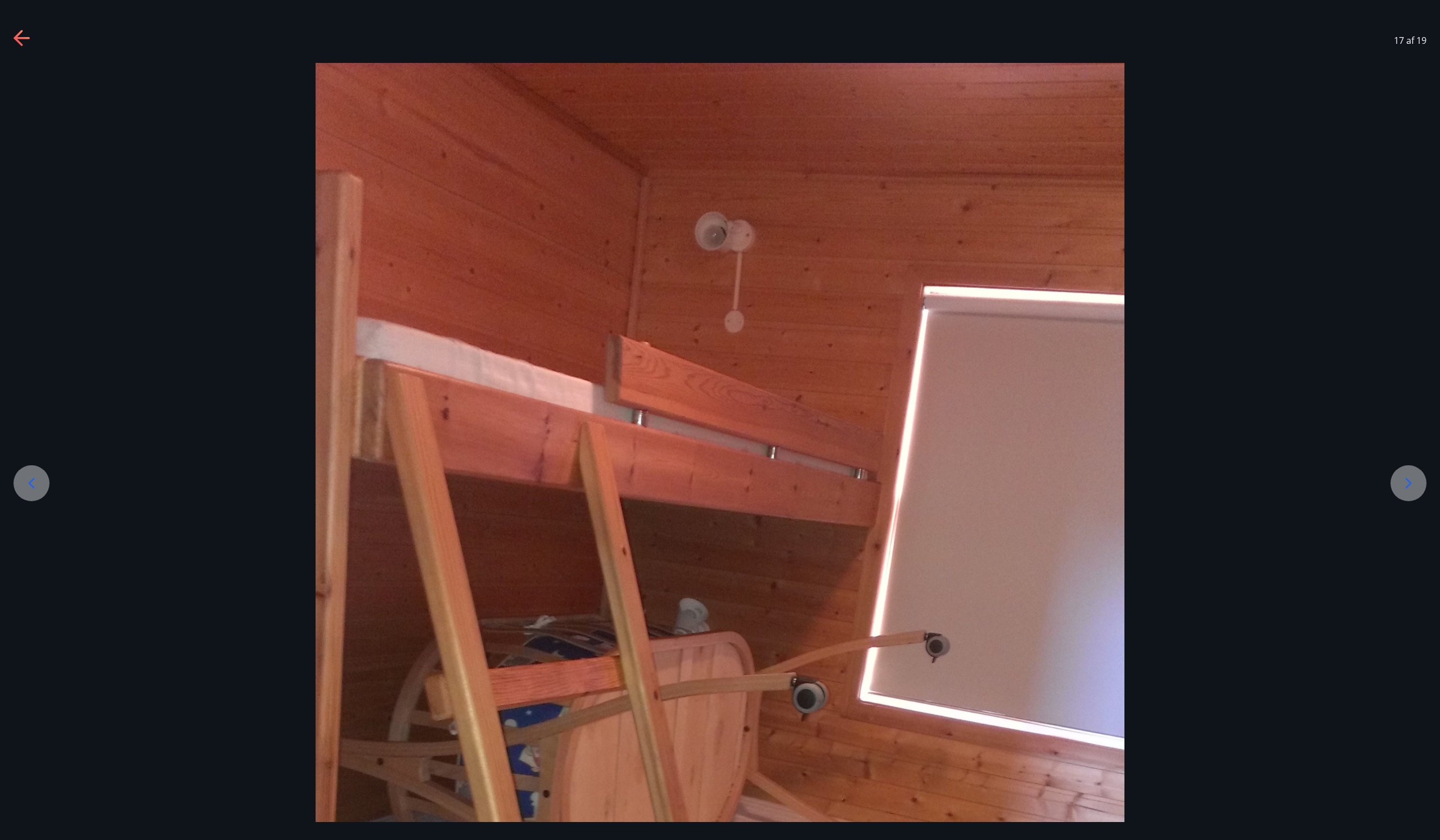
click at [1405, 482] on icon at bounding box center [1408, 483] width 18 height 18
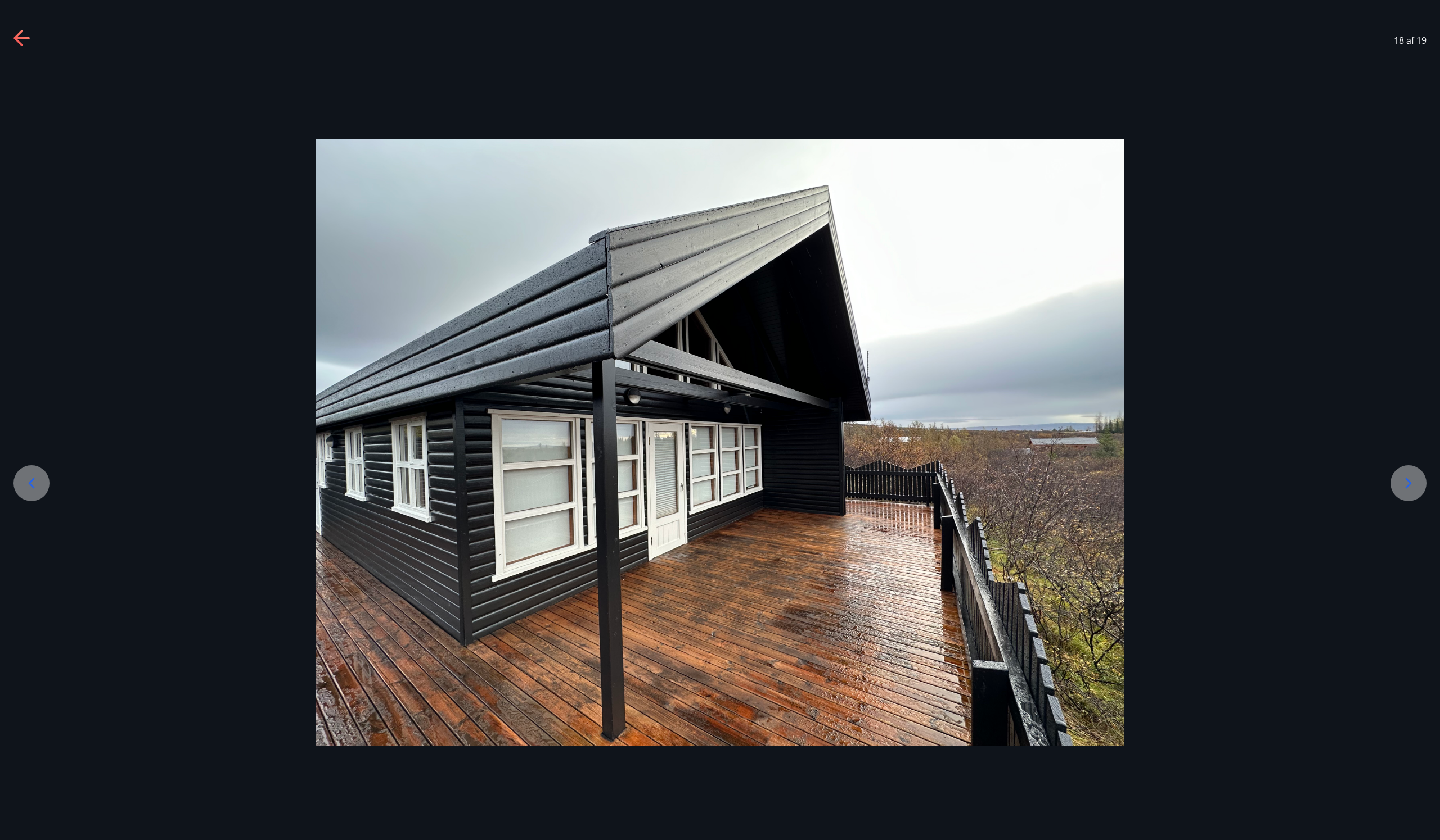
click at [1405, 482] on icon at bounding box center [1408, 483] width 18 height 18
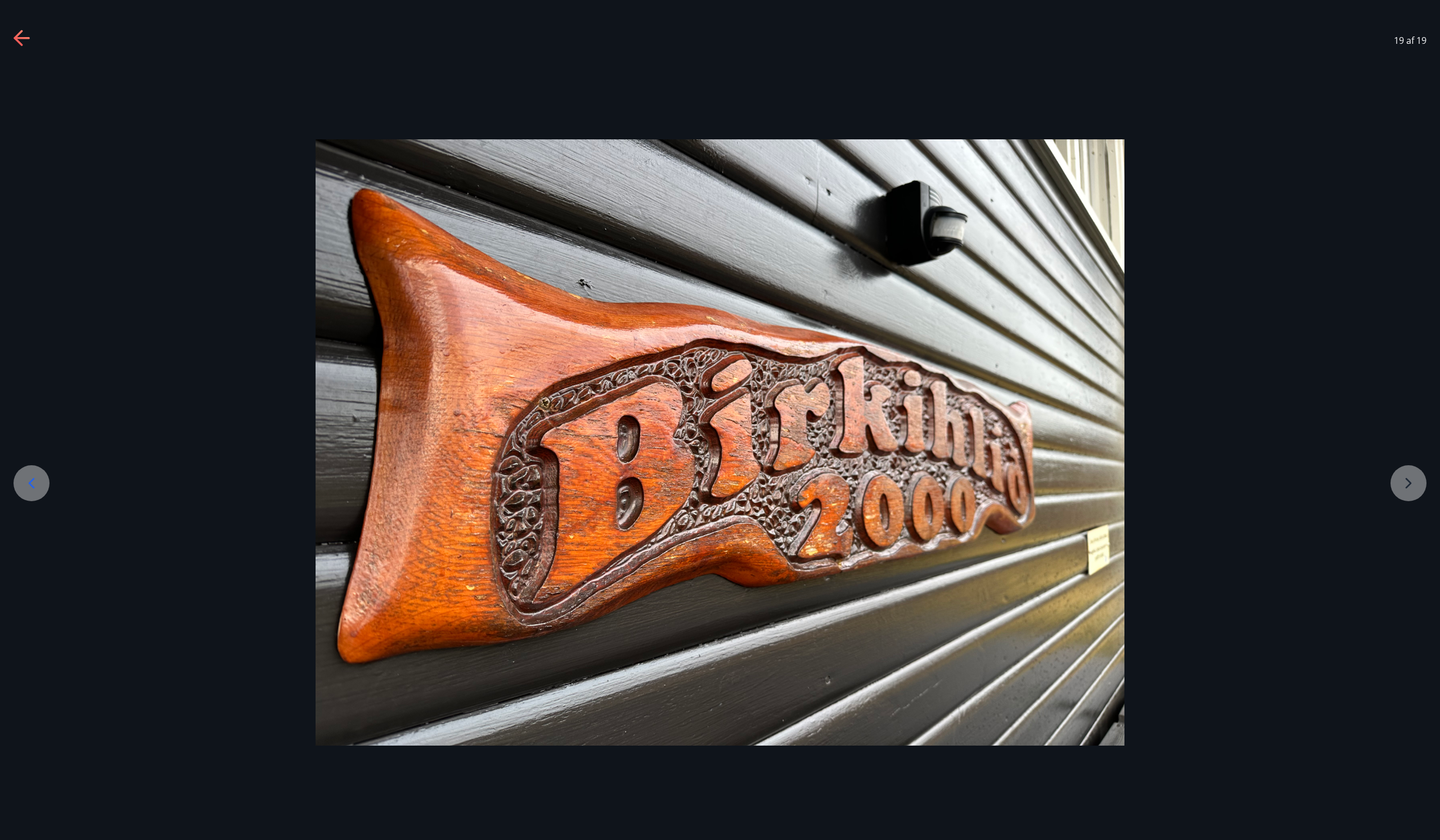
click at [1405, 482] on div at bounding box center [720, 442] width 1440 height 606
click at [16, 39] on icon at bounding box center [18, 38] width 9 height 16
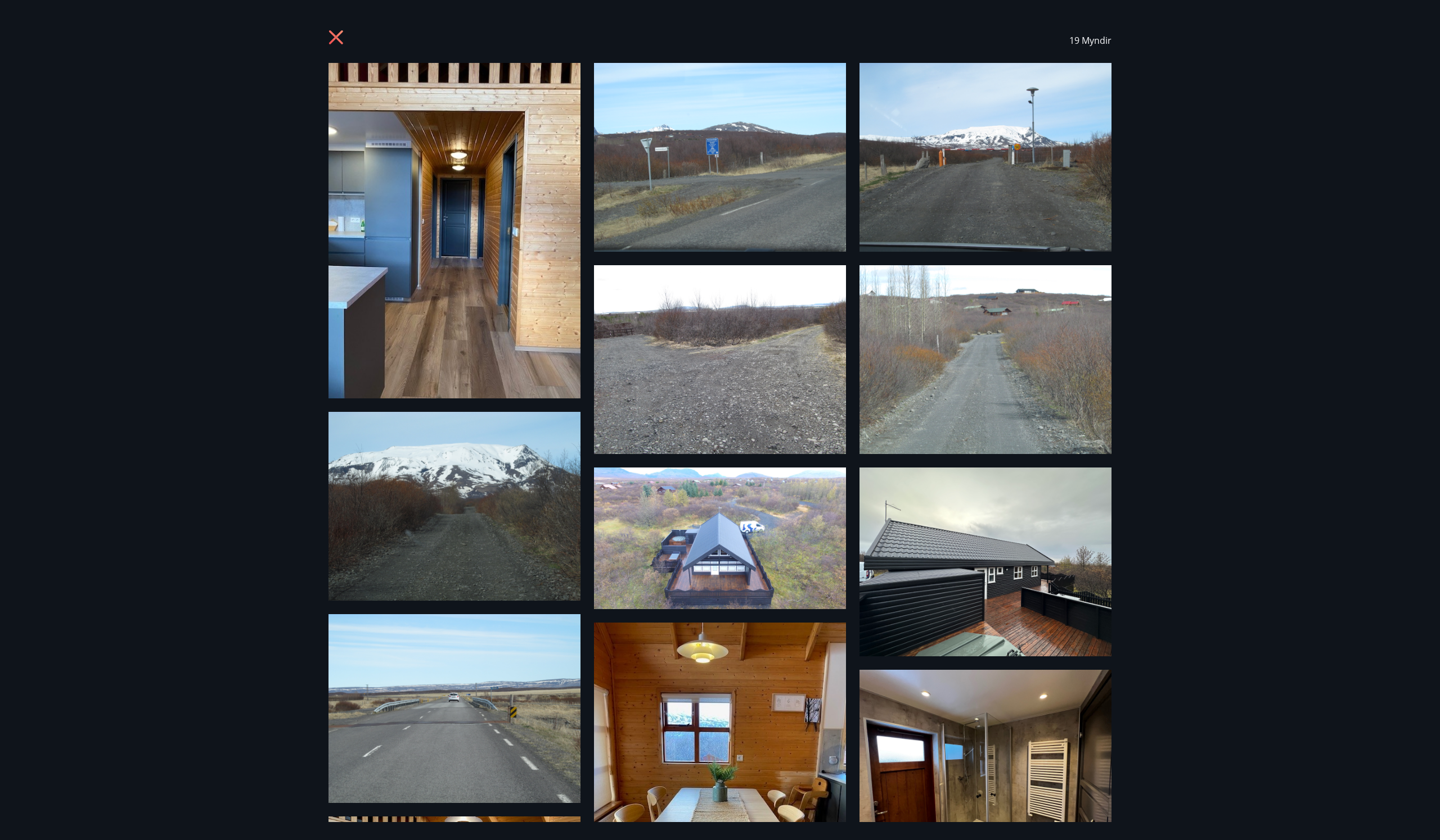
click at [333, 37] on icon at bounding box center [337, 39] width 18 height 18
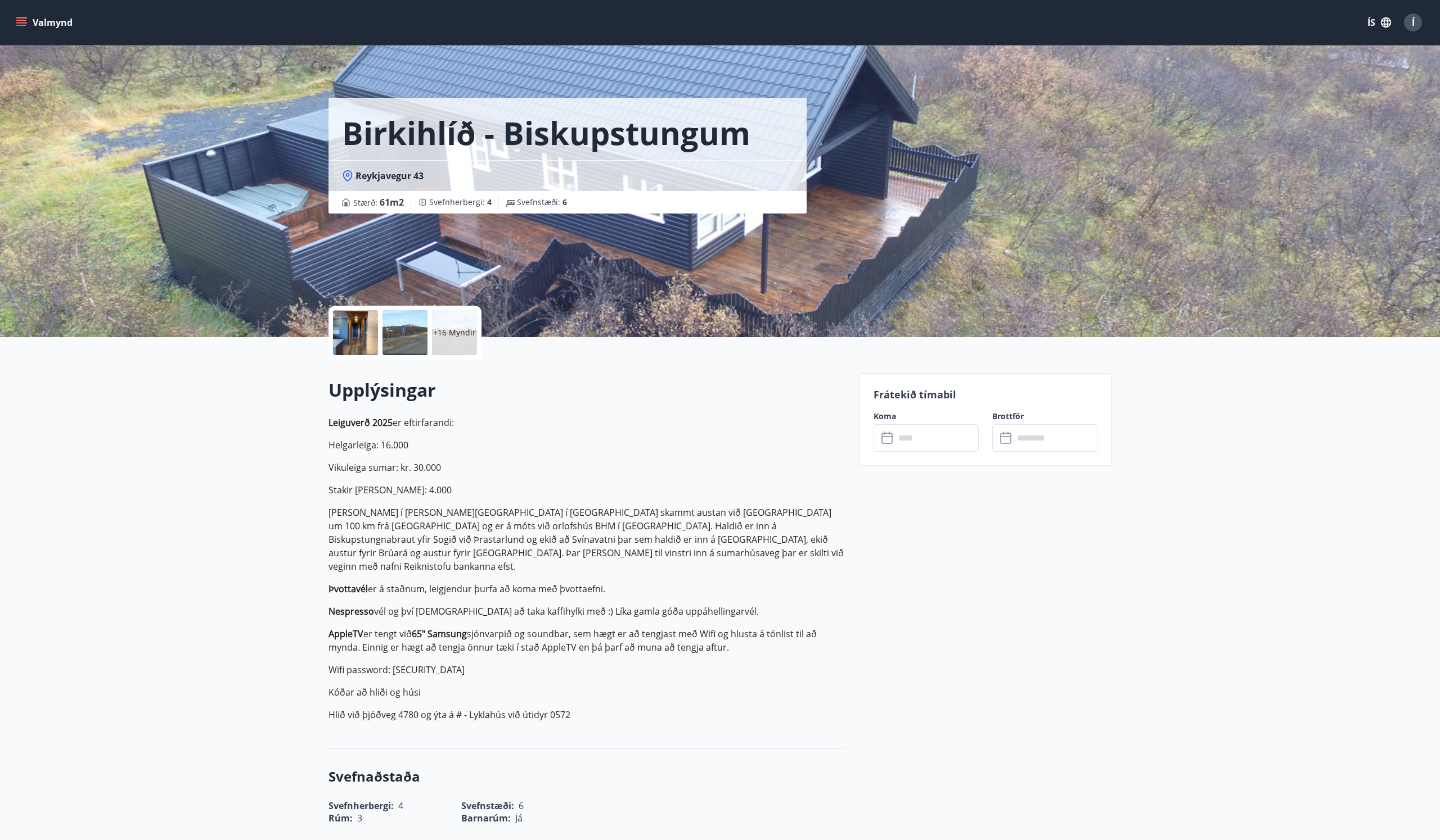
click at [24, 20] on icon "menu" at bounding box center [21, 20] width 10 height 1
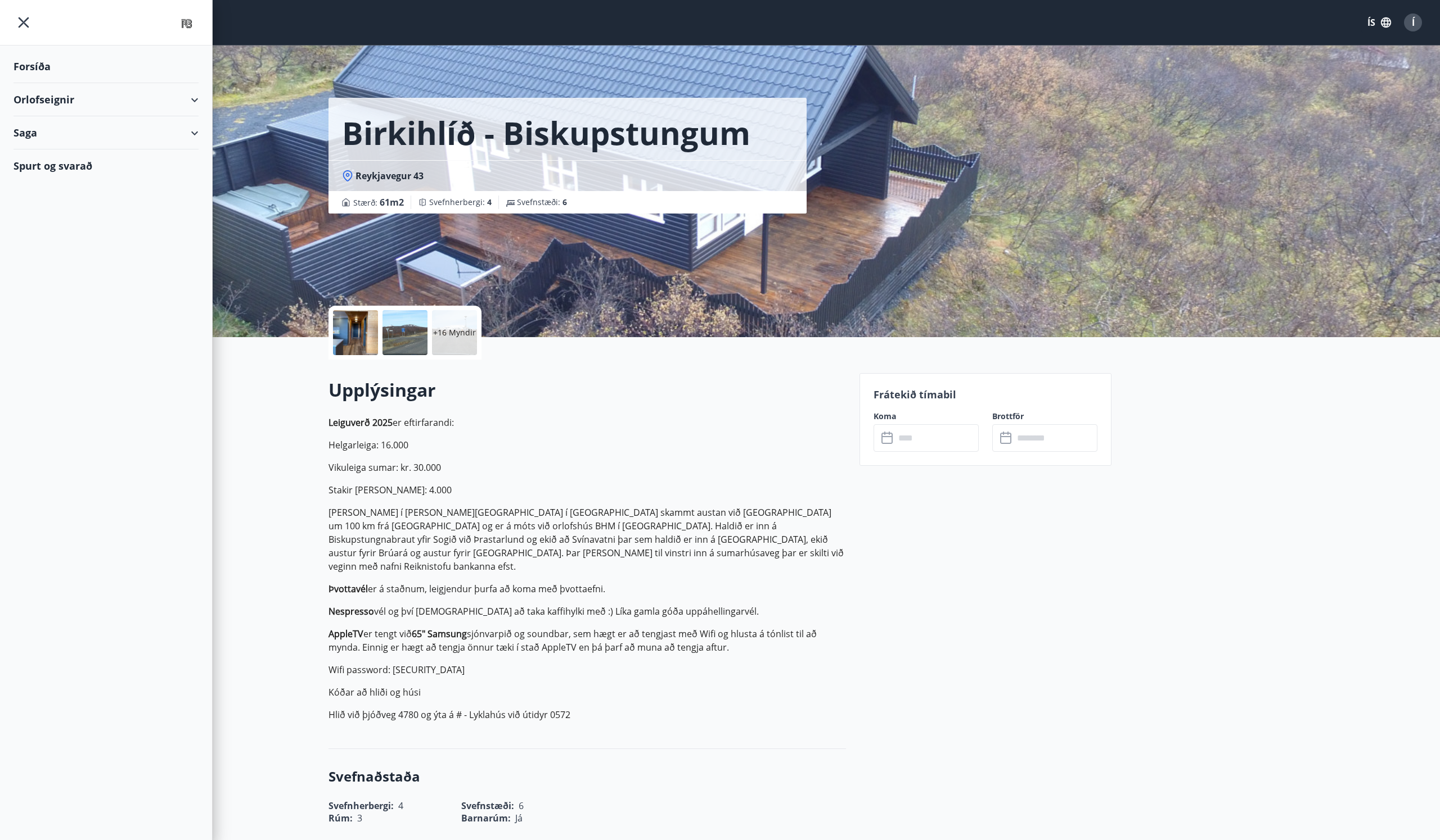
click at [61, 97] on div "Orlofseignir" at bounding box center [106, 99] width 185 height 33
click at [53, 154] on div "Bókunardagatal" at bounding box center [105, 152] width 167 height 24
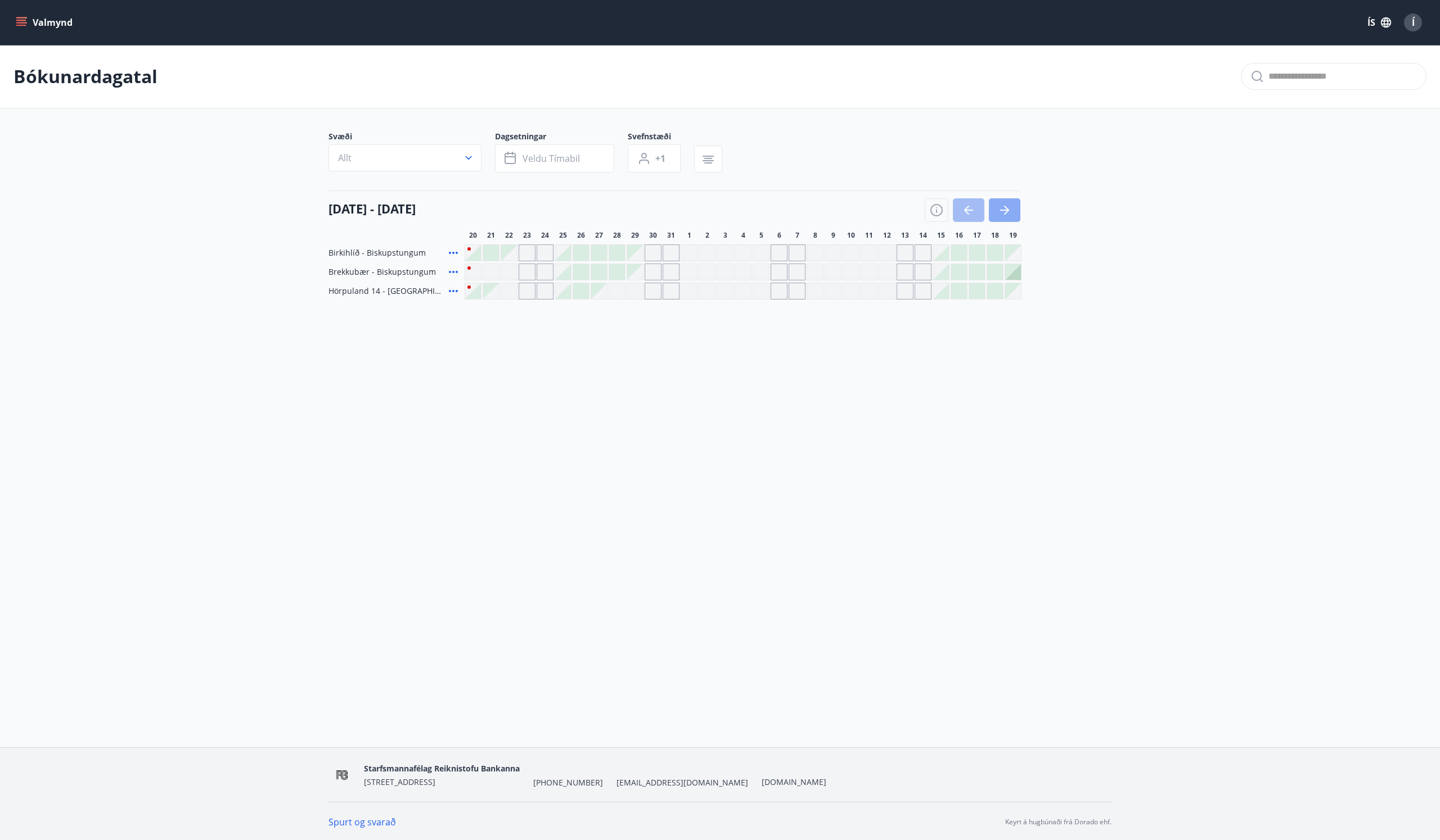
click at [1017, 209] on button "button" at bounding box center [1004, 210] width 31 height 24
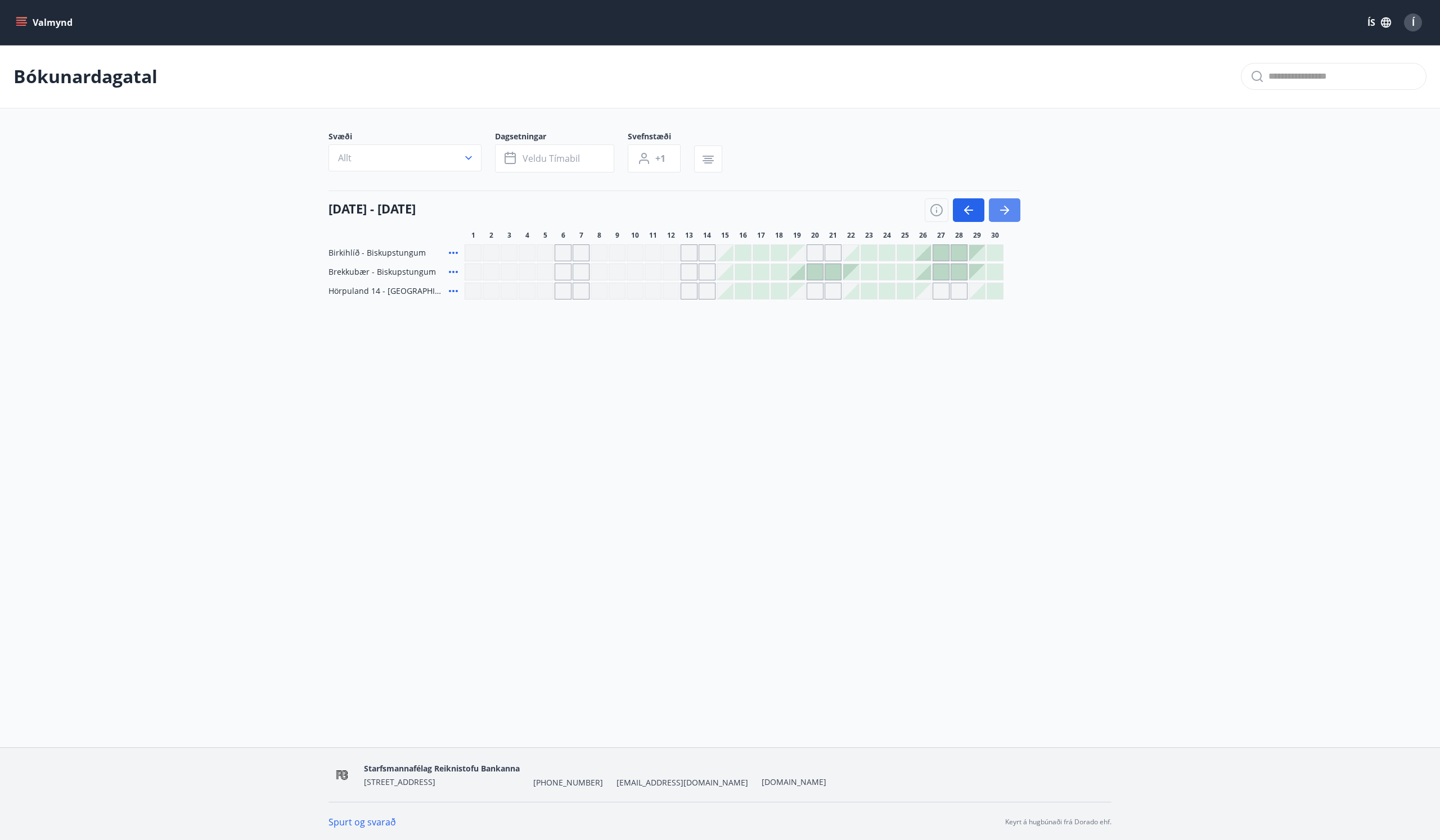
click at [1017, 209] on button "button" at bounding box center [1004, 210] width 31 height 24
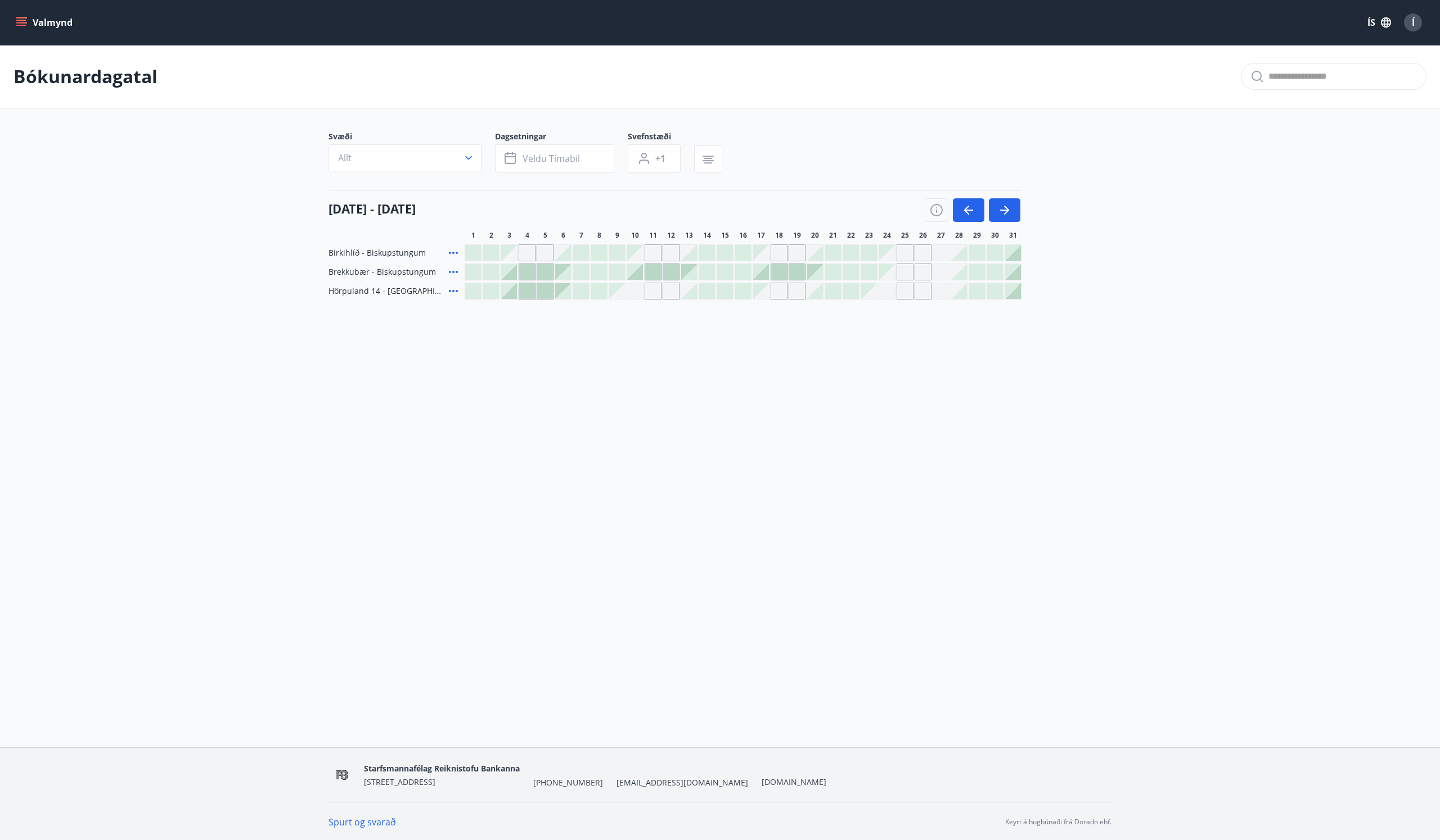
click at [890, 254] on div "Gráir dagar eru ekki bókanlegir" at bounding box center [887, 253] width 16 height 16
click at [891, 255] on div "Gráir dagar eru ekki bókanlegir" at bounding box center [887, 253] width 16 height 16
click at [880, 248] on div "Gráir dagar eru ekki bókanlegir" at bounding box center [887, 253] width 16 height 16
click at [863, 250] on div at bounding box center [869, 253] width 16 height 16
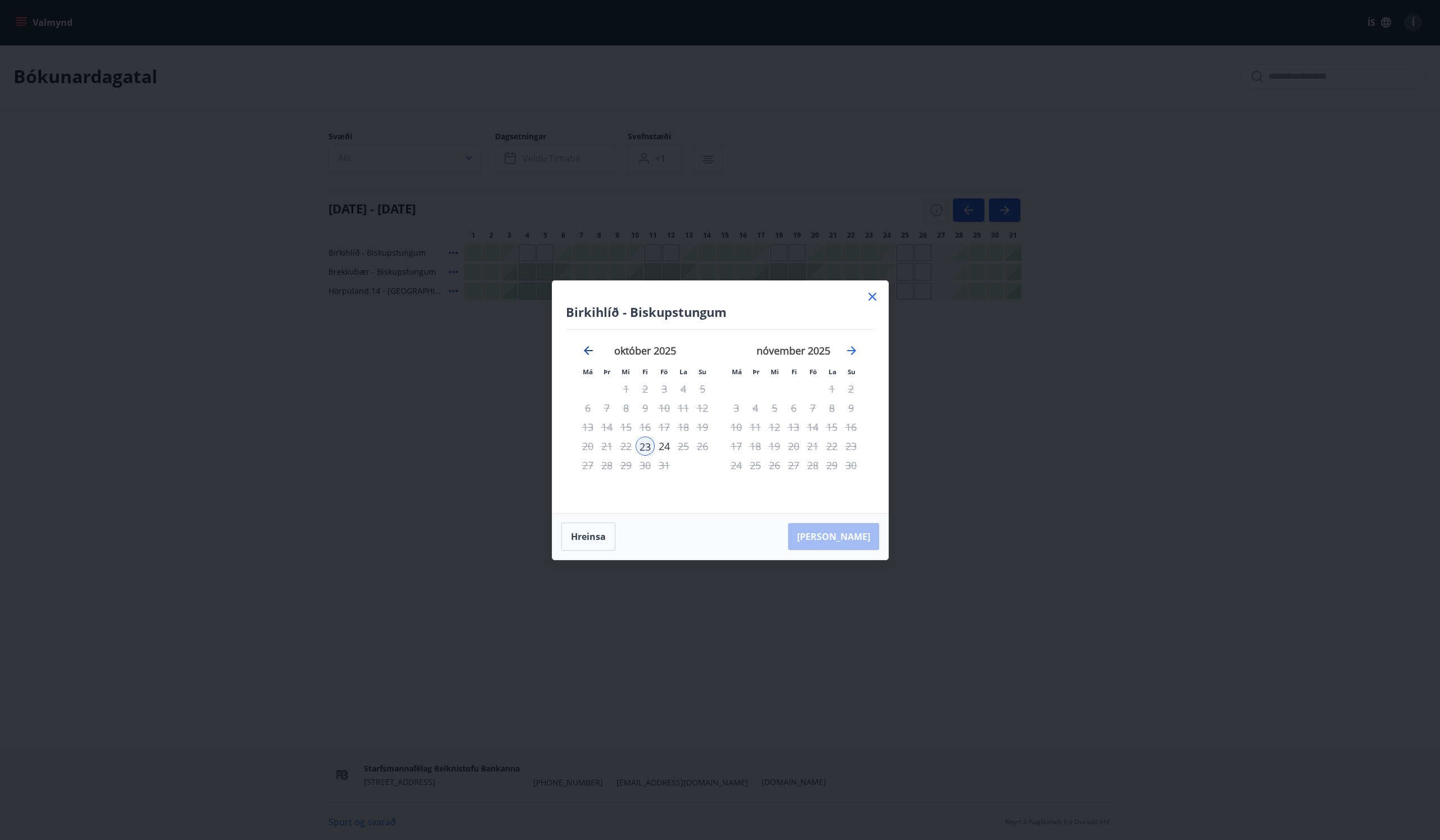
click at [582, 350] on icon "Move backward to switch to the previous month." at bounding box center [588, 351] width 14 height 14
click at [850, 351] on icon "Move forward to switch to the next month." at bounding box center [851, 351] width 14 height 14
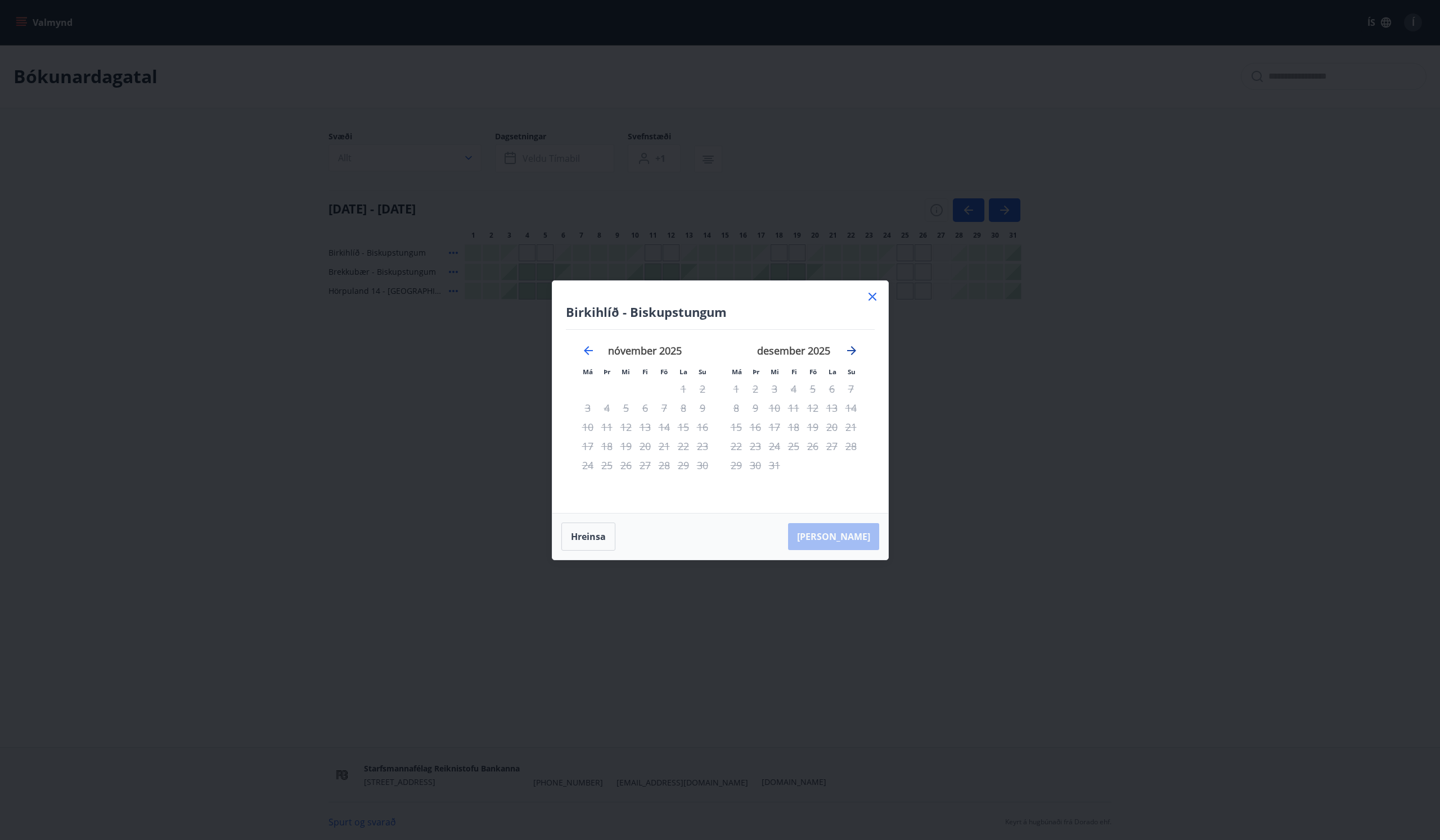
click at [850, 351] on icon "Move forward to switch to the next month." at bounding box center [851, 351] width 14 height 14
click at [871, 296] on icon at bounding box center [872, 296] width 14 height 14
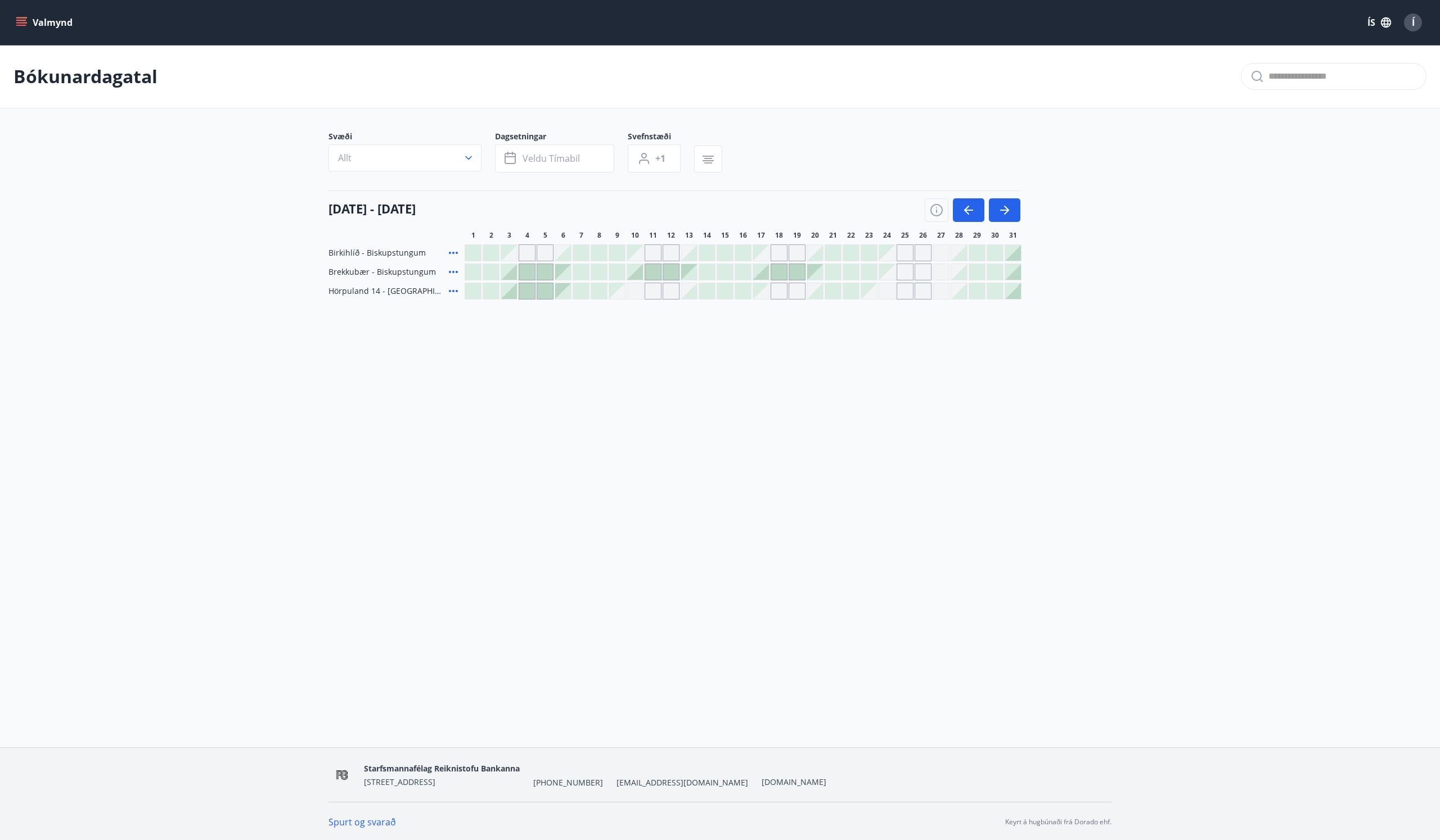
click at [892, 277] on div "Gráir dagar eru ekki bókanlegir" at bounding box center [887, 272] width 16 height 16
click at [873, 271] on div at bounding box center [869, 272] width 16 height 16
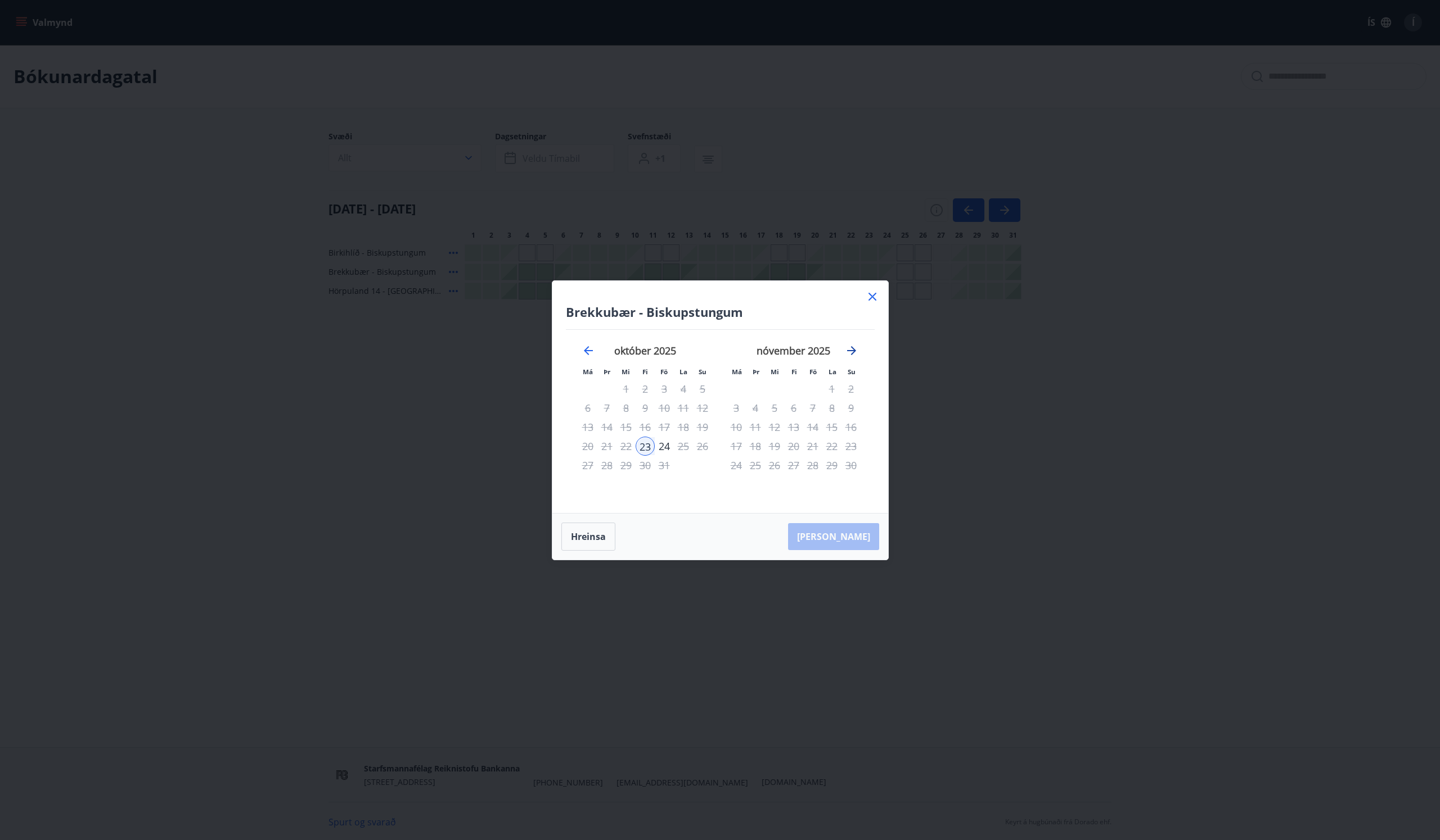
click at [855, 347] on icon "Move forward to switch to the next month." at bounding box center [851, 351] width 14 height 14
click at [871, 299] on icon at bounding box center [872, 296] width 14 height 14
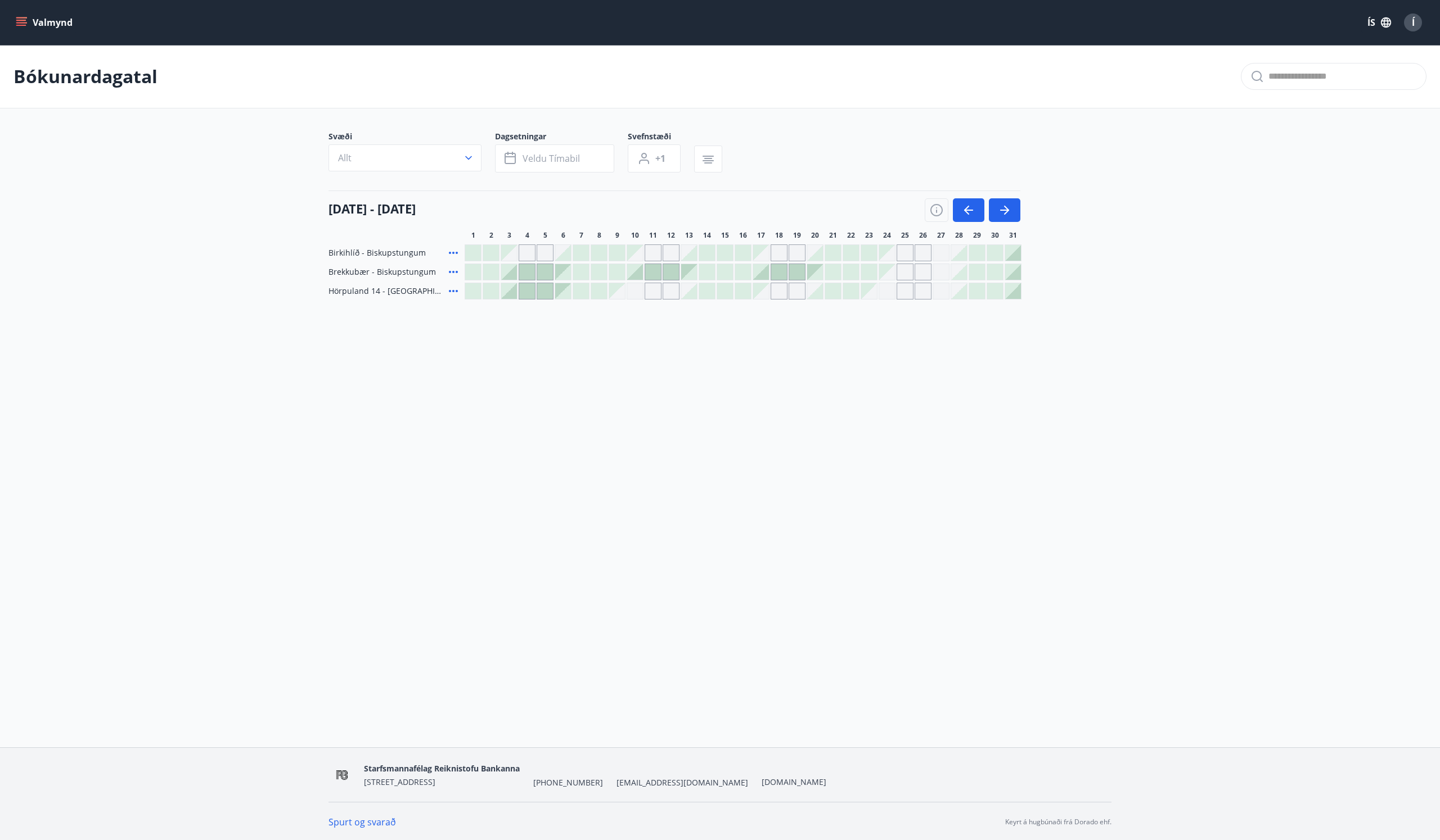
click at [844, 294] on div at bounding box center [851, 291] width 16 height 16
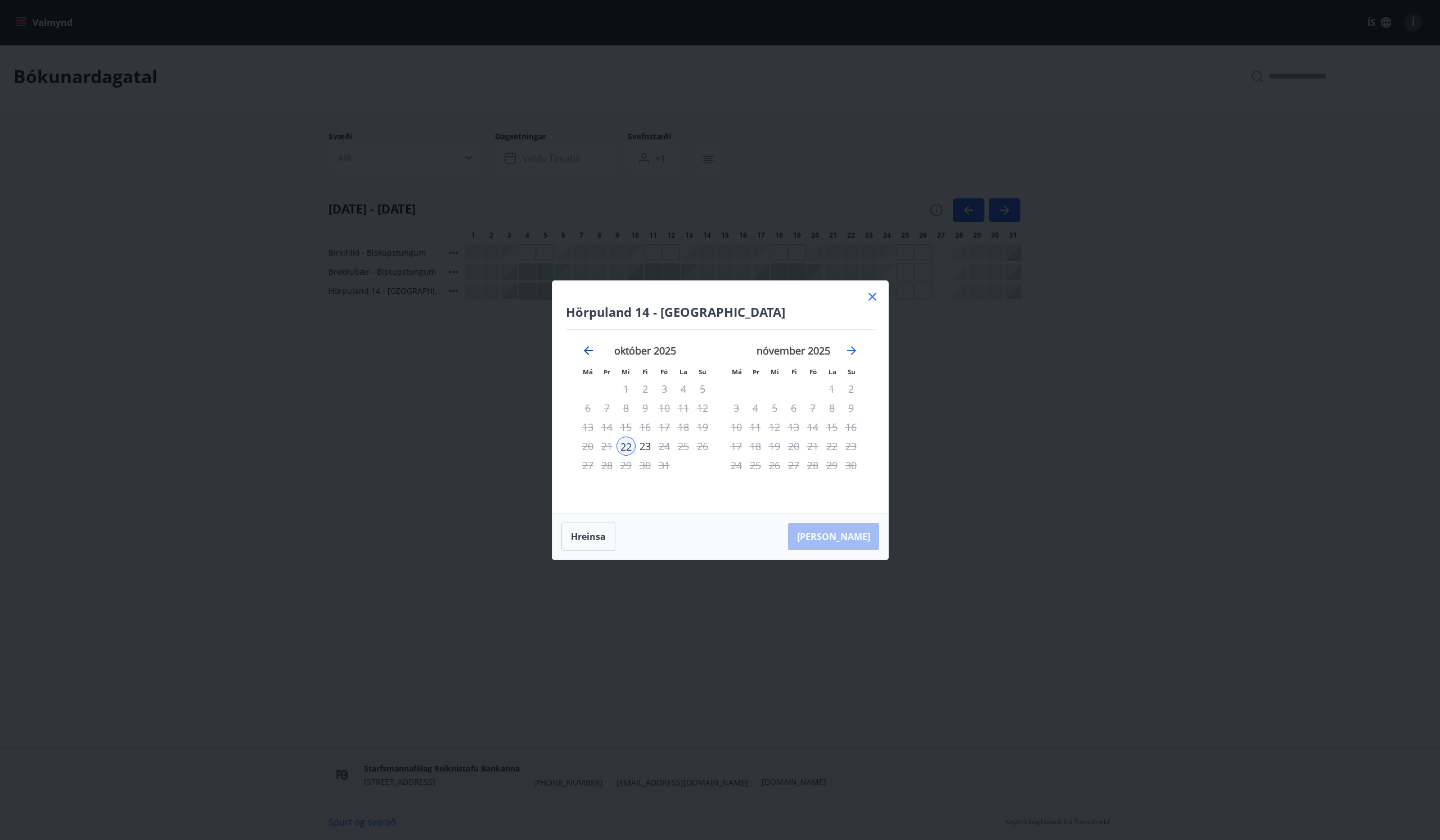
click at [585, 347] on icon "Move backward to switch to the previous month." at bounding box center [588, 351] width 14 height 14
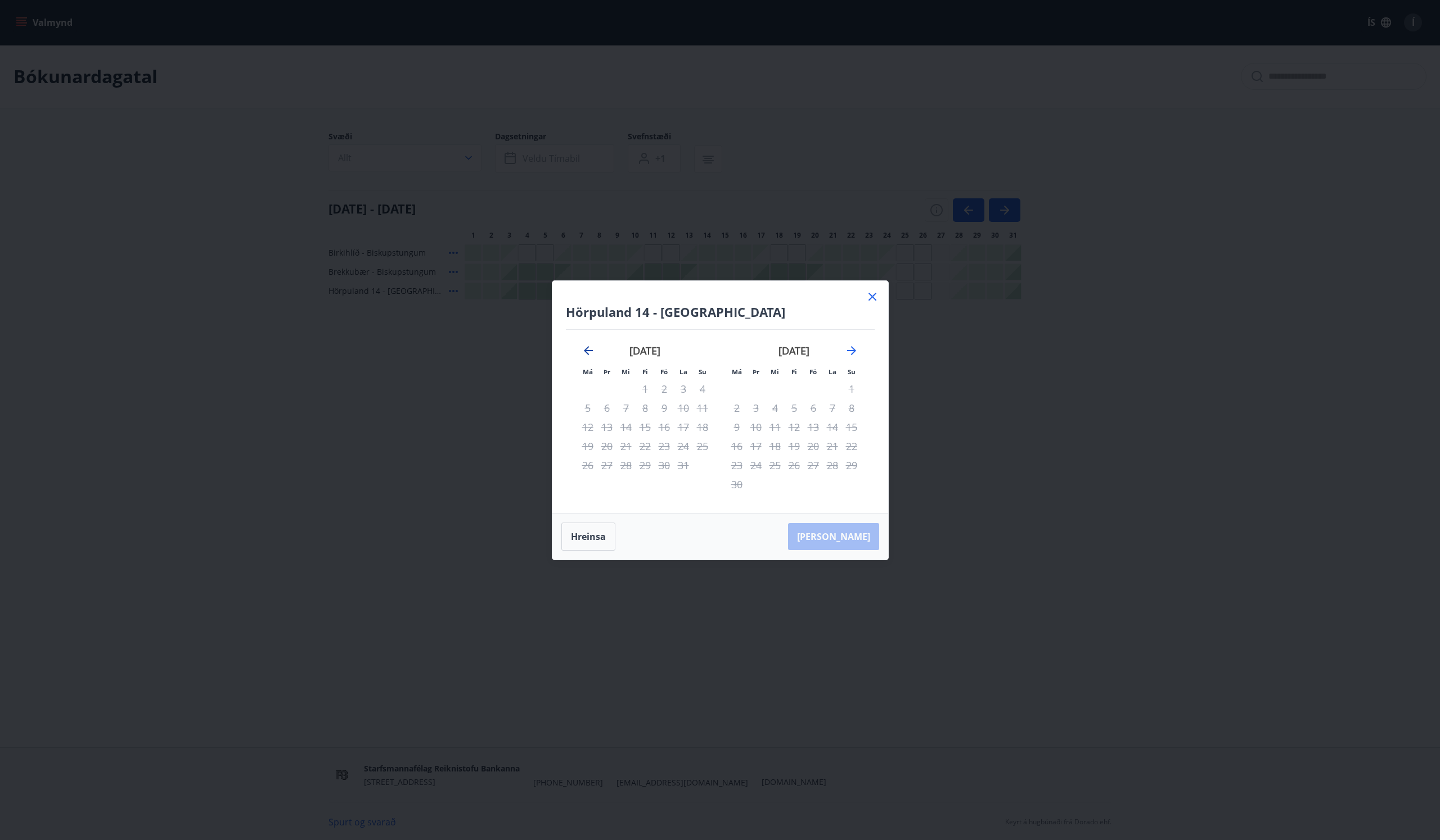
click at [585, 347] on icon "Move backward to switch to the previous month." at bounding box center [588, 351] width 14 height 14
click at [879, 297] on div "Hörpuland 14 - Akureyri Má Þr Mi Fi Fö La Su Má Þr Mi Fi Fö La Su mars 2025 1 2…" at bounding box center [720, 397] width 336 height 232
click at [878, 297] on icon at bounding box center [872, 296] width 14 height 14
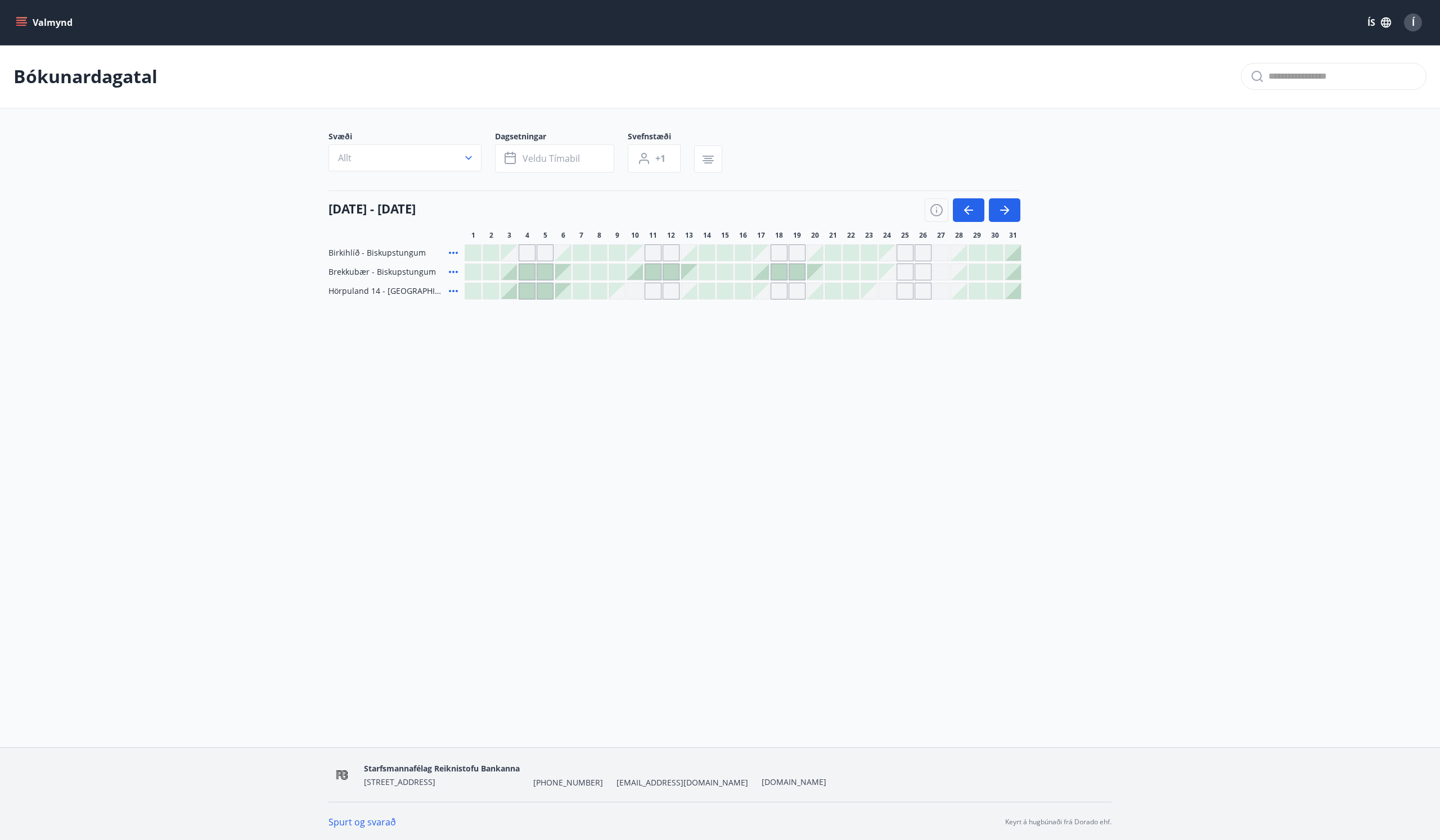
click at [78, 83] on p "Bókunardagatal" at bounding box center [86, 77] width 144 height 25
click at [54, 26] on button "Valmynd" at bounding box center [45, 22] width 63 height 20
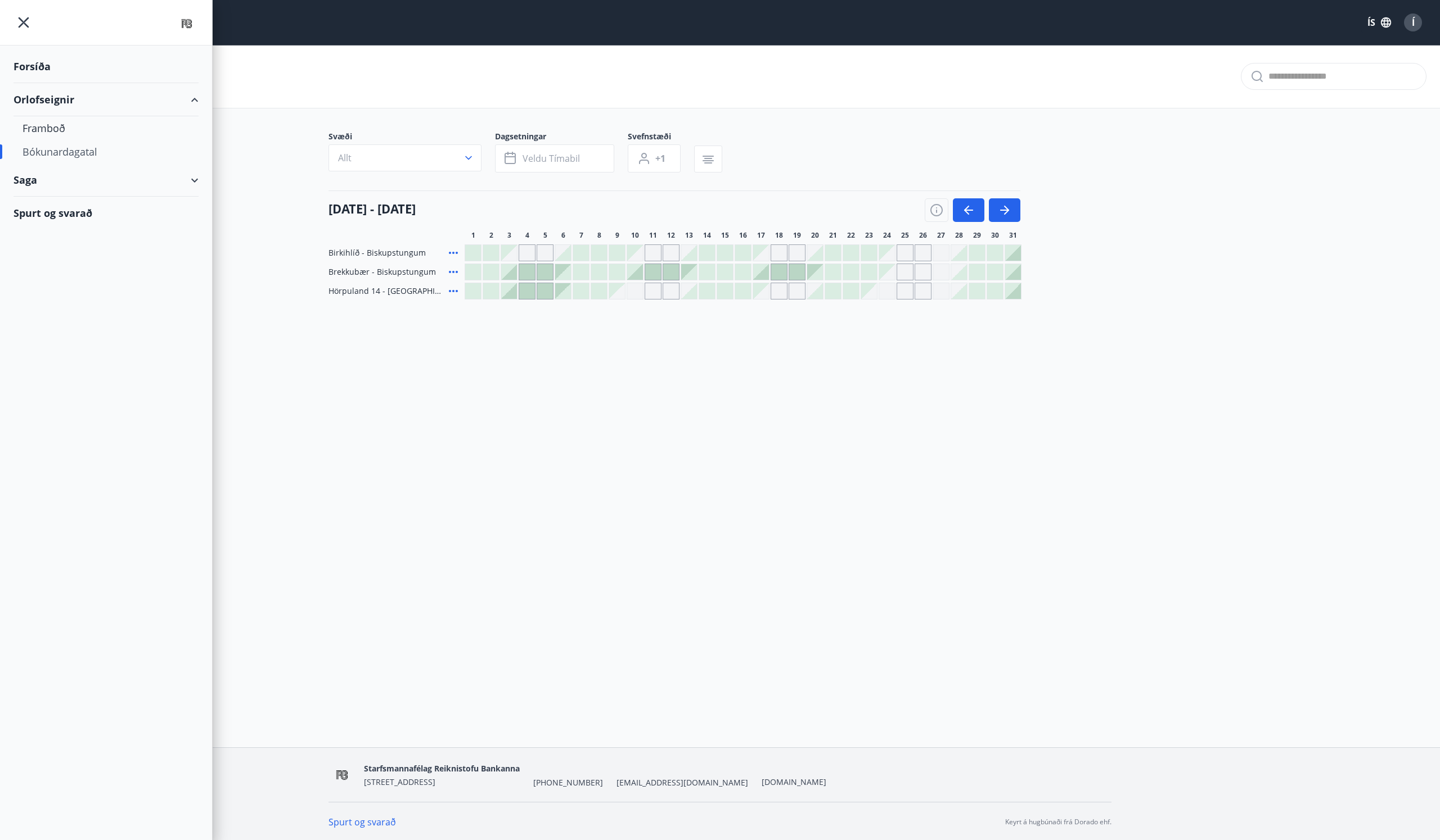
click at [31, 75] on div "Forsíða" at bounding box center [106, 66] width 185 height 33
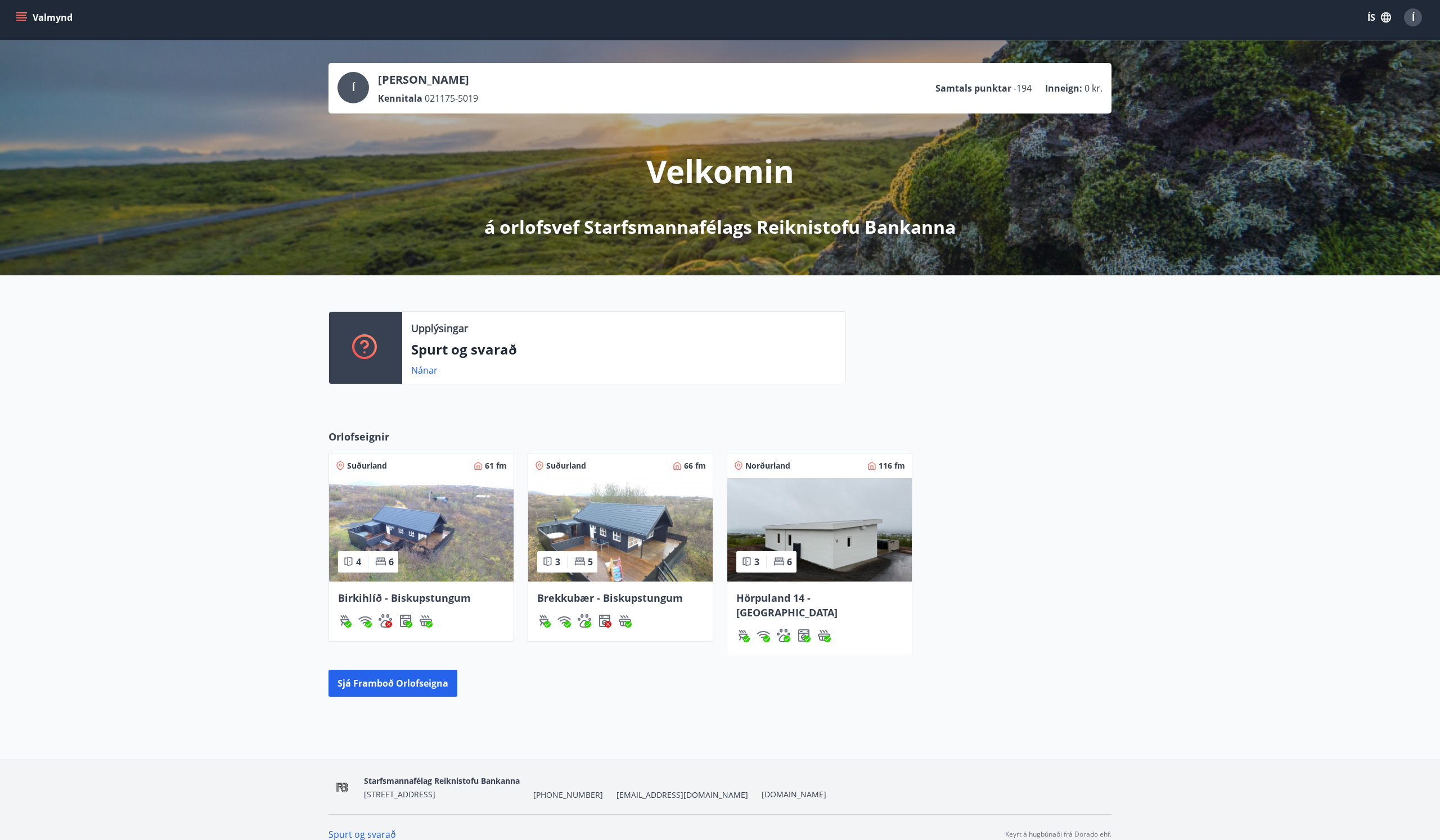
scroll to position [5, 0]
click at [386, 671] on button "Sjá framboð orlofseigna" at bounding box center [393, 684] width 129 height 27
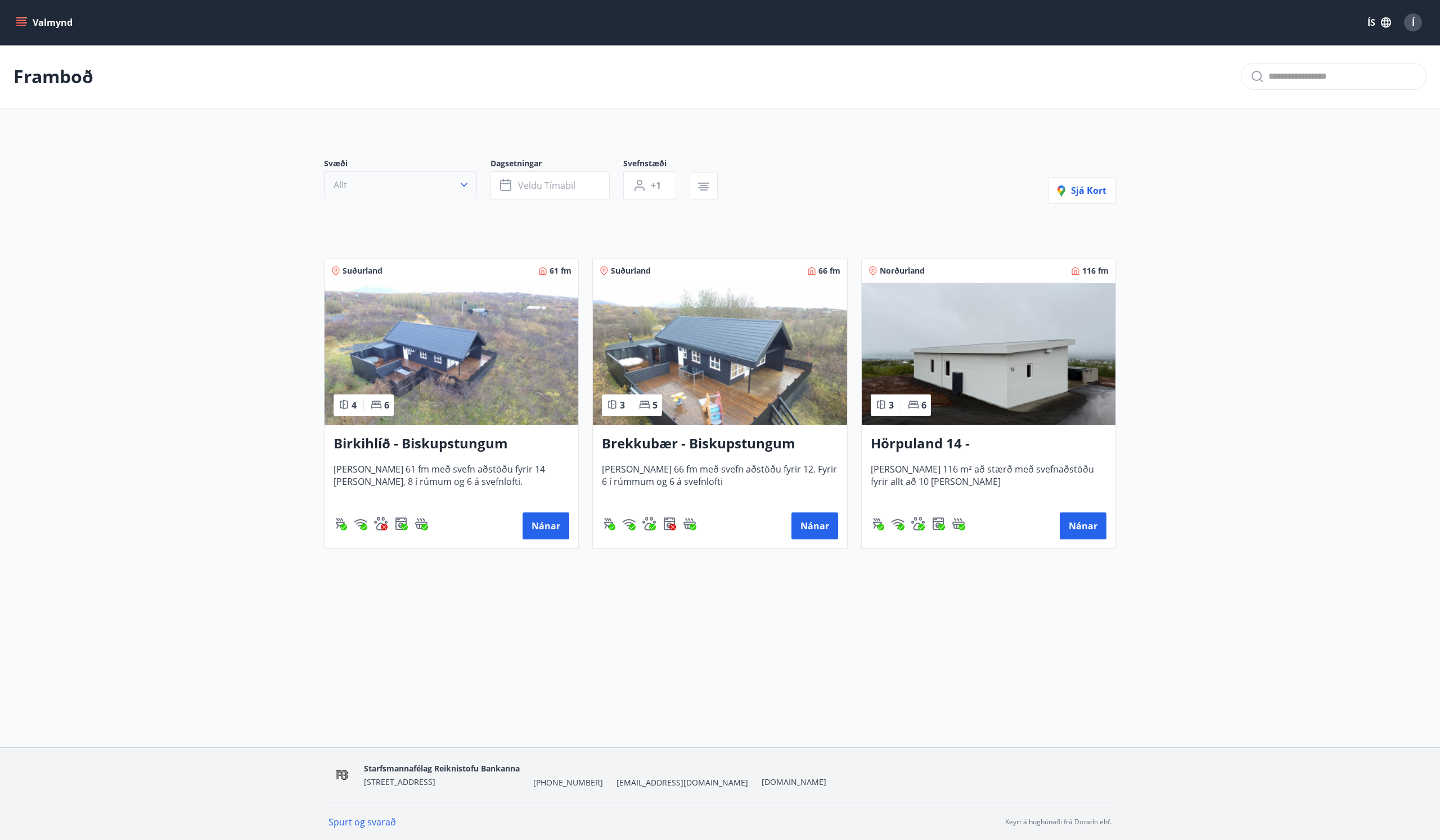
click at [453, 188] on button "Allt" at bounding box center [401, 184] width 153 height 27
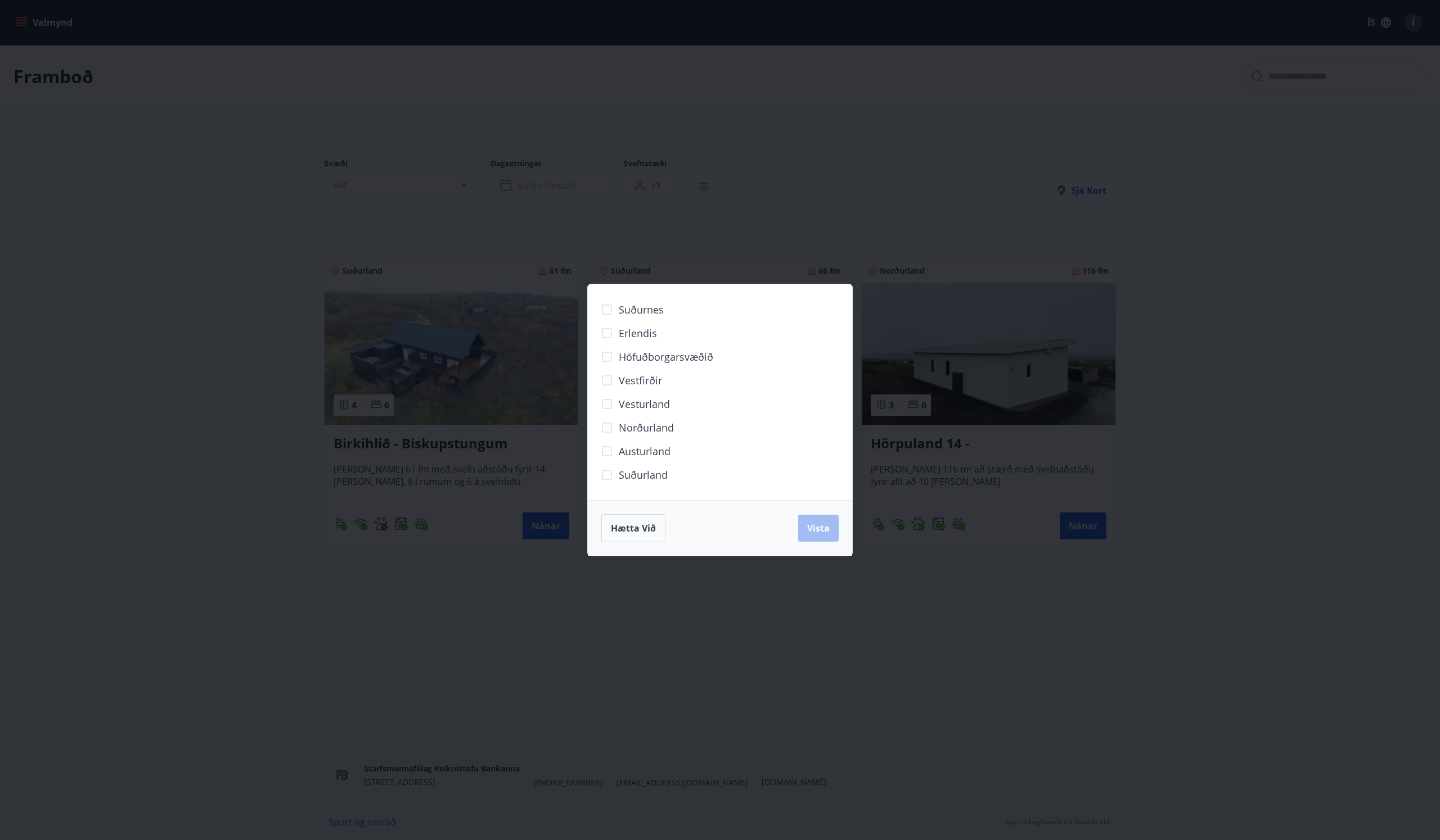
click at [453, 188] on div "Suðurnes Erlendis Höfuðborgarsvæðið Vestfirðir Vesturland Norðurland Austurland…" at bounding box center [720, 420] width 1440 height 840
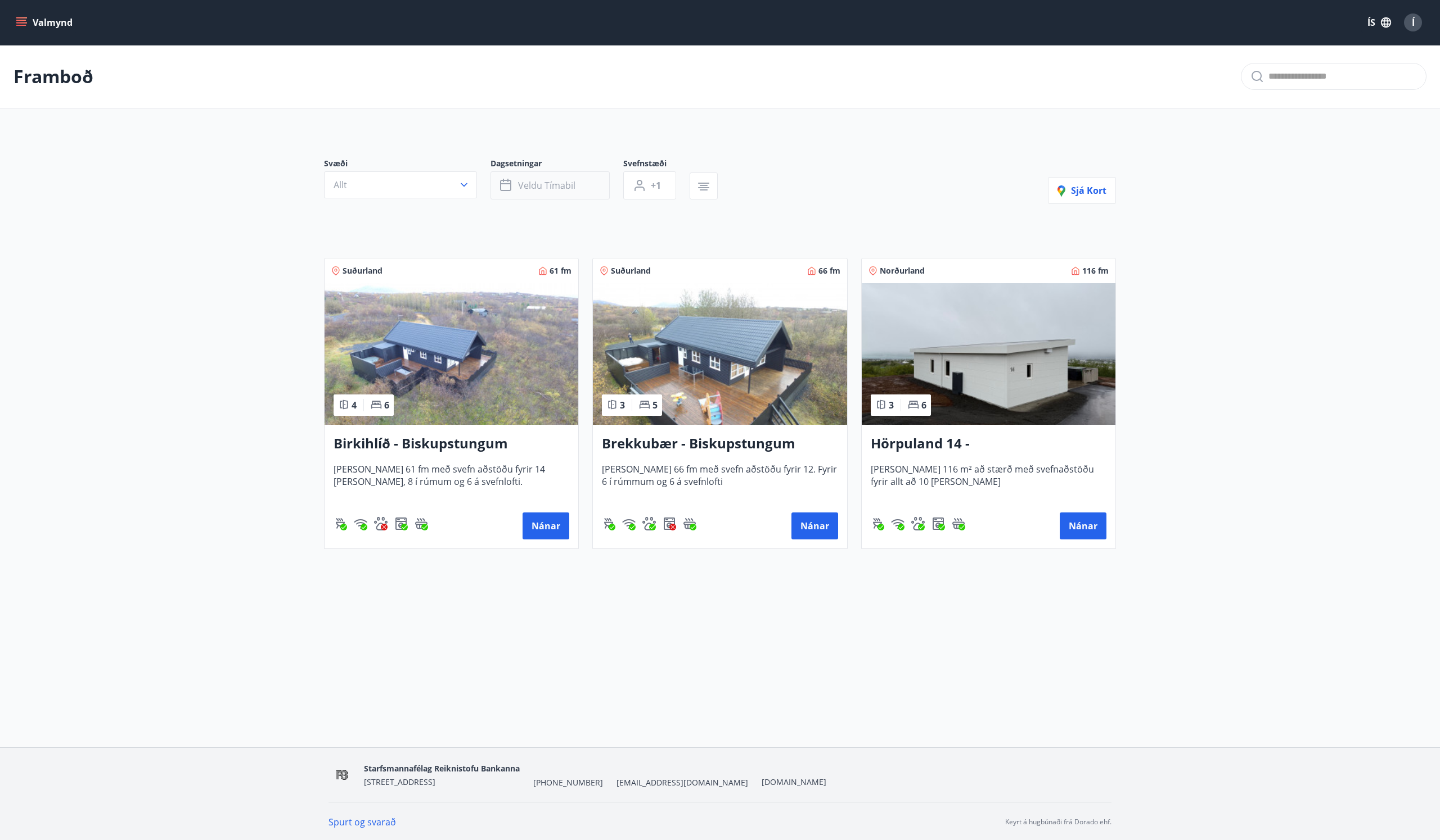
click at [562, 190] on span "Veldu tímabil" at bounding box center [547, 185] width 58 height 12
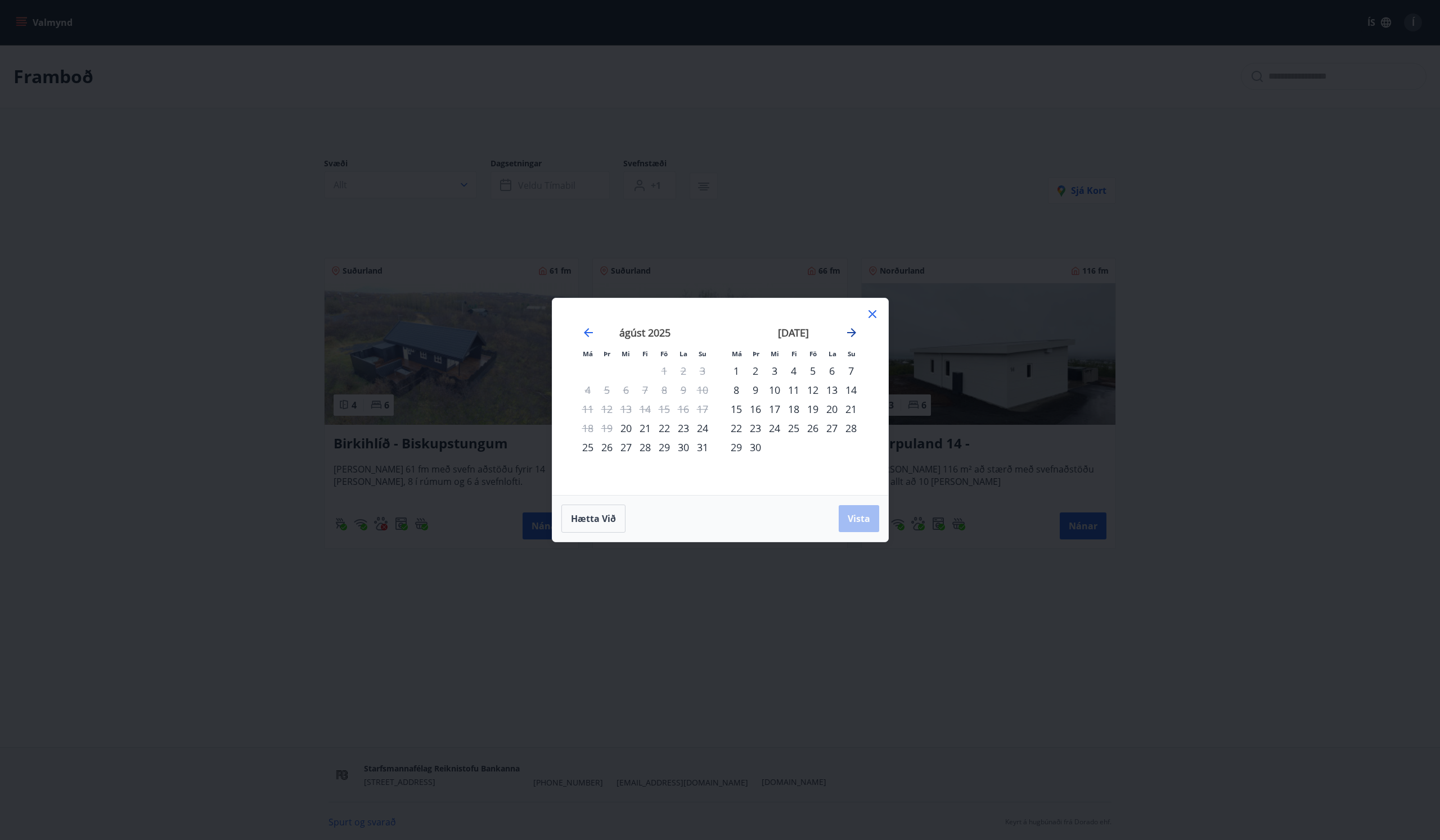
click at [855, 333] on icon "Move forward to switch to the next month." at bounding box center [852, 333] width 9 height 9
click at [811, 429] on div "24" at bounding box center [812, 428] width 19 height 19
click at [729, 449] on div "27" at bounding box center [736, 447] width 19 height 19
click at [859, 510] on button "Vista" at bounding box center [859, 518] width 41 height 27
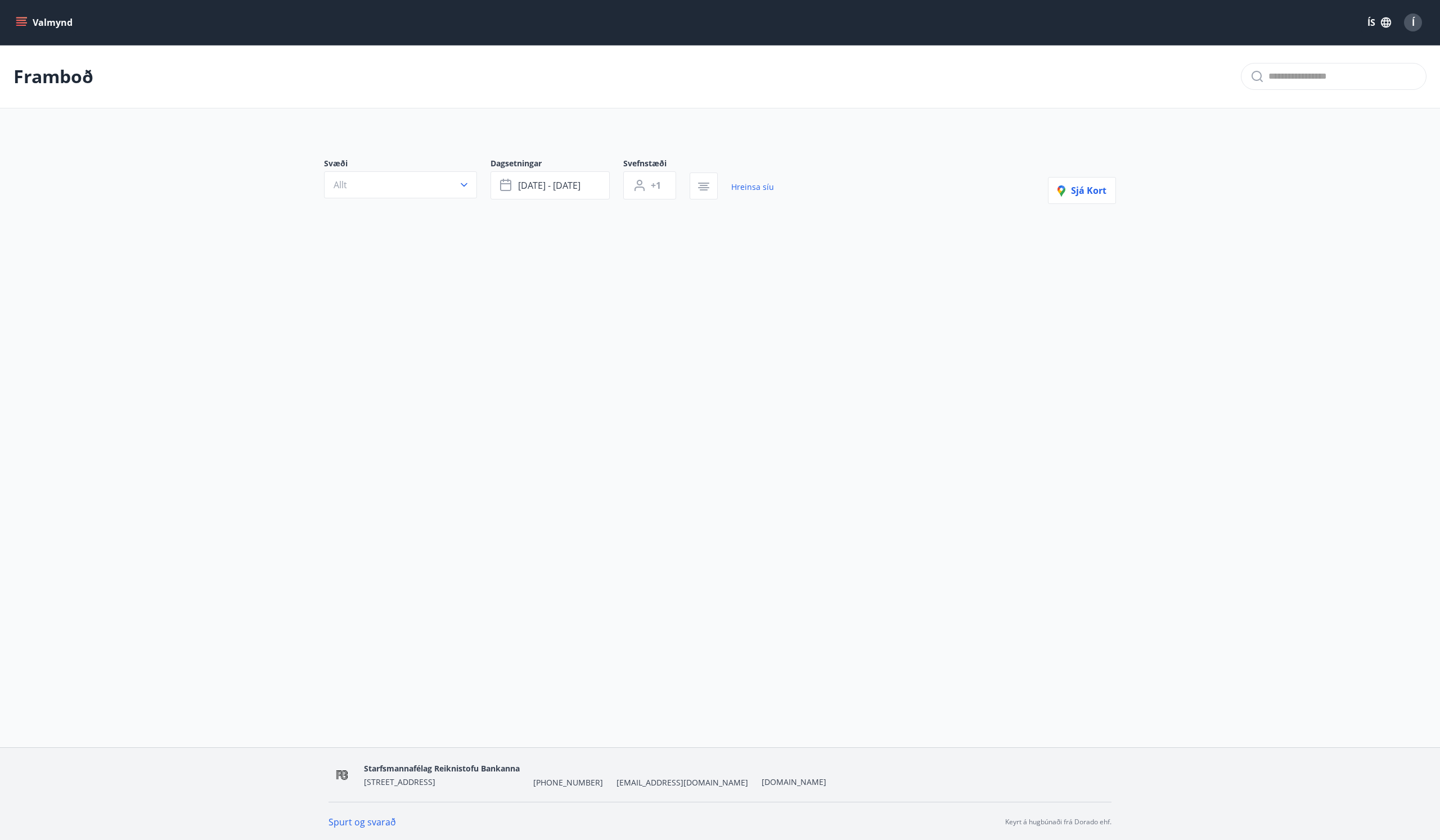
click at [366, 820] on link "Spurt og svarað" at bounding box center [362, 822] width 67 height 12
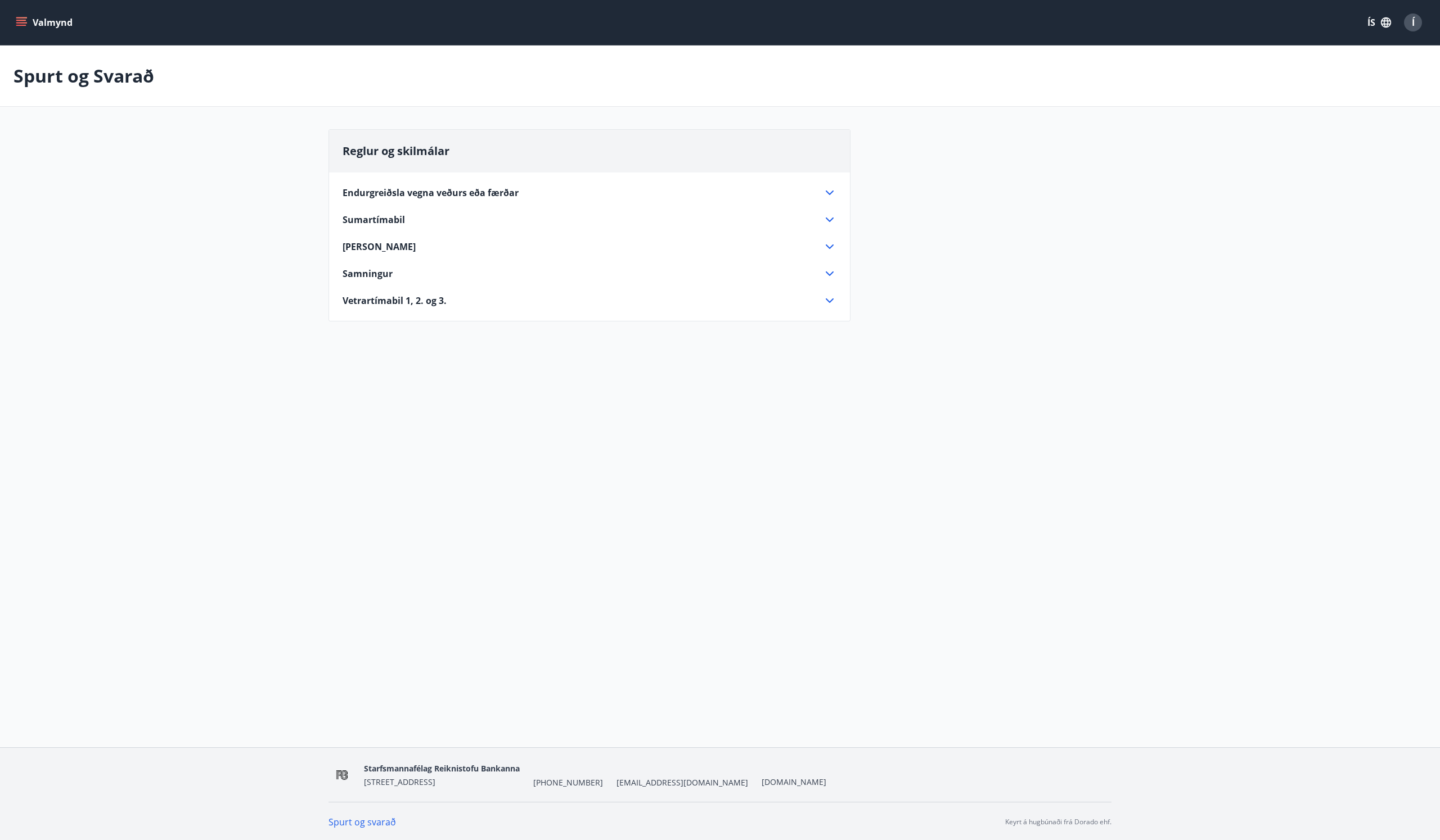
click at [829, 300] on icon at bounding box center [829, 300] width 14 height 14
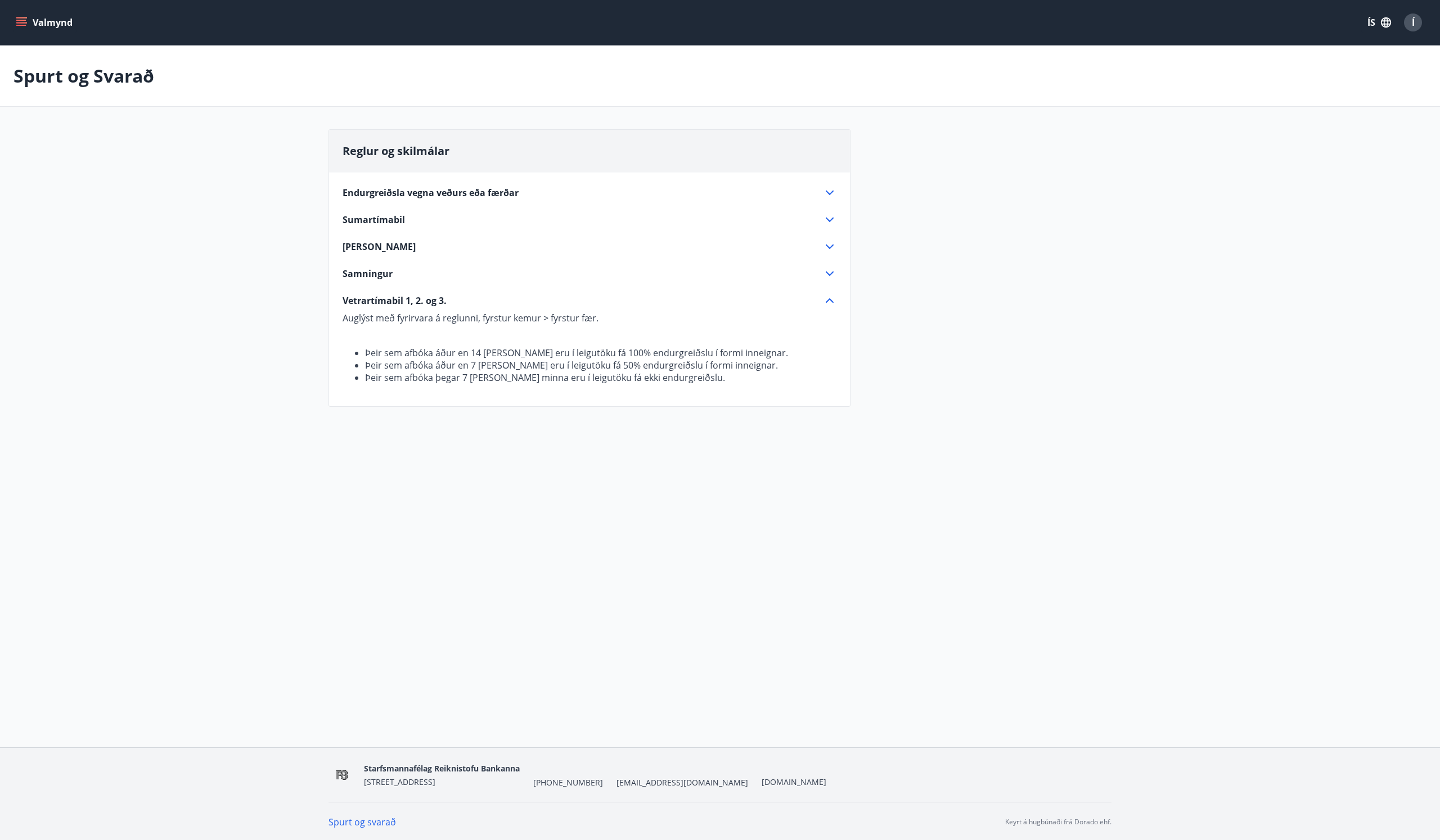
click at [832, 273] on icon at bounding box center [829, 273] width 8 height 5
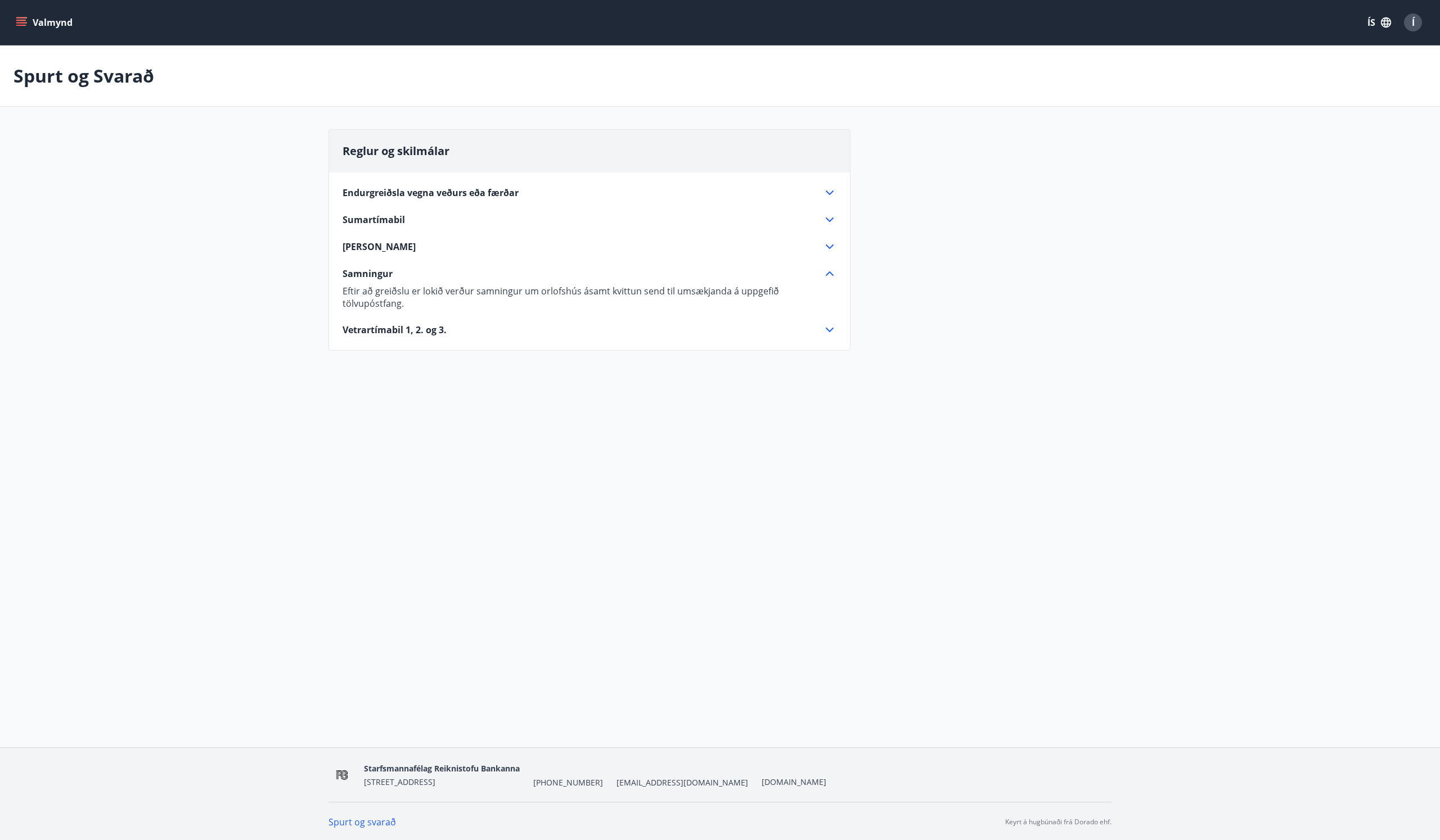
click at [826, 245] on icon at bounding box center [829, 247] width 8 height 5
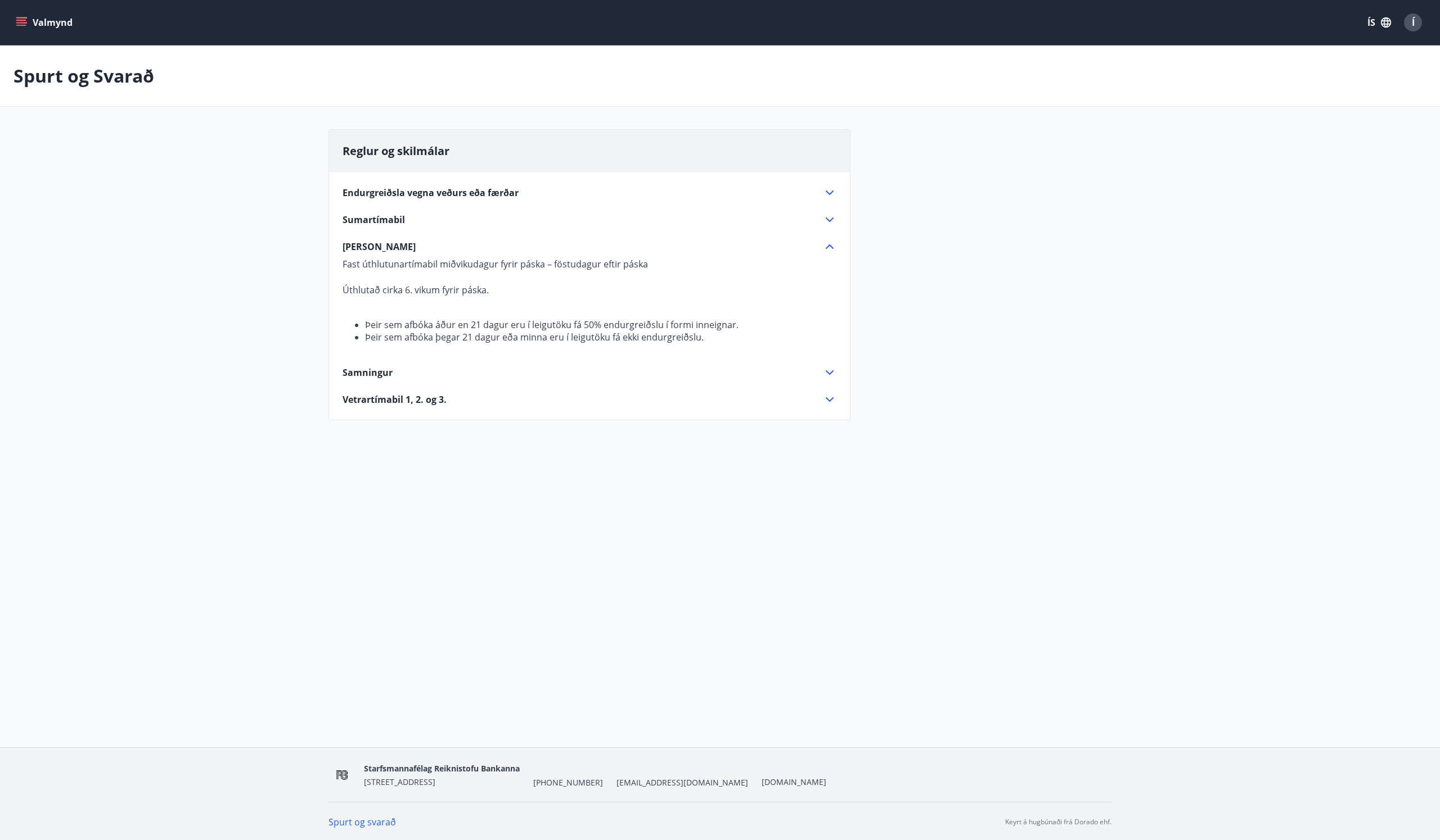
click at [829, 217] on icon at bounding box center [829, 220] width 14 height 14
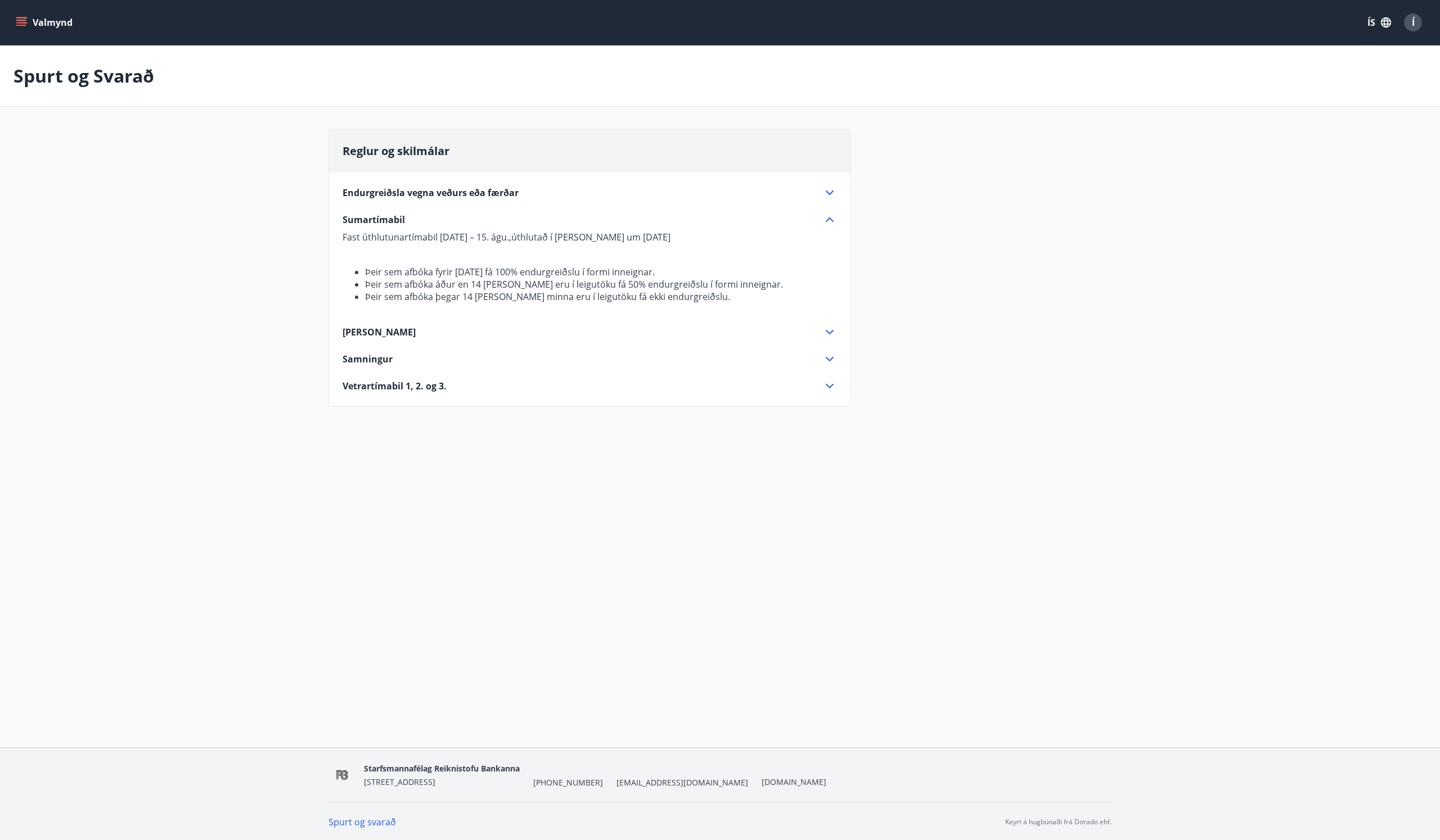
click at [833, 190] on icon at bounding box center [829, 192] width 14 height 14
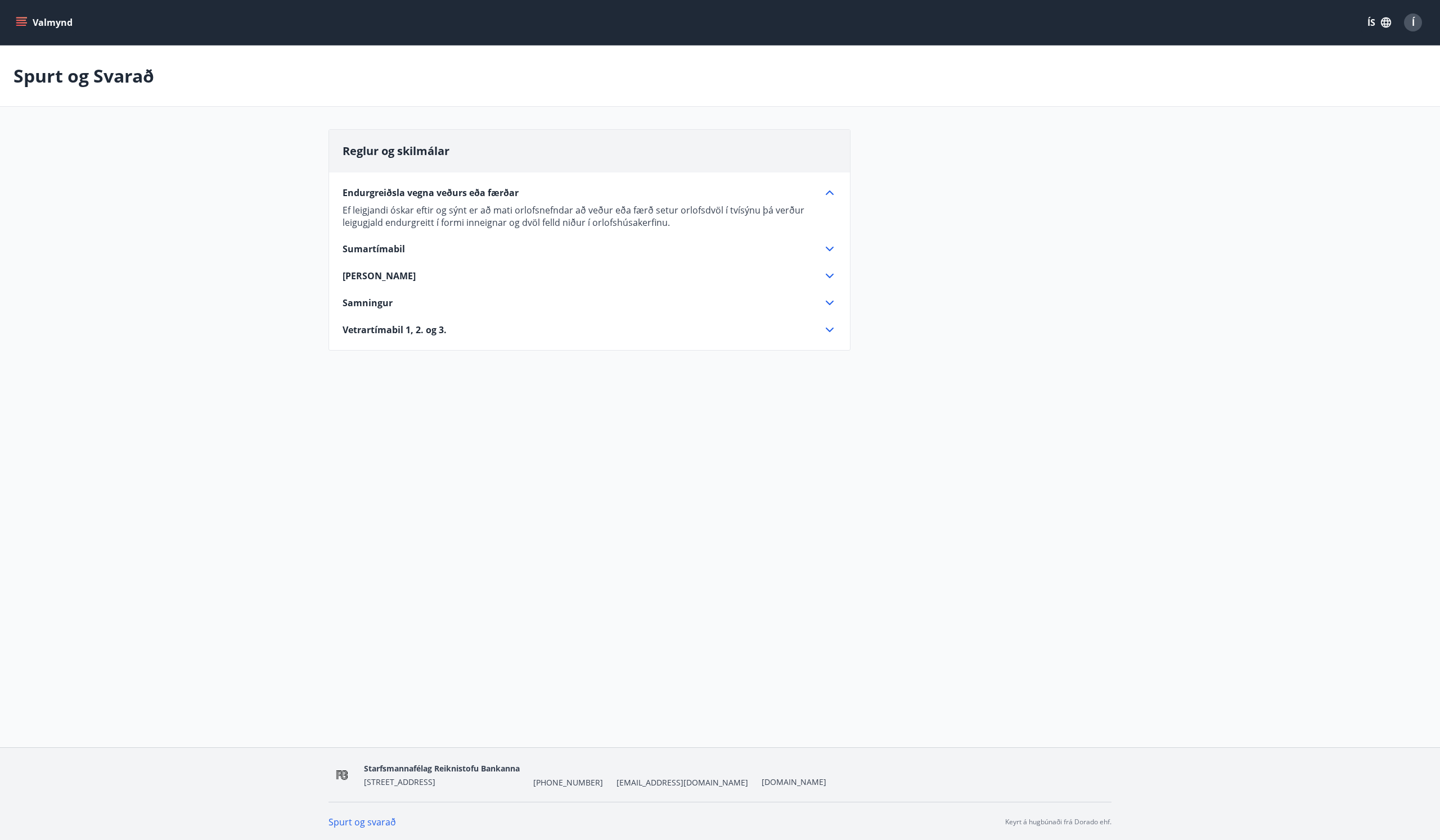
click at [832, 326] on icon at bounding box center [829, 330] width 14 height 14
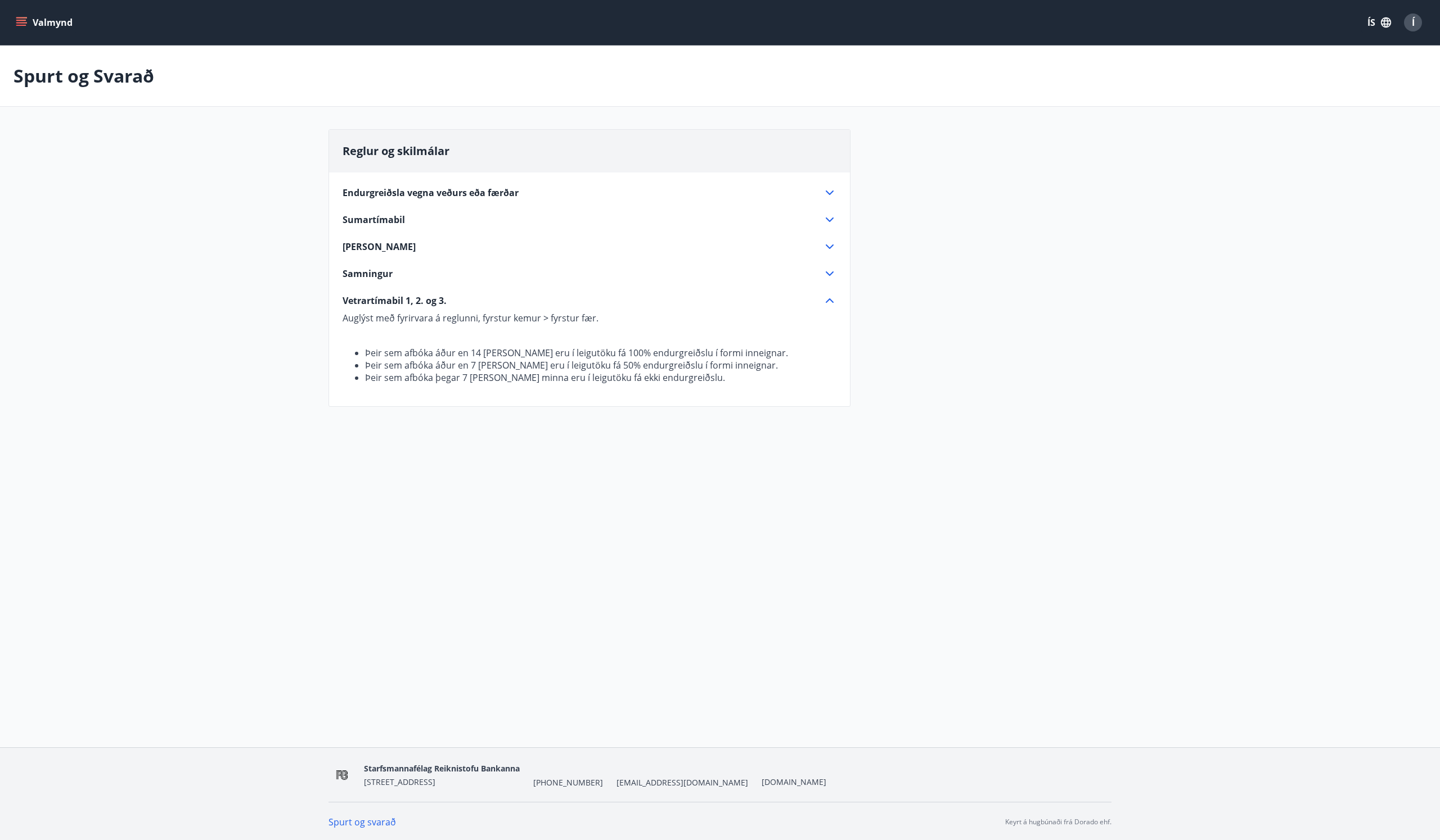
click at [14, 20] on button "Valmynd" at bounding box center [45, 22] width 63 height 20
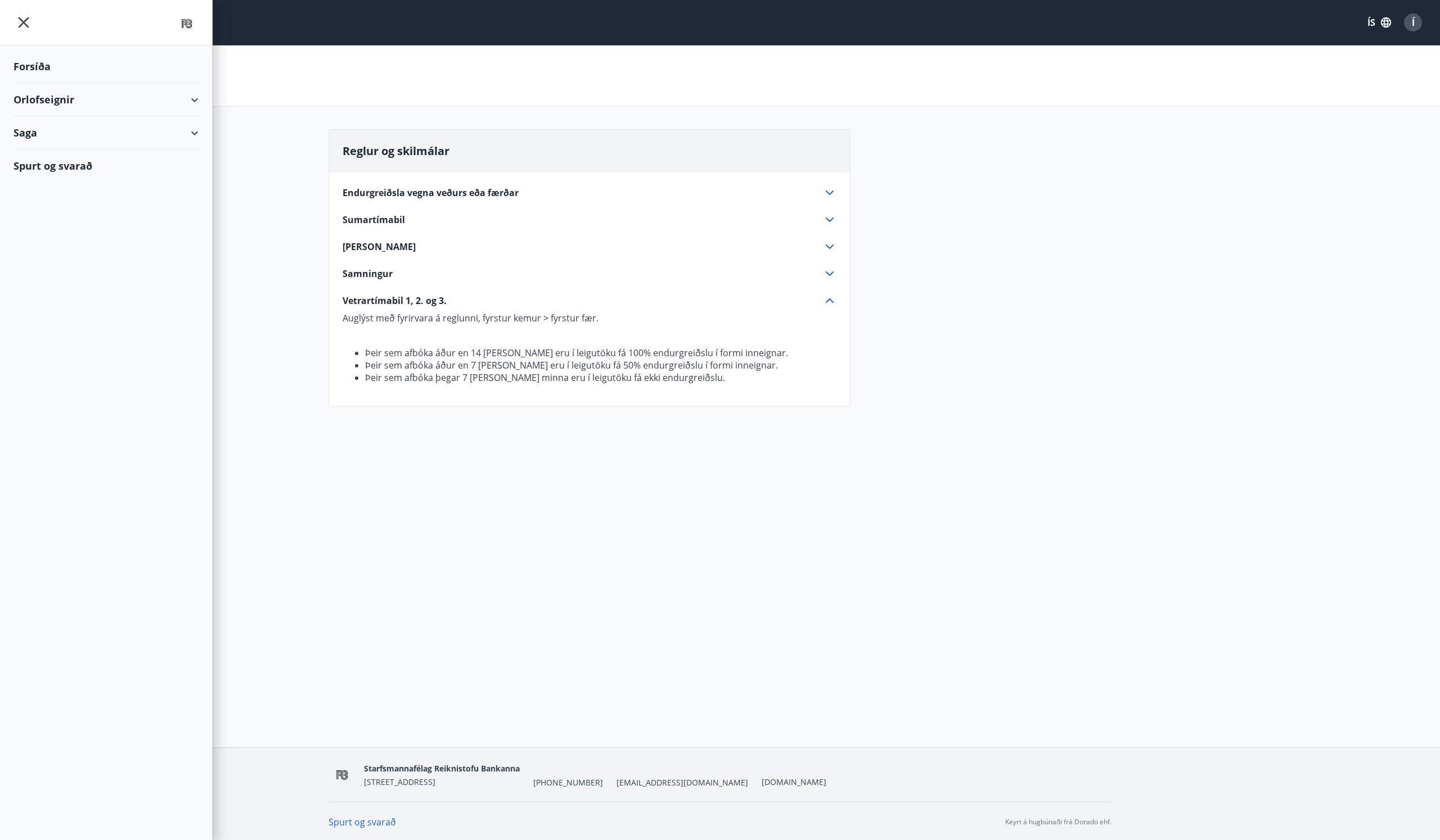
click at [34, 63] on div "Forsíða" at bounding box center [106, 66] width 185 height 33
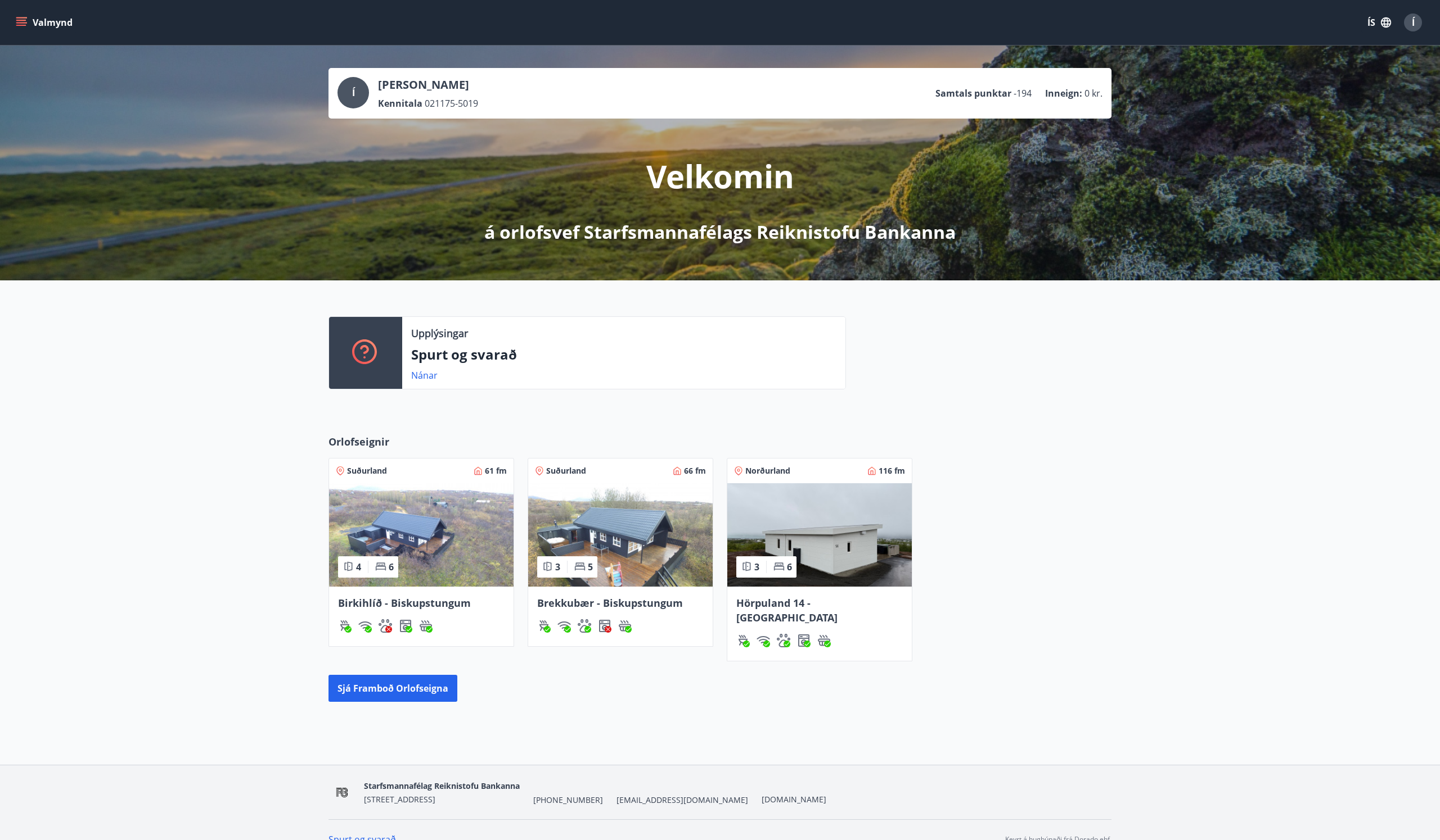
click at [351, 89] on div "Í" at bounding box center [353, 93] width 31 height 31
